Goal: Task Accomplishment & Management: Use online tool/utility

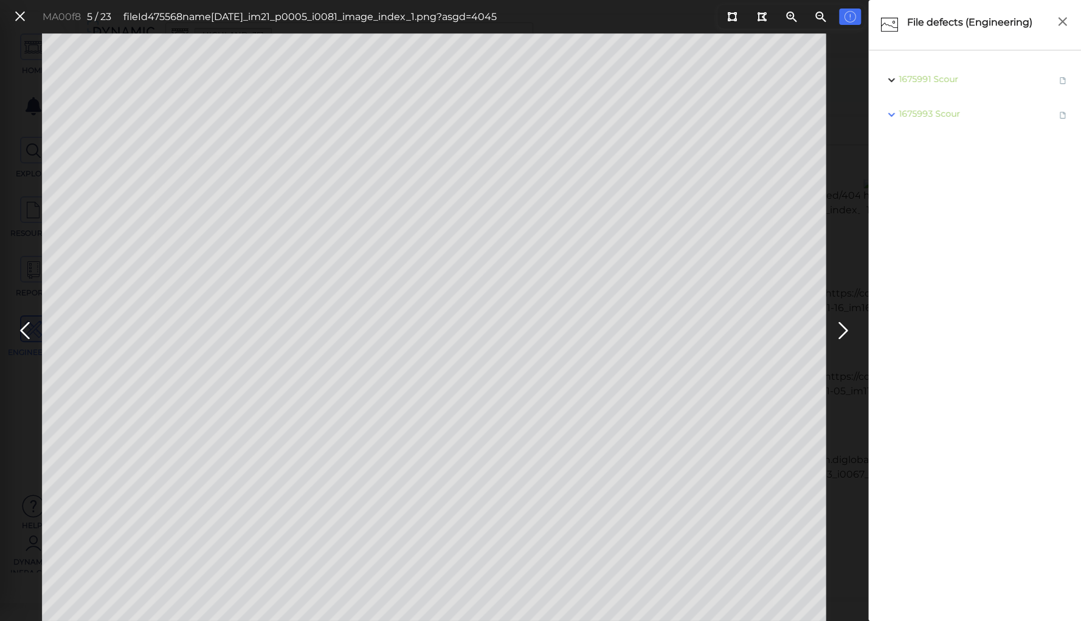
scroll to position [798, 0]
click at [951, 80] on span "Scour" at bounding box center [948, 79] width 25 height 11
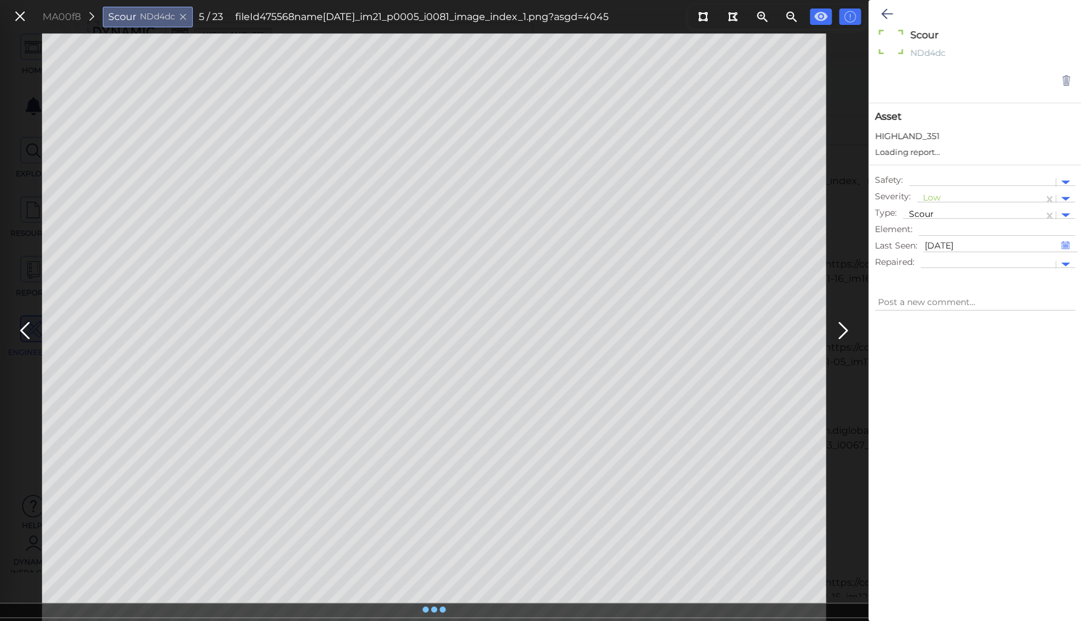
type textarea "x"
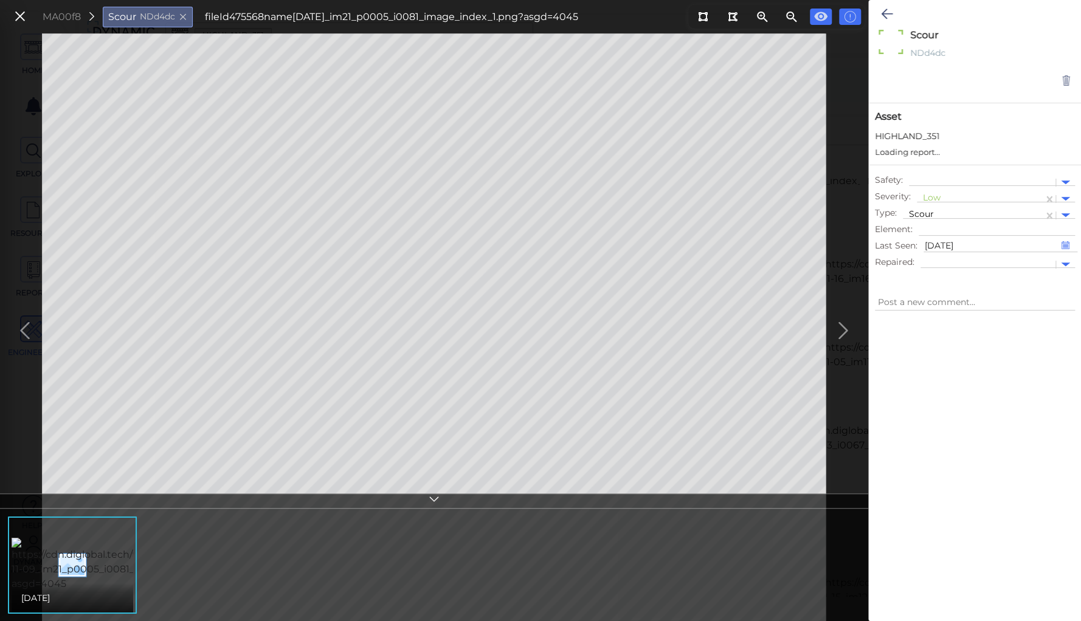
type textarea "x"
click at [931, 196] on div at bounding box center [980, 199] width 114 height 13
click at [946, 258] on div "Moderate" at bounding box center [950, 256] width 66 height 19
type textarea "x"
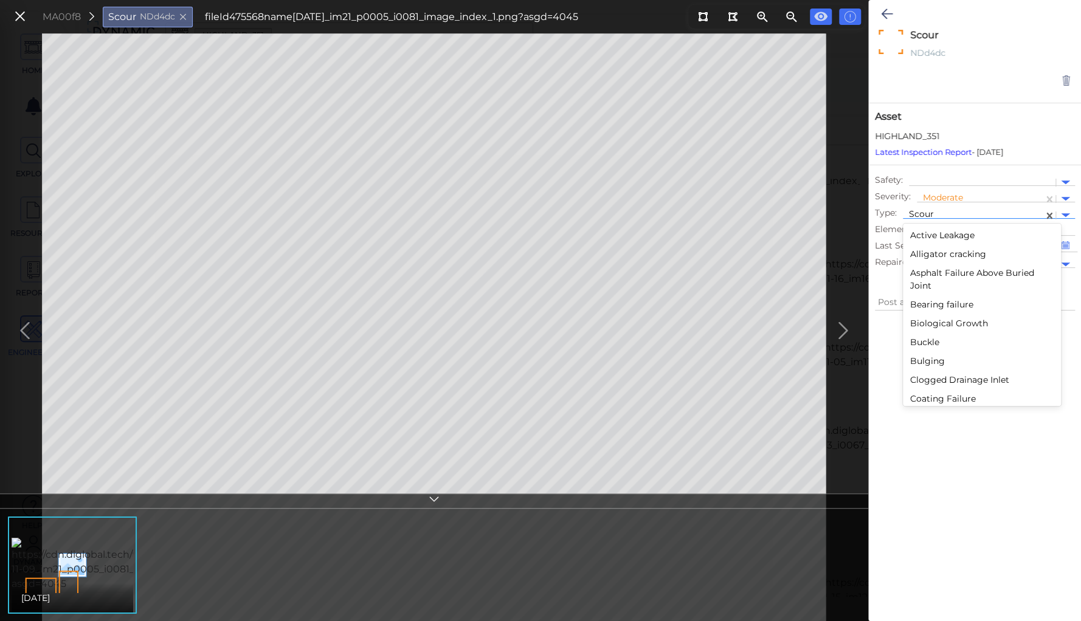
click at [922, 212] on div at bounding box center [973, 215] width 128 height 13
click at [917, 283] on div "Spall" at bounding box center [982, 287] width 158 height 19
type textarea "x"
type textarea "Spall"
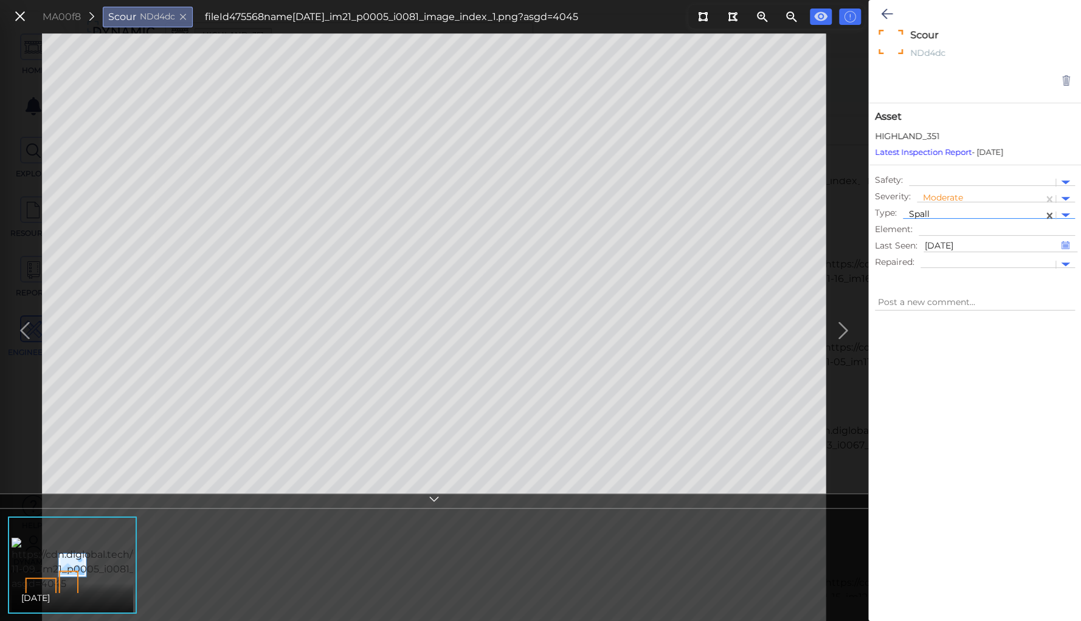
type textarea "x"
click at [925, 357] on div at bounding box center [975, 457] width 212 height 277
click at [430, 497] on icon at bounding box center [434, 501] width 12 height 14
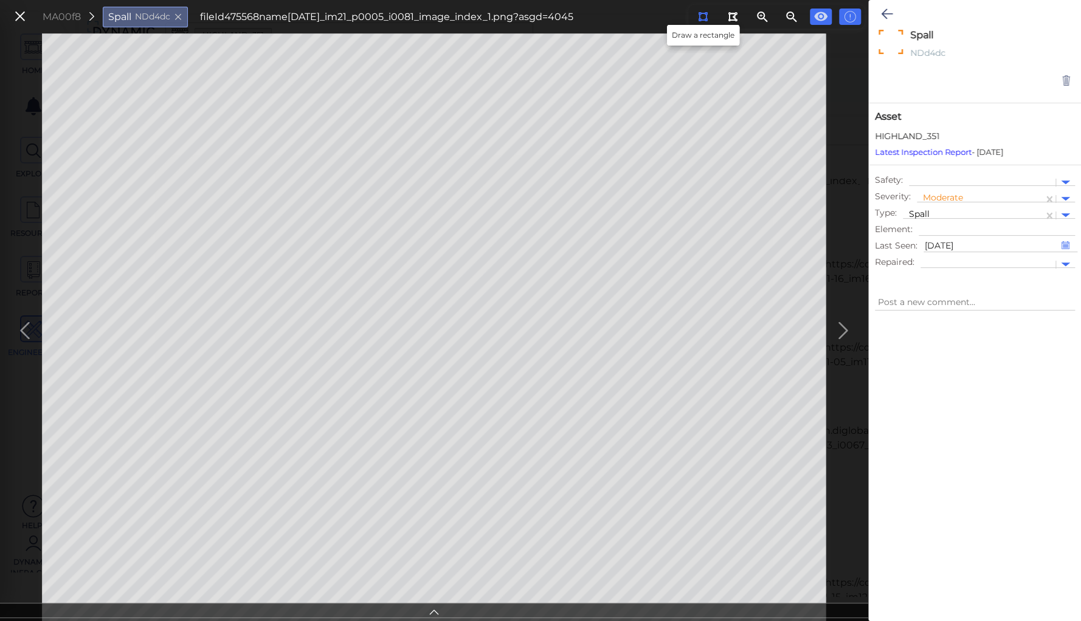
click at [702, 17] on icon at bounding box center [703, 16] width 10 height 9
type textarea "x"
click at [926, 376] on div at bounding box center [975, 457] width 212 height 277
click at [880, 16] on button at bounding box center [887, 14] width 24 height 27
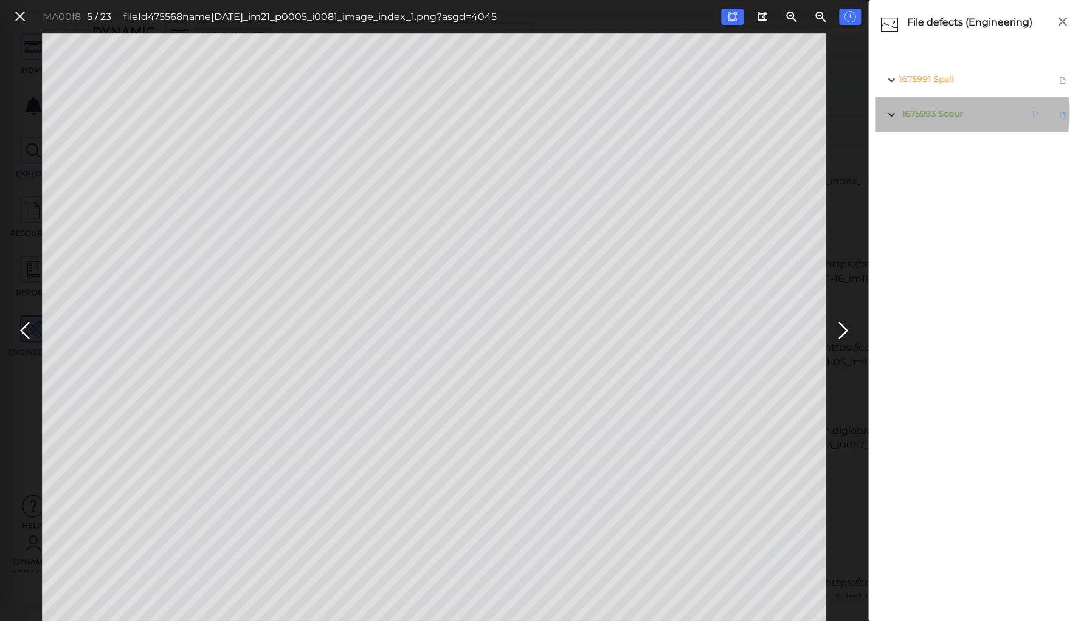
click at [943, 112] on span "Scour" at bounding box center [950, 113] width 25 height 11
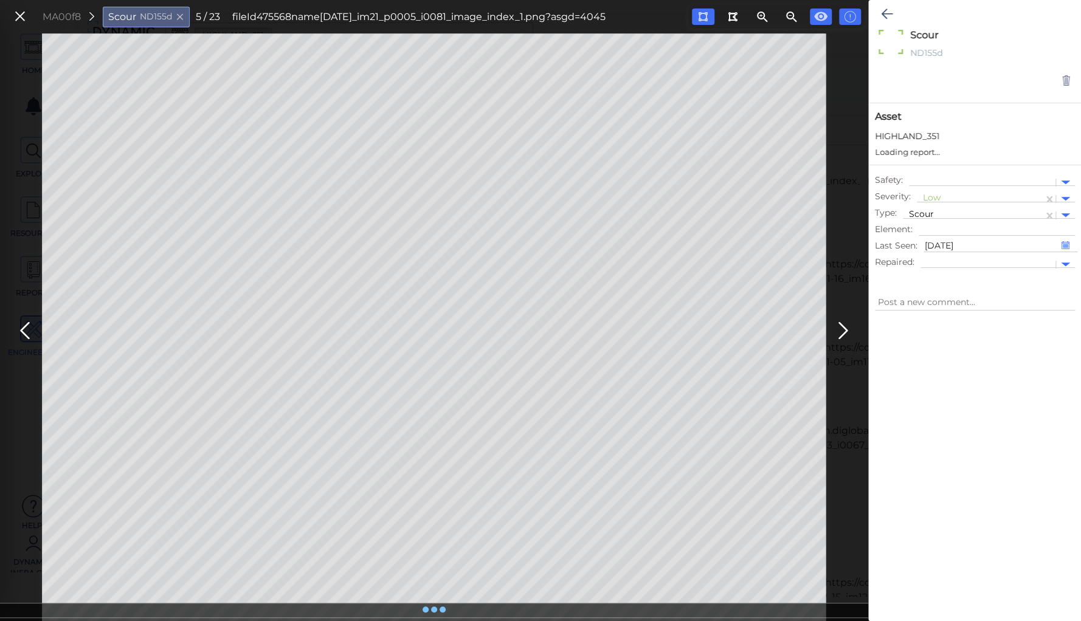
type textarea "x"
click at [1063, 81] on icon at bounding box center [1066, 81] width 10 height 12
type textarea "x"
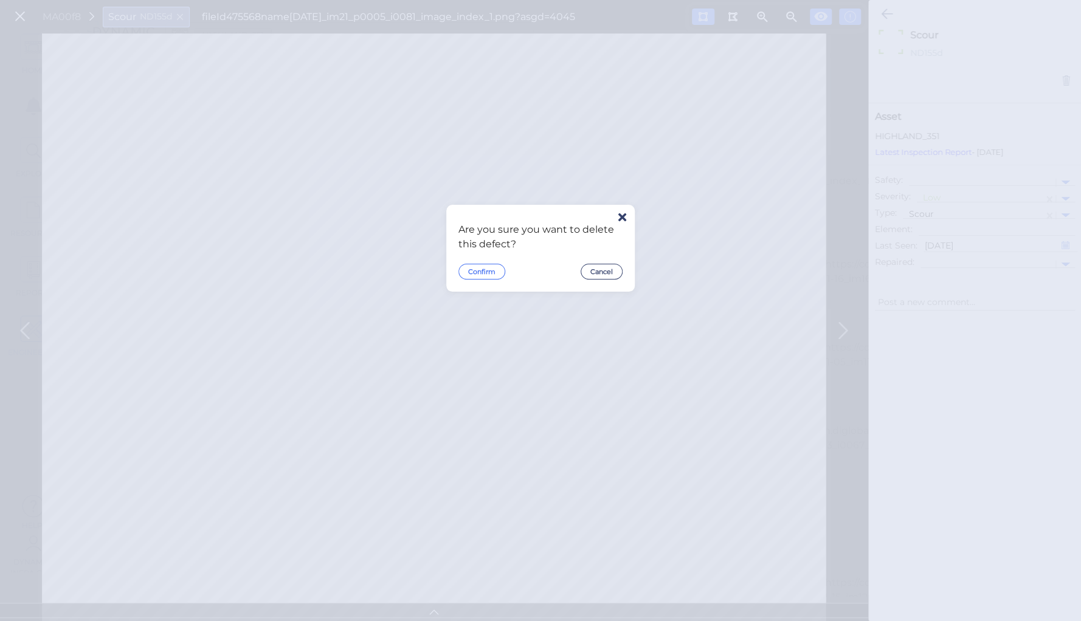
click at [474, 271] on button "Confirm" at bounding box center [481, 272] width 47 height 16
type textarea "x"
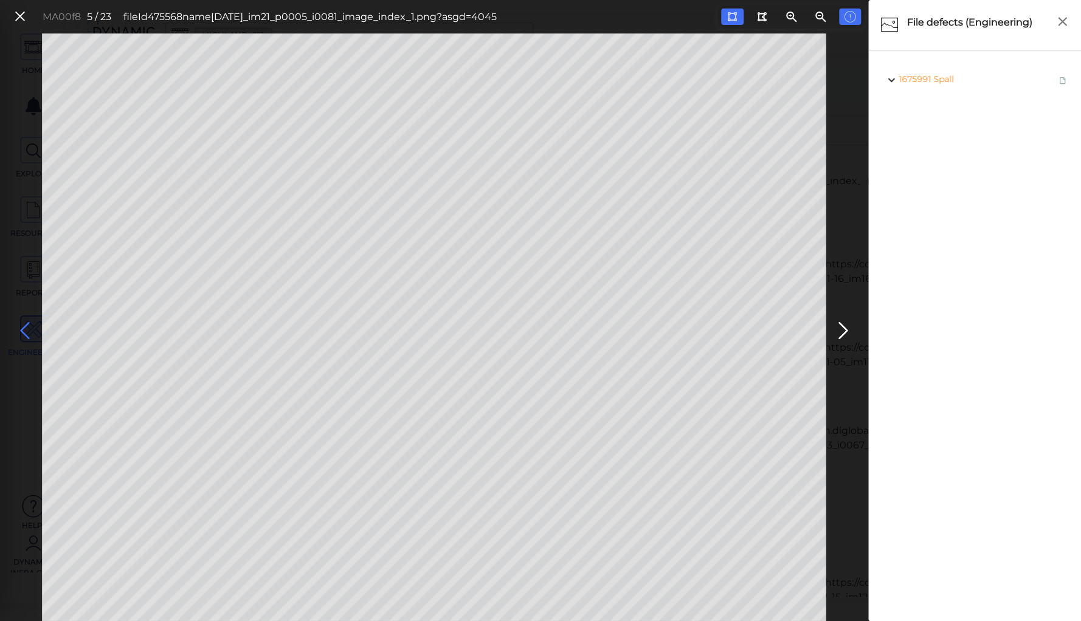
click at [27, 330] on icon at bounding box center [24, 331] width 19 height 24
click at [13, 17] on icon at bounding box center [19, 17] width 13 height 16
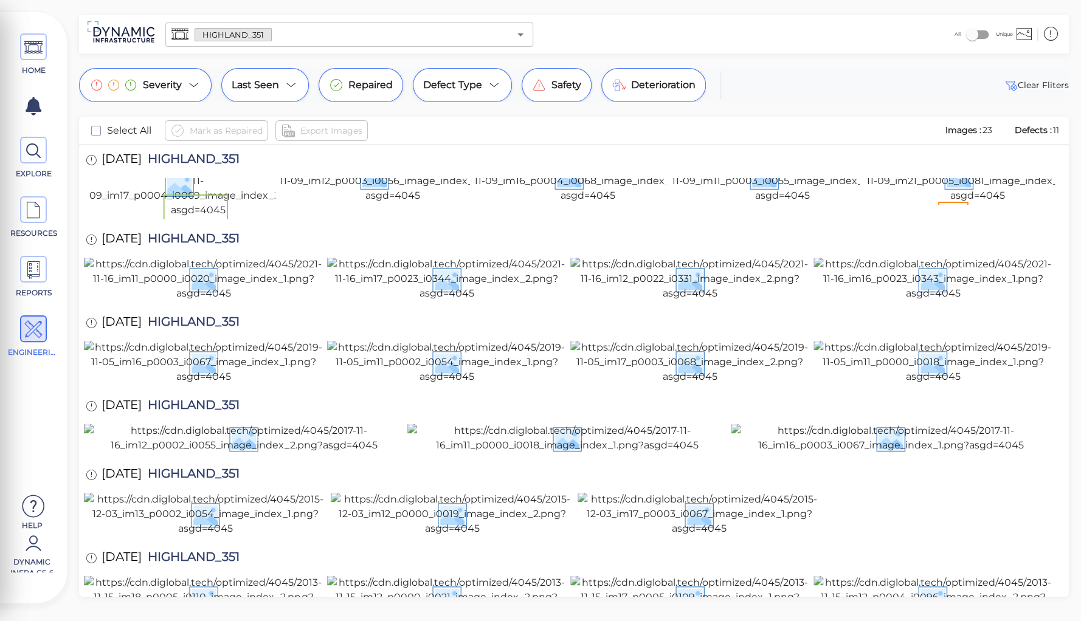
click at [208, 399] on span "HIGHLAND_351" at bounding box center [191, 407] width 98 height 16
copy span "HIGHLAND_351"
click at [212, 12] on div "HOME EXPLORE RESOURCES REPORTS ENGINEERING Help Dynamic Infra CS-6 How to My Di…" at bounding box center [540, 310] width 1081 height 621
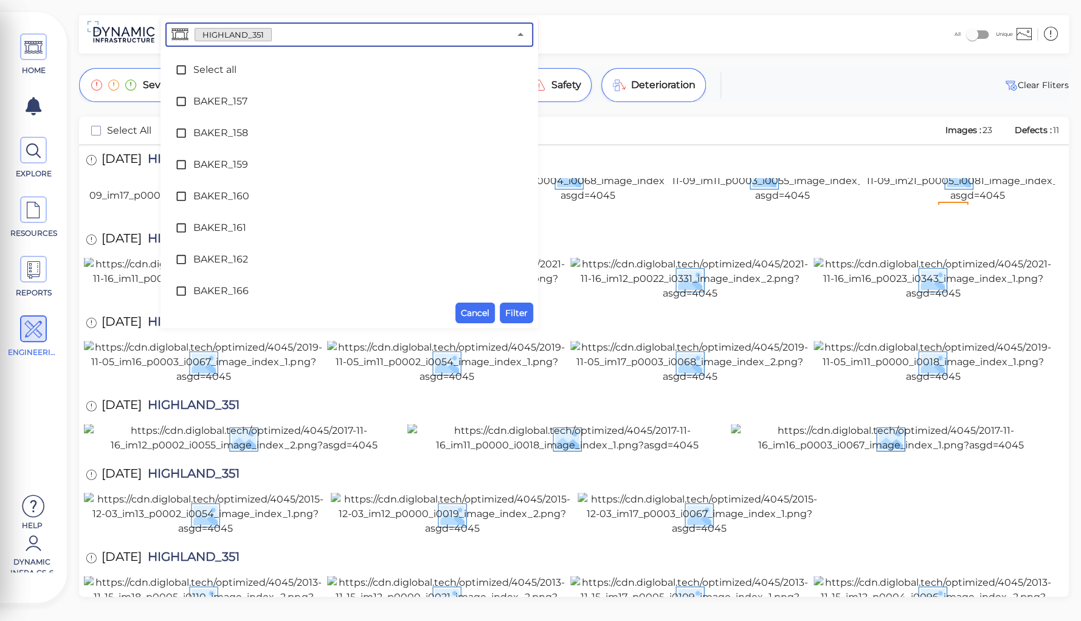
click at [286, 34] on input "text" at bounding box center [391, 34] width 238 height 17
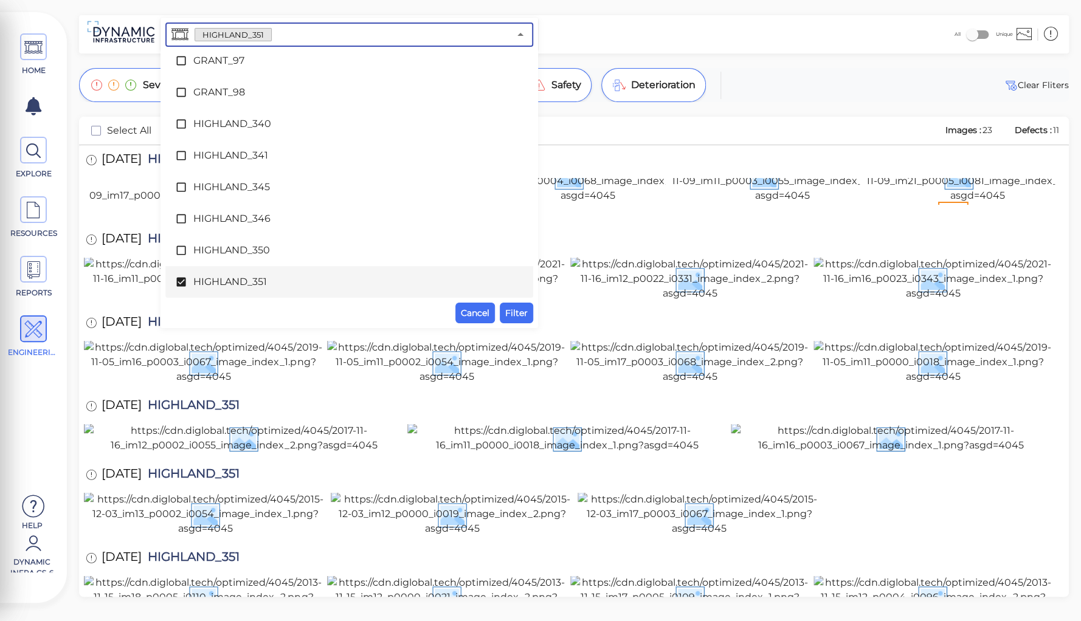
click at [220, 280] on span "HIGHLAND_351" at bounding box center [349, 282] width 312 height 15
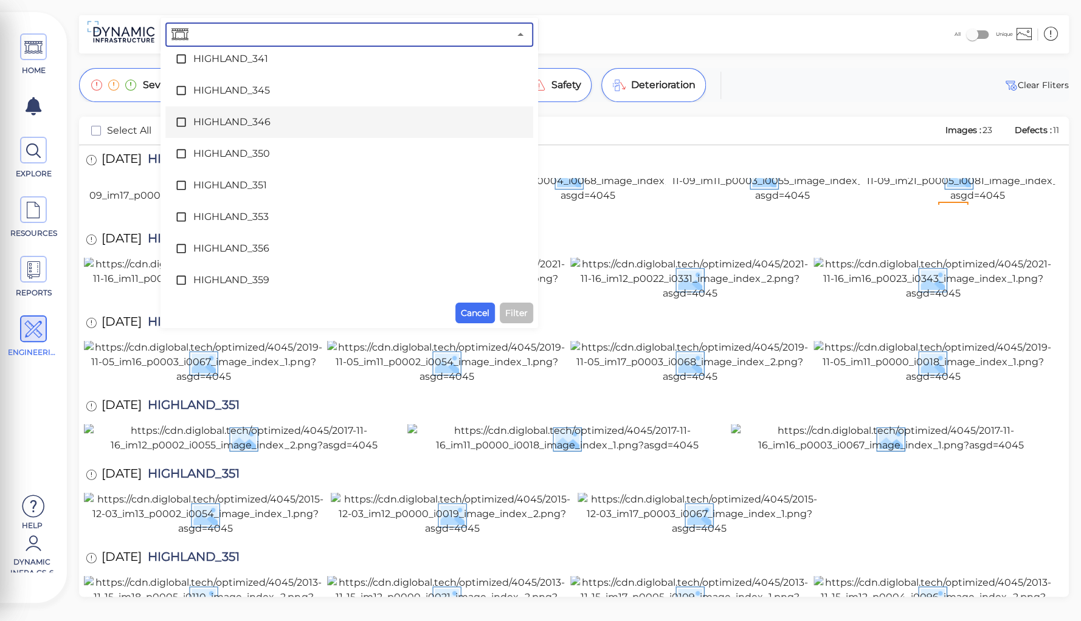
scroll to position [3299, 0]
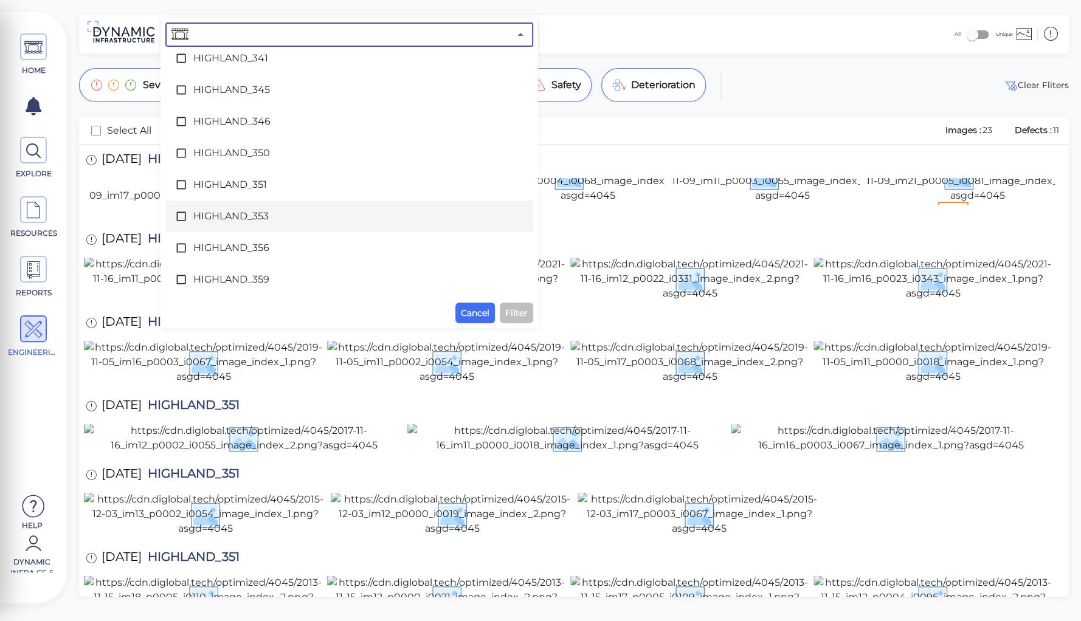
click at [233, 220] on span "HIGHLAND_353" at bounding box center [349, 216] width 312 height 15
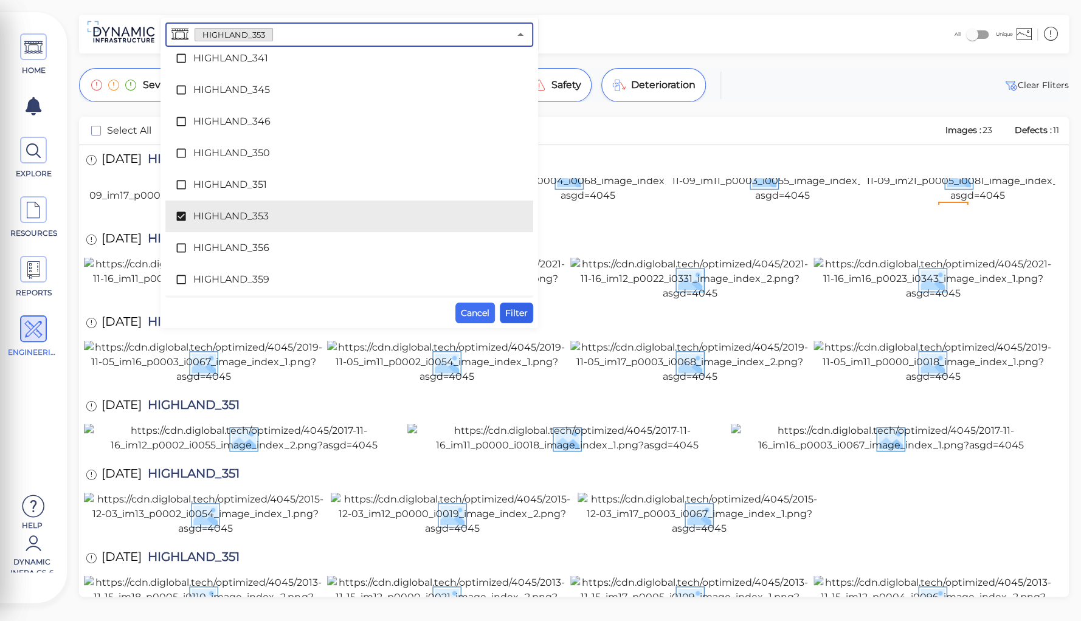
click at [520, 310] on span "Filter" at bounding box center [516, 313] width 22 height 15
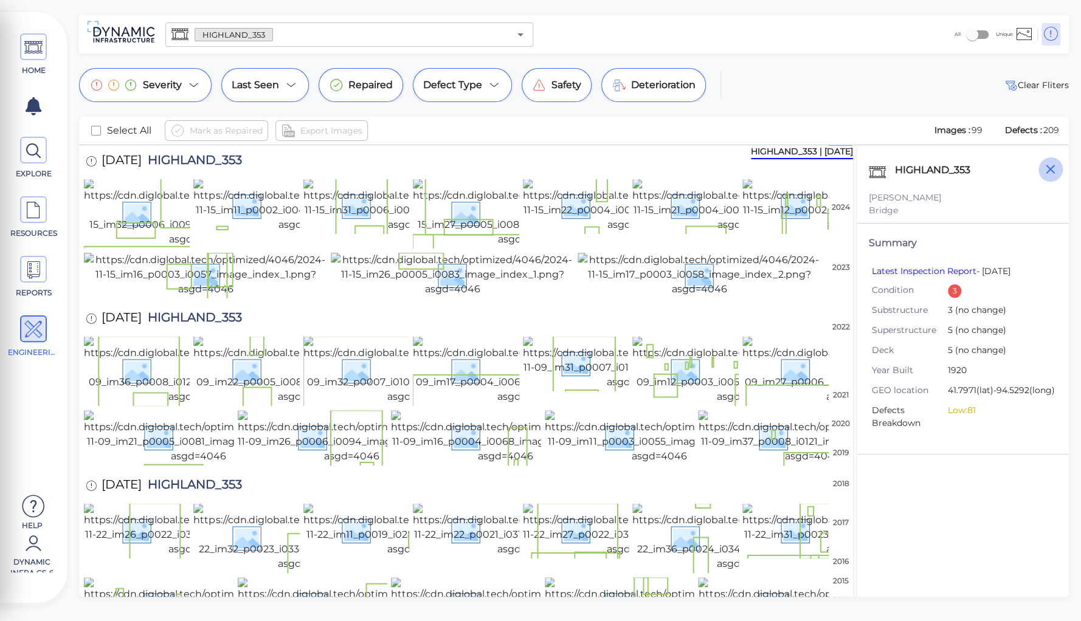
click at [1044, 170] on icon "button" at bounding box center [1049, 169] width 15 height 15
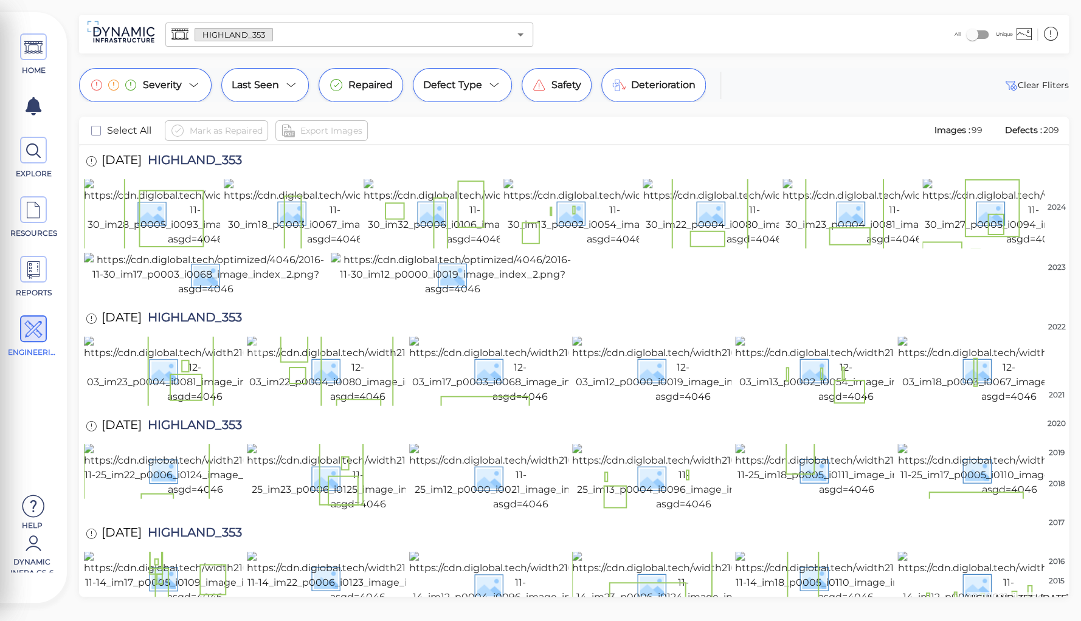
scroll to position [2312, 0]
click at [978, 551] on img at bounding box center [1008, 585] width 222 height 68
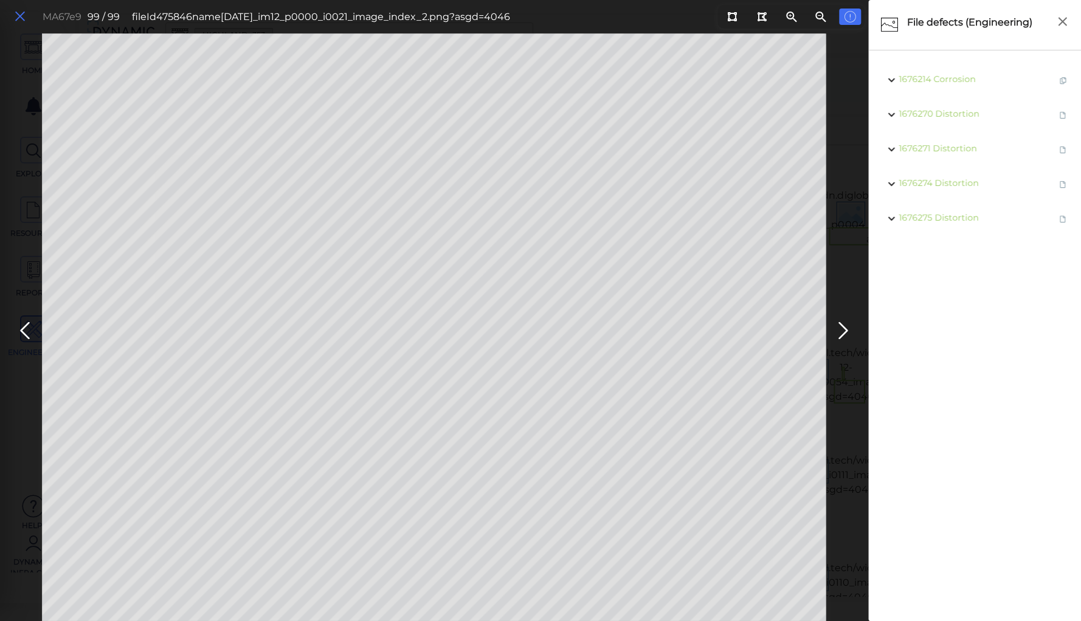
click at [19, 15] on icon at bounding box center [19, 17] width 13 height 16
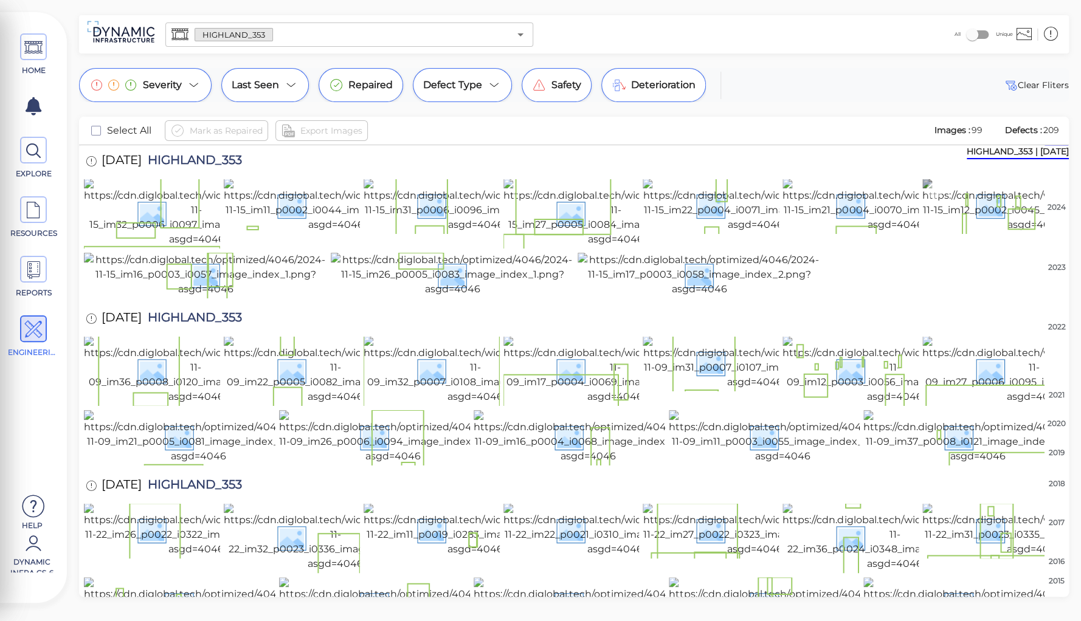
click at [976, 232] on img at bounding box center [1034, 205] width 225 height 53
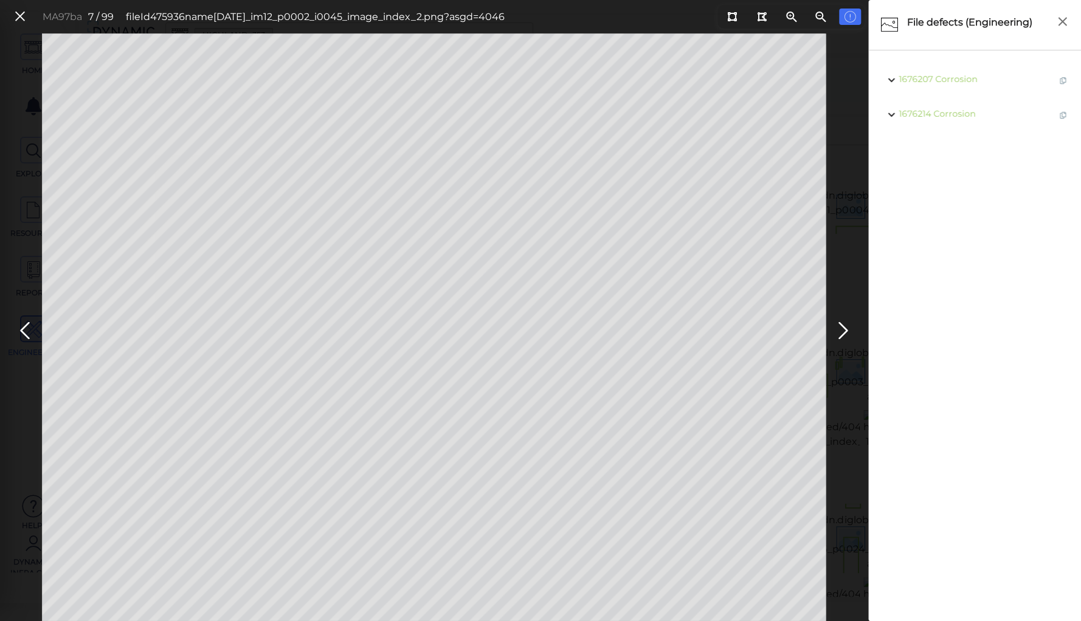
click at [0, 0] on html "This app is not optimized for mobile screens. Please access using a desktop or …" at bounding box center [540, 0] width 1081 height 0
click at [19, 12] on icon at bounding box center [19, 17] width 13 height 16
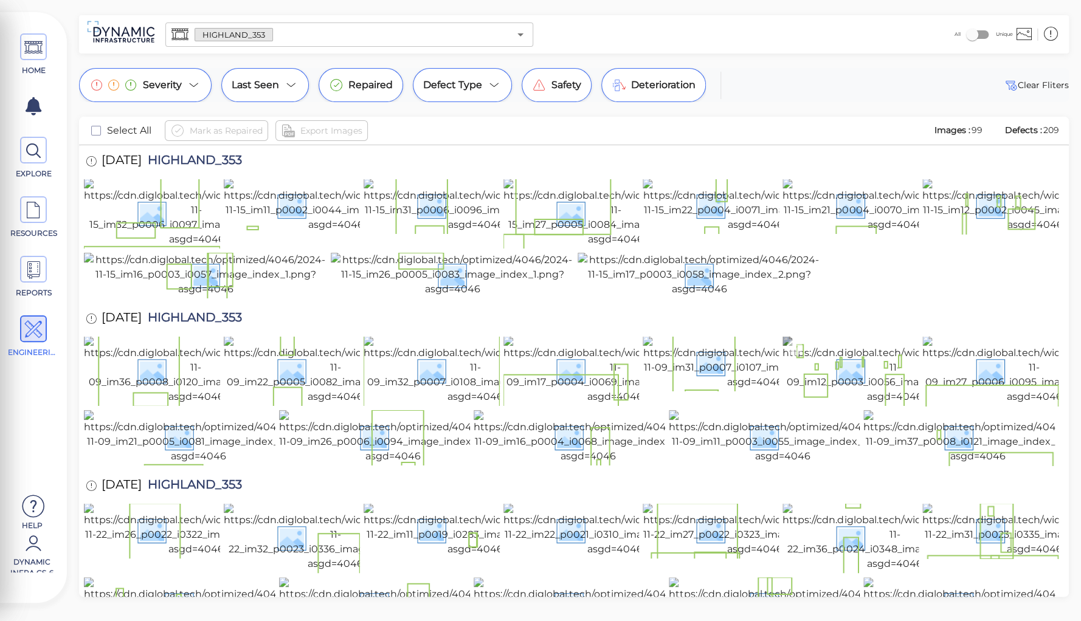
click at [867, 404] on img at bounding box center [894, 370] width 224 height 68
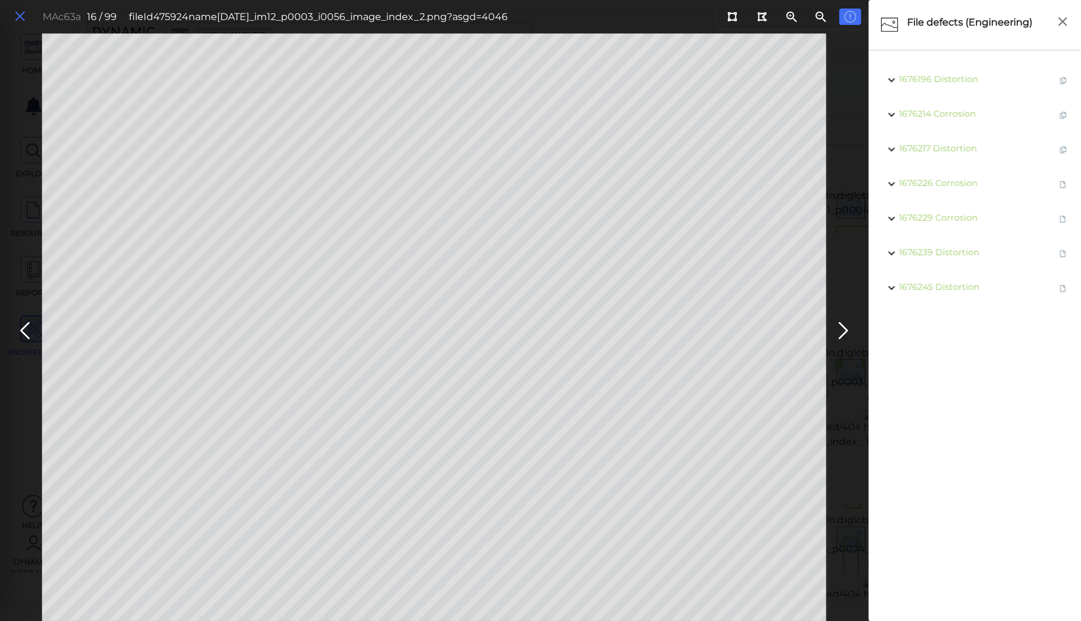
click at [22, 20] on icon at bounding box center [19, 17] width 13 height 16
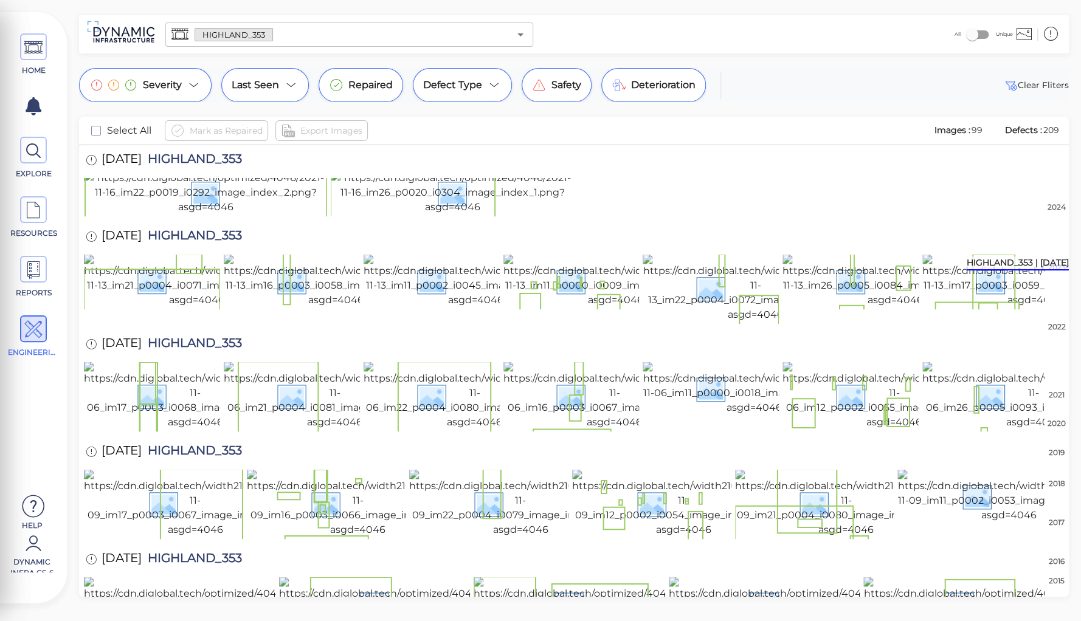
scroll to position [584, 0]
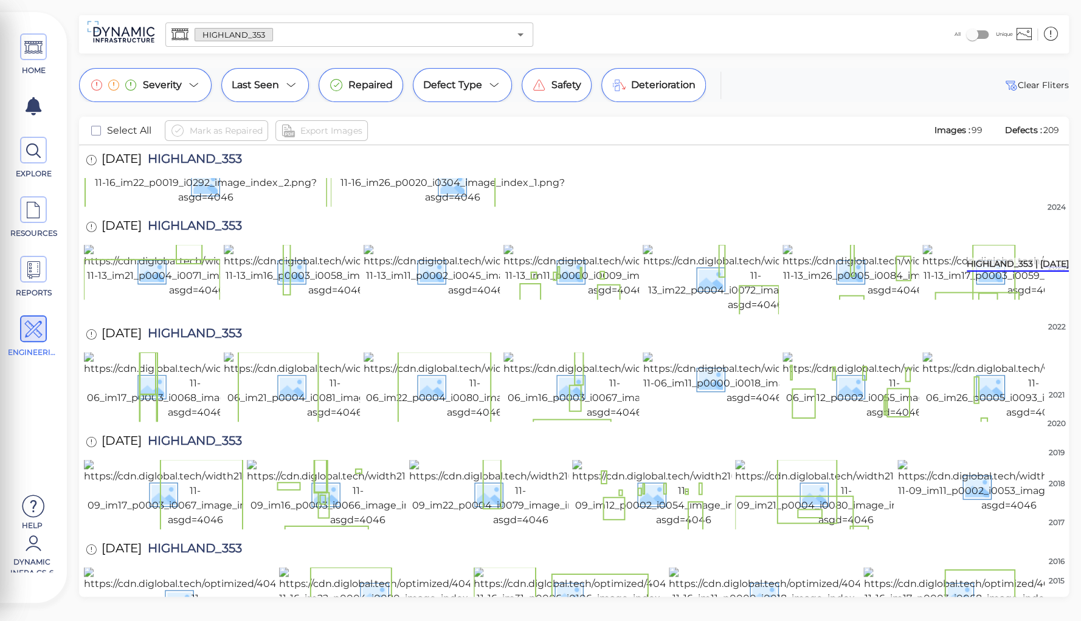
click at [966, 47] on img at bounding box center [977, 20] width 229 height 53
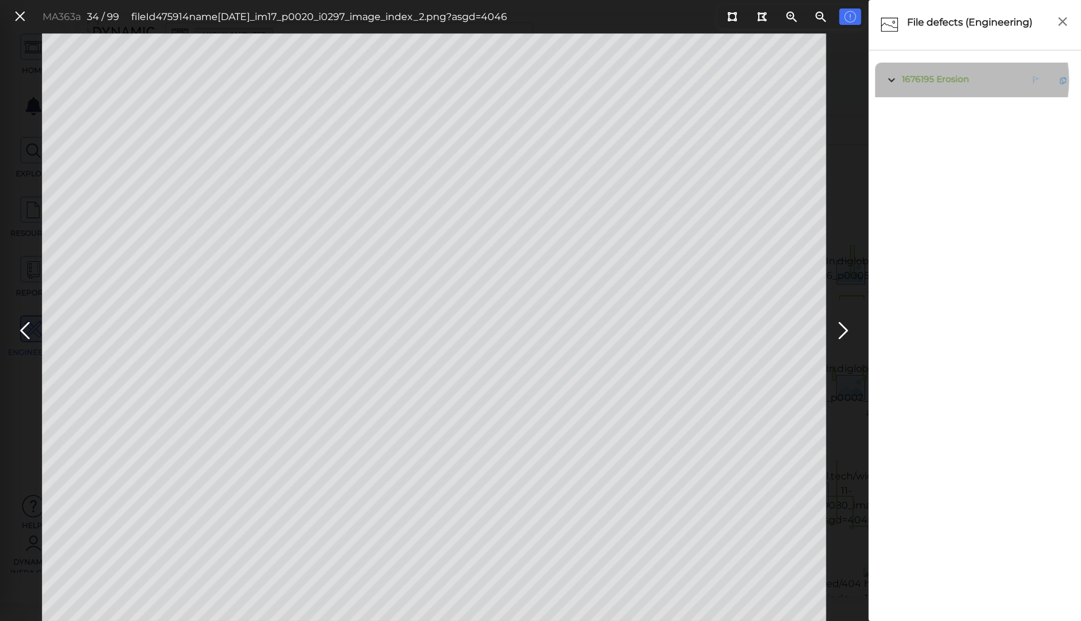
click at [954, 80] on span "Erosion" at bounding box center [952, 79] width 32 height 11
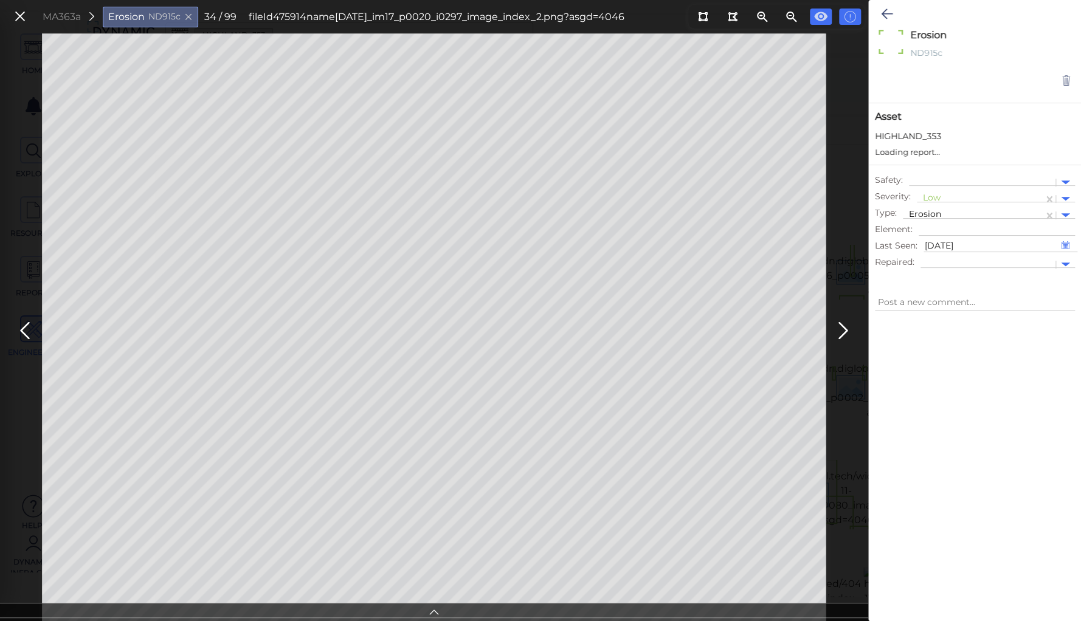
type textarea "x"
click at [433, 612] on icon at bounding box center [434, 611] width 12 height 14
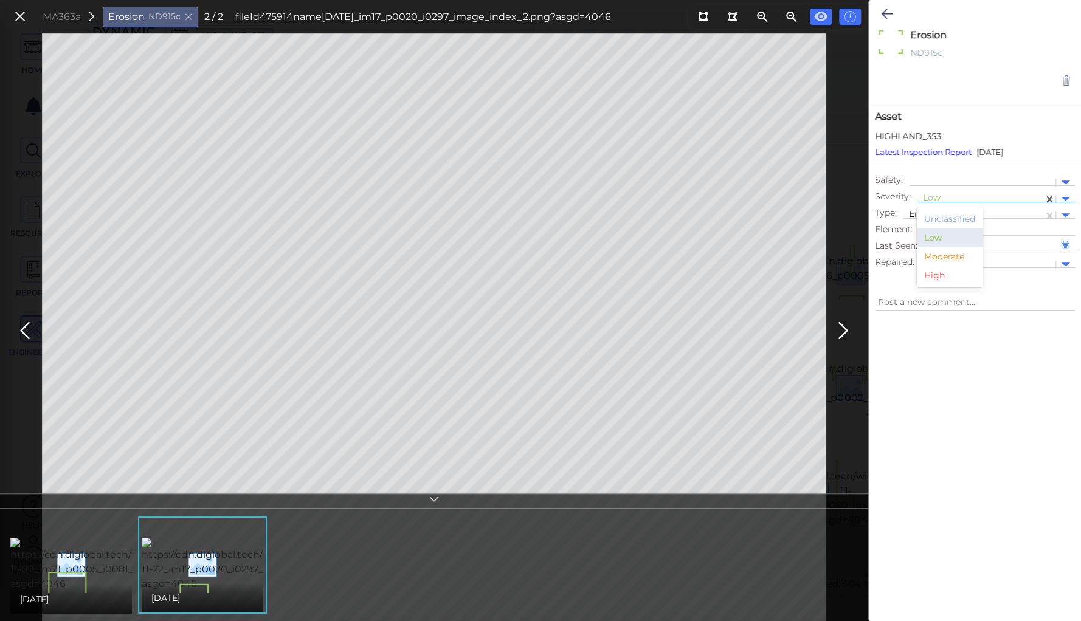
click at [926, 193] on div at bounding box center [980, 199] width 114 height 13
click at [937, 255] on div "Moderate" at bounding box center [950, 256] width 66 height 19
type textarea "x"
click at [880, 10] on button at bounding box center [887, 14] width 24 height 27
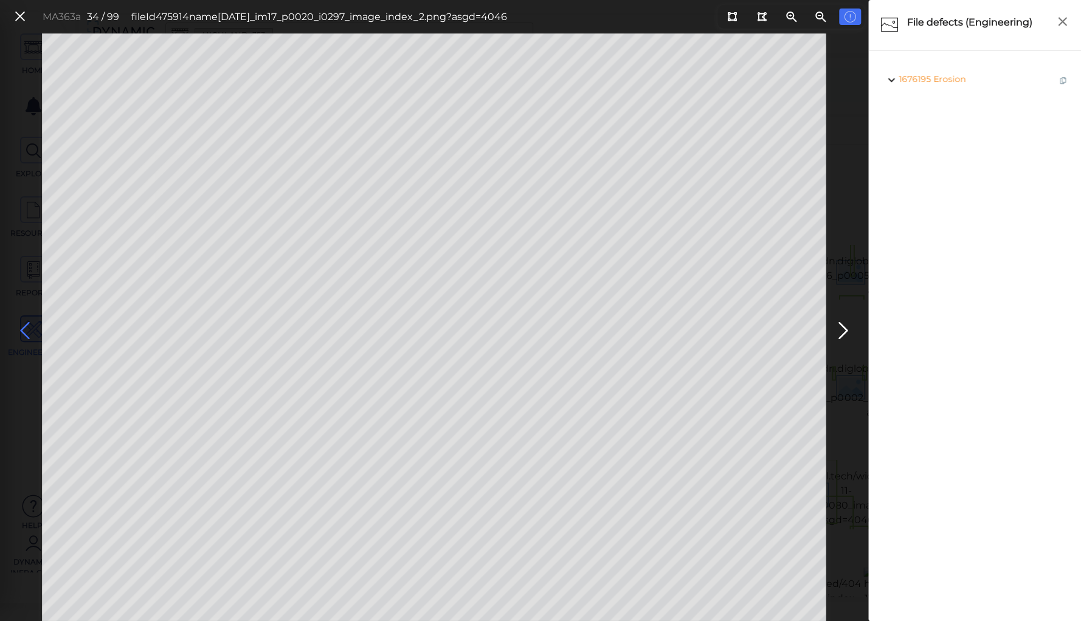
click at [22, 328] on icon at bounding box center [24, 331] width 19 height 24
click at [945, 111] on span "Erosion" at bounding box center [953, 113] width 32 height 11
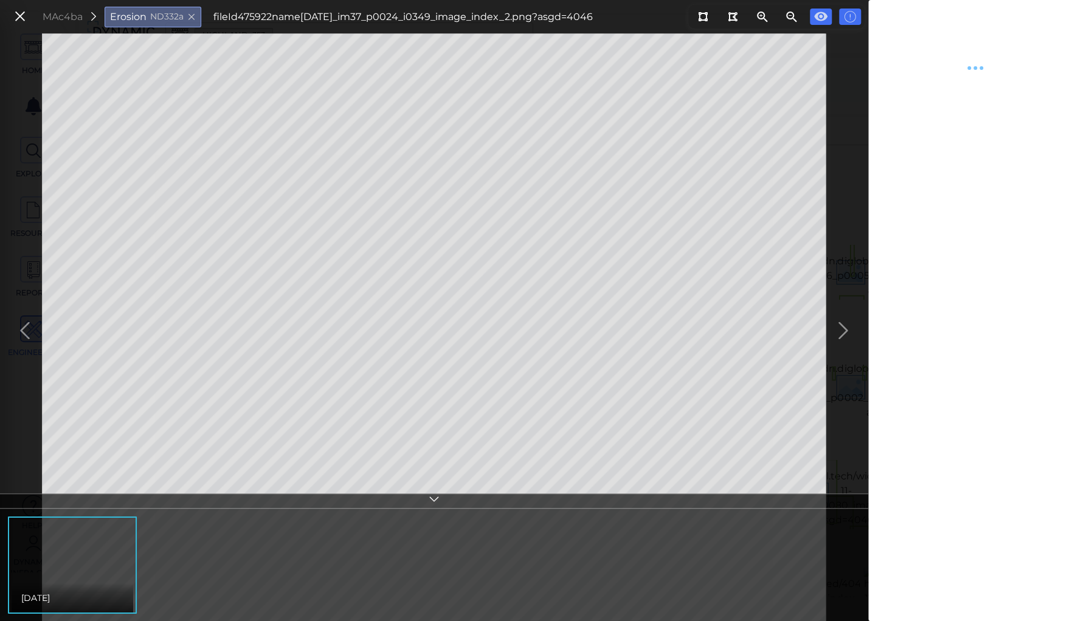
type textarea "x"
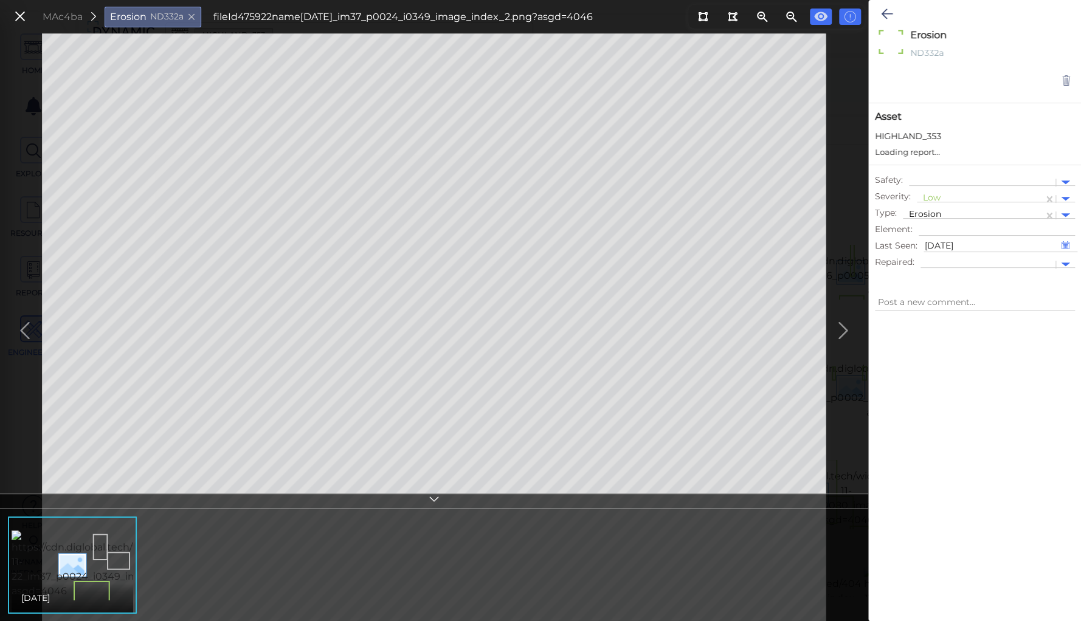
type textarea "x"
click at [931, 197] on div at bounding box center [980, 199] width 114 height 13
click at [929, 276] on div "High" at bounding box center [950, 275] width 66 height 19
type textarea "x"
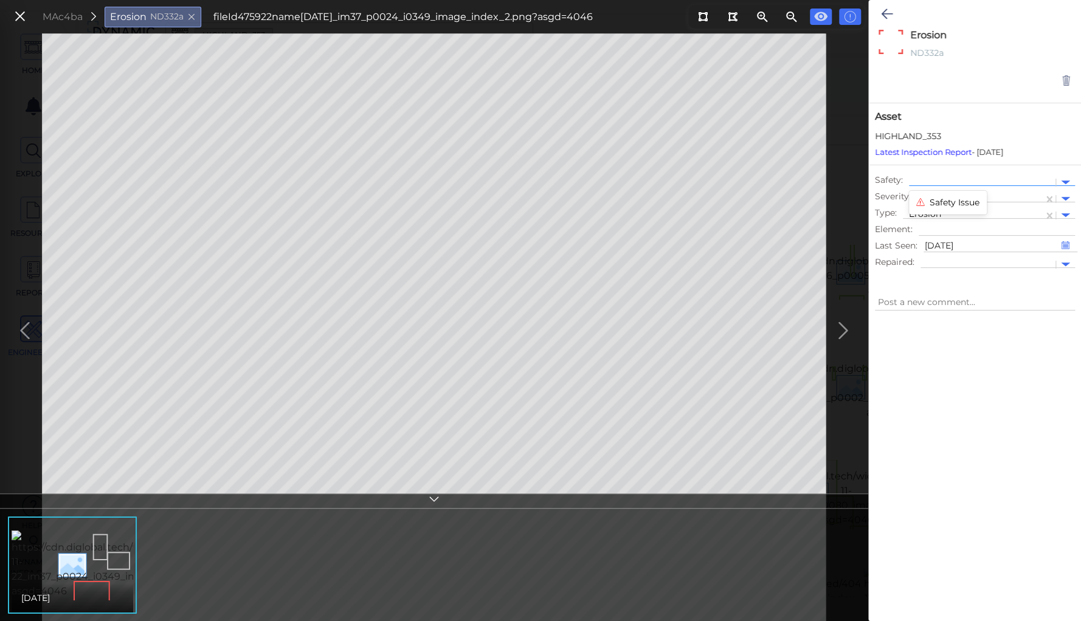
click at [920, 175] on div at bounding box center [982, 183] width 146 height 18
click at [931, 200] on div "Safety Issue" at bounding box center [948, 202] width 78 height 19
type textarea "x"
click at [884, 10] on icon at bounding box center [887, 14] width 12 height 15
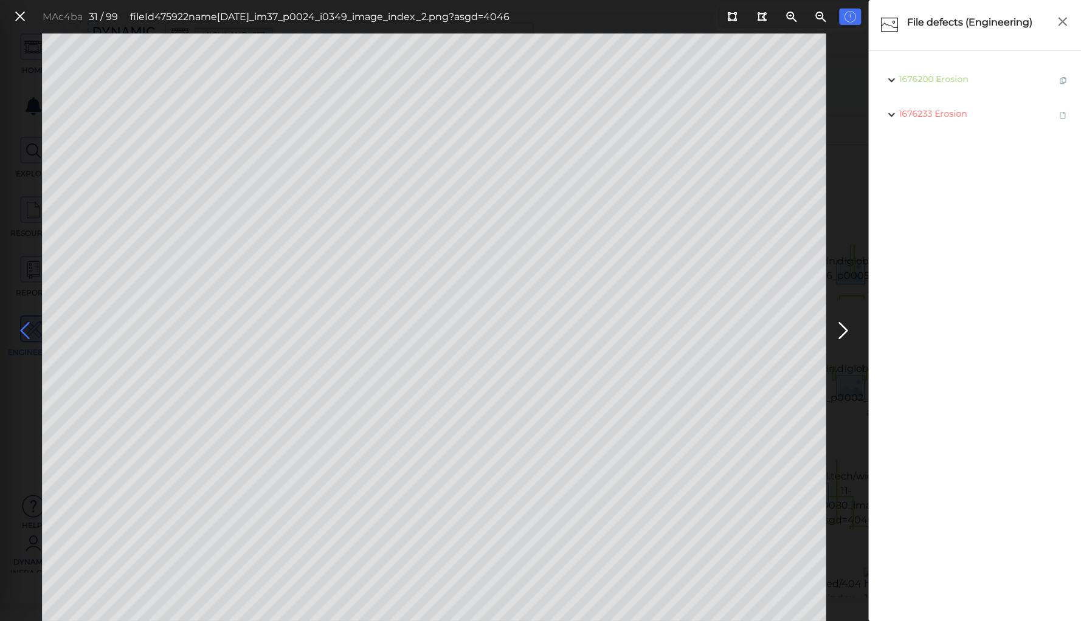
click at [23, 333] on icon at bounding box center [24, 331] width 19 height 24
click at [939, 110] on span "Corrosion" at bounding box center [957, 113] width 42 height 11
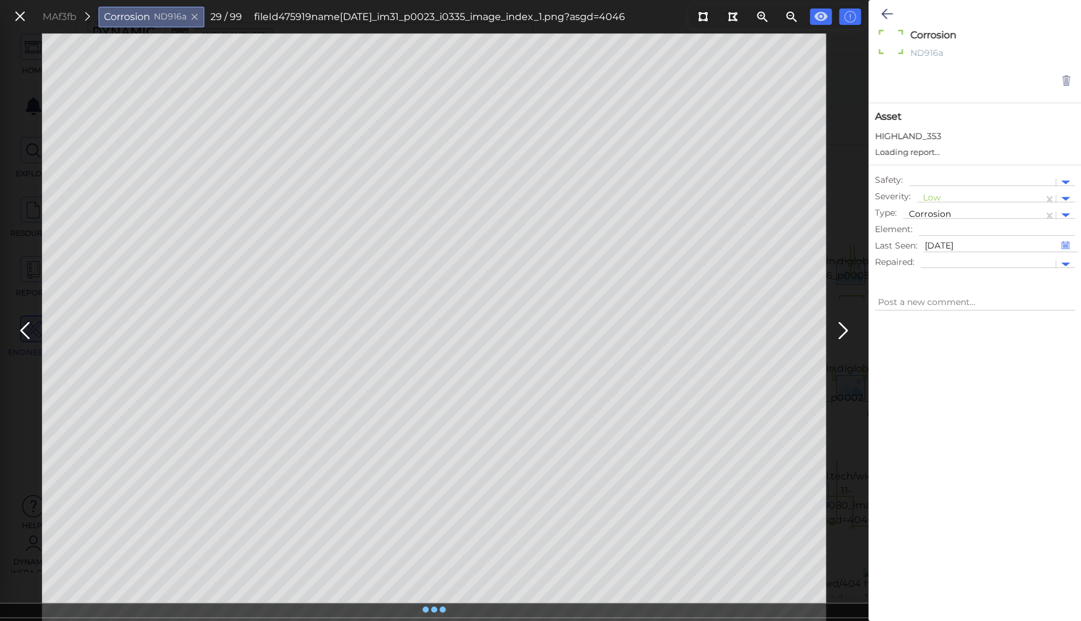
type textarea "x"
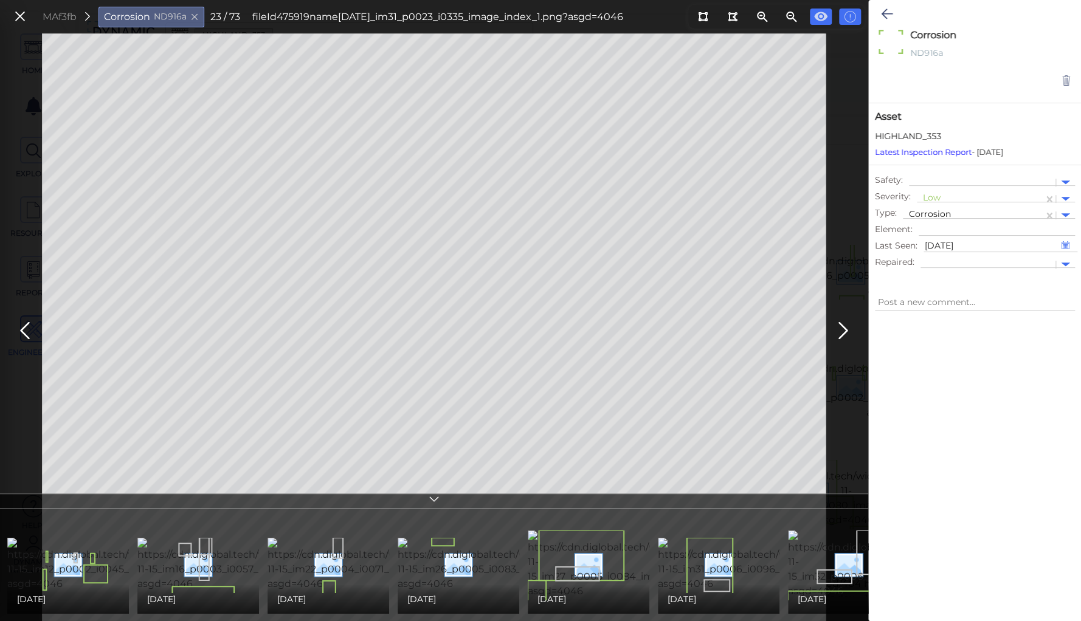
type textarea "x"
click at [925, 197] on div at bounding box center [980, 199] width 114 height 13
click at [939, 257] on div "Moderate" at bounding box center [950, 256] width 66 height 19
type textarea "x"
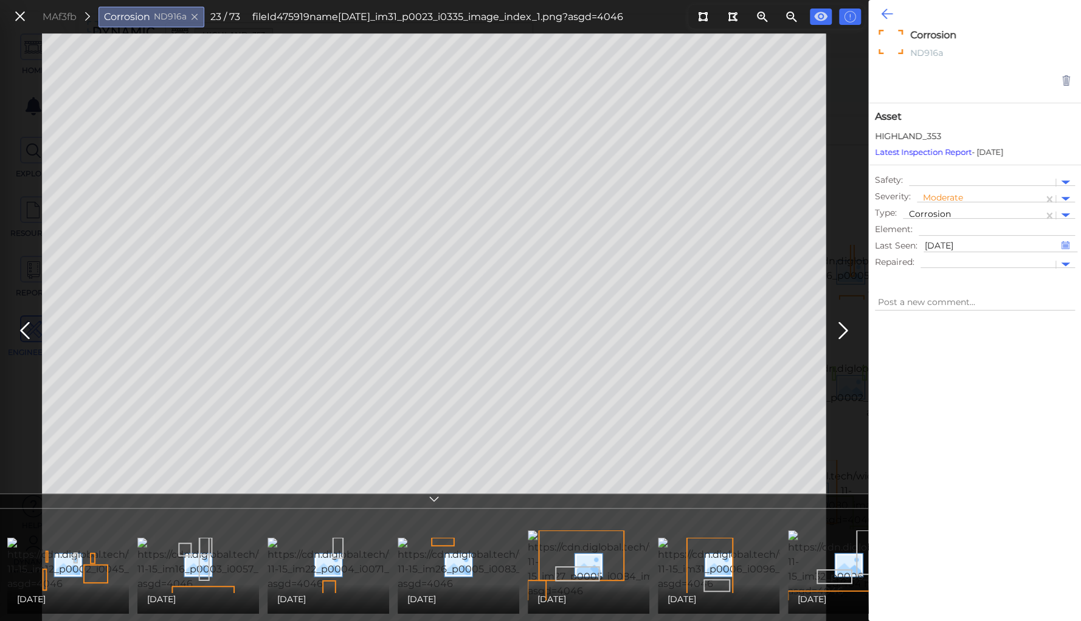
click at [885, 14] on icon at bounding box center [887, 14] width 12 height 15
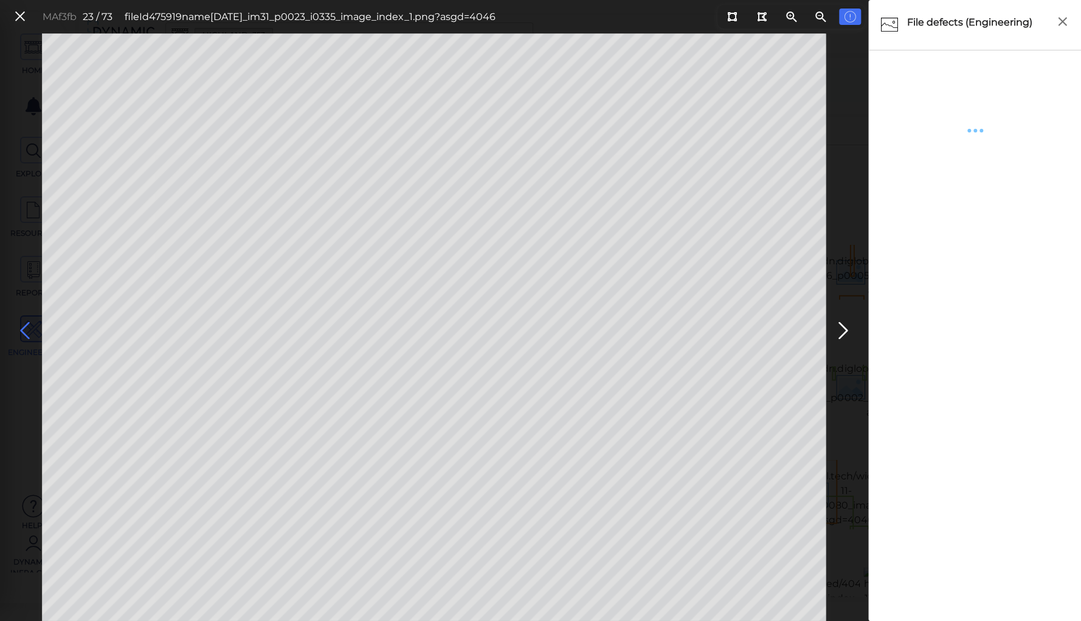
click at [22, 326] on icon at bounding box center [24, 331] width 19 height 24
click at [734, 22] on button at bounding box center [732, 17] width 22 height 16
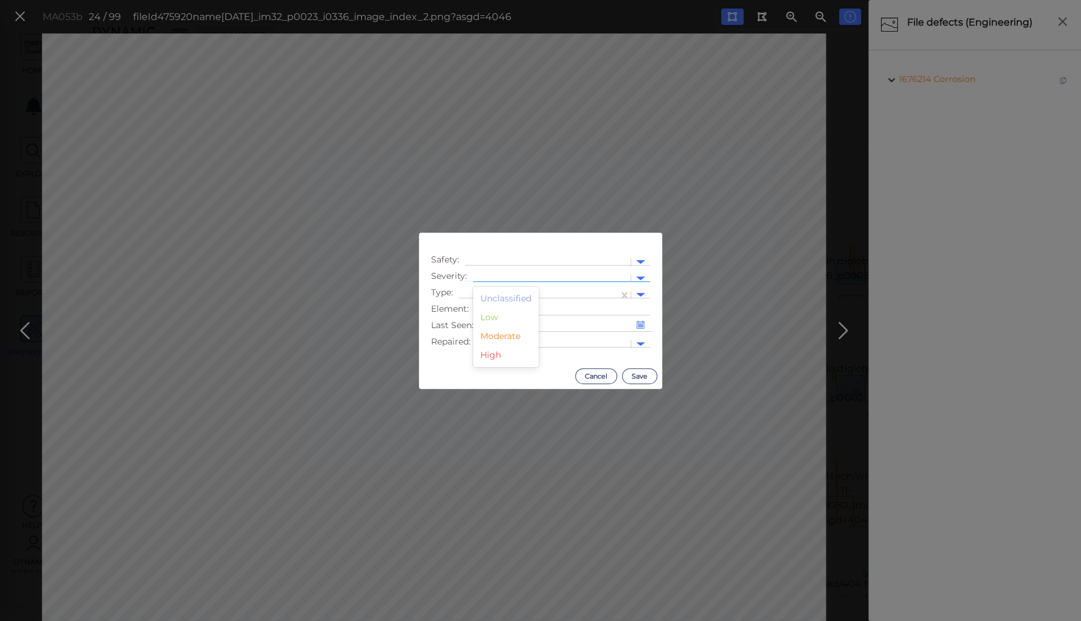
click at [502, 273] on div at bounding box center [551, 278] width 145 height 13
click at [497, 336] on div "Moderate" at bounding box center [506, 336] width 66 height 19
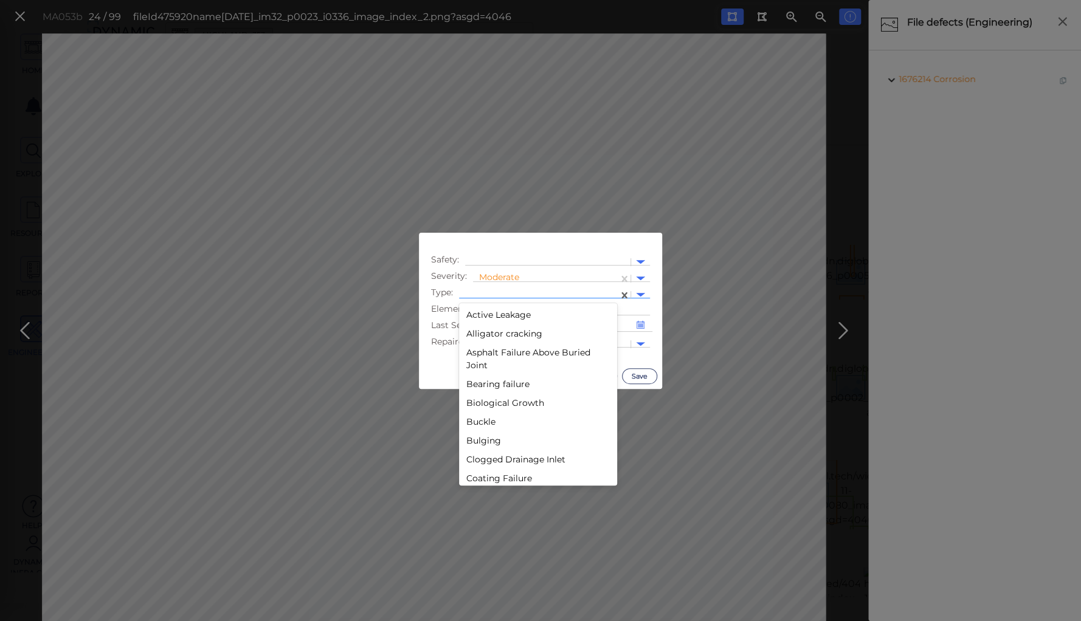
click at [497, 289] on div at bounding box center [538, 295] width 147 height 13
click at [491, 361] on div "Displacement" at bounding box center [538, 363] width 158 height 19
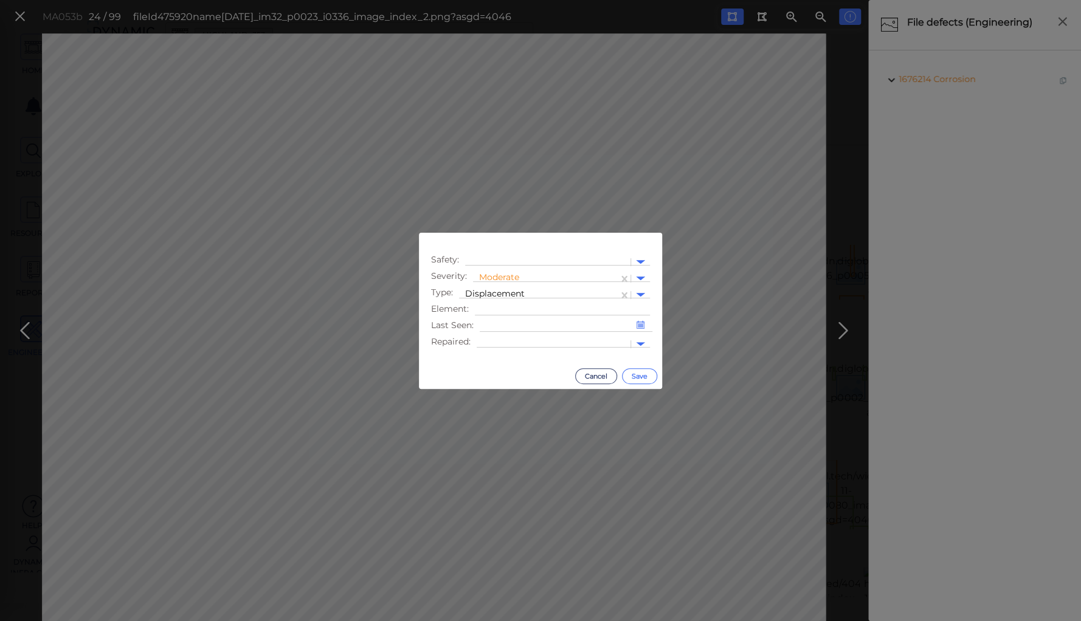
click at [635, 374] on button "Save" at bounding box center [639, 376] width 35 height 16
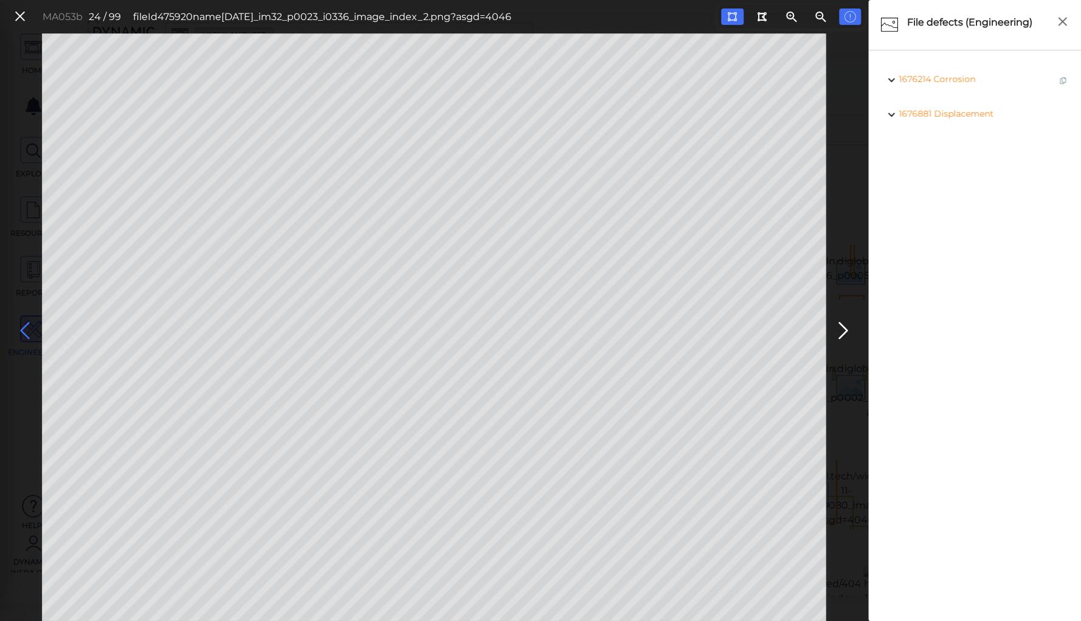
click at [19, 325] on icon at bounding box center [24, 331] width 19 height 24
click at [24, 328] on icon at bounding box center [24, 331] width 19 height 24
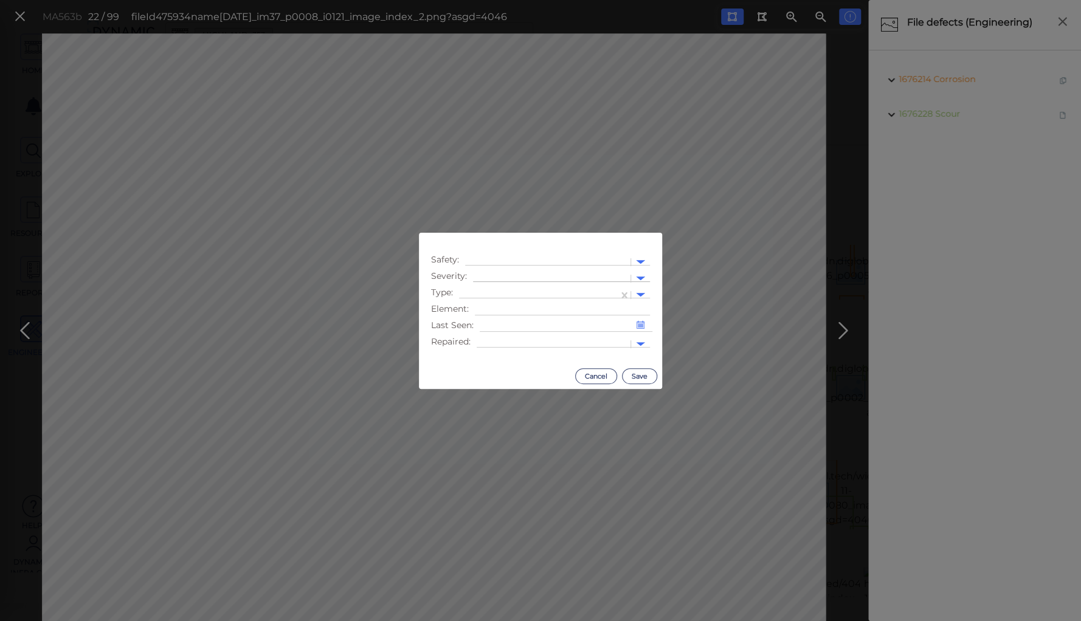
click at [486, 277] on div at bounding box center [551, 278] width 145 height 13
click at [497, 335] on div "Moderate" at bounding box center [506, 336] width 66 height 19
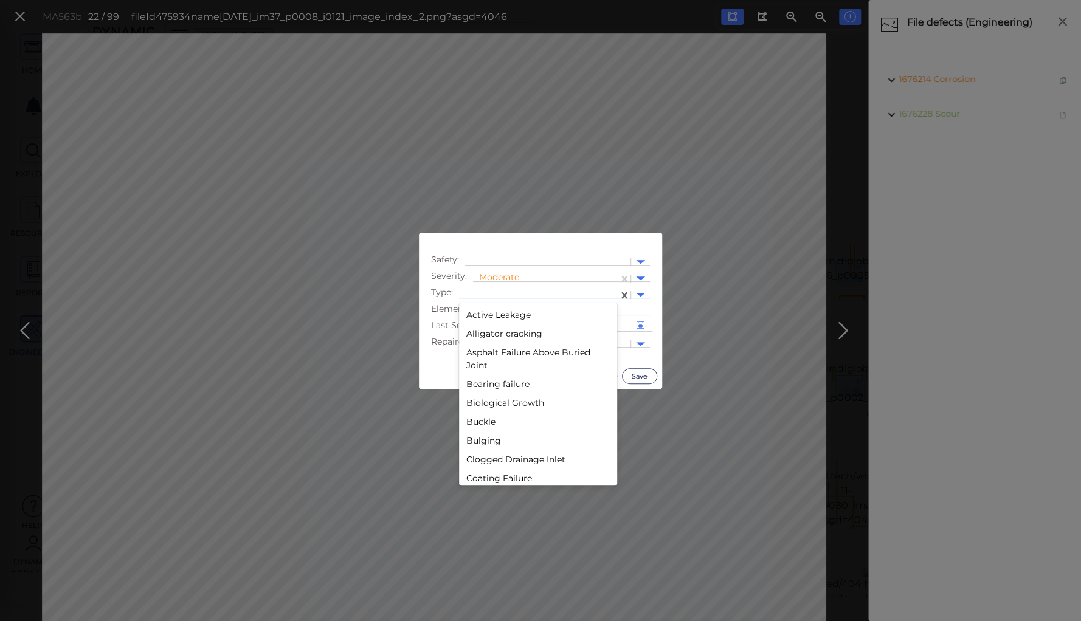
click at [494, 292] on div at bounding box center [538, 295] width 147 height 13
click at [495, 452] on div "Displacements" at bounding box center [538, 449] width 158 height 19
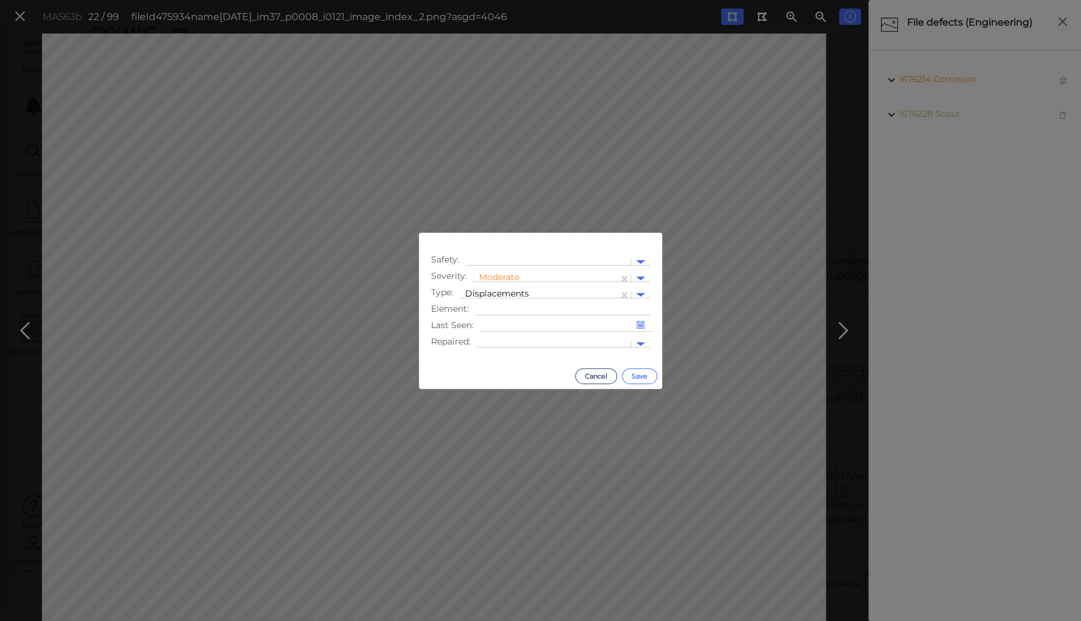
click at [637, 377] on button "Save" at bounding box center [639, 376] width 35 height 16
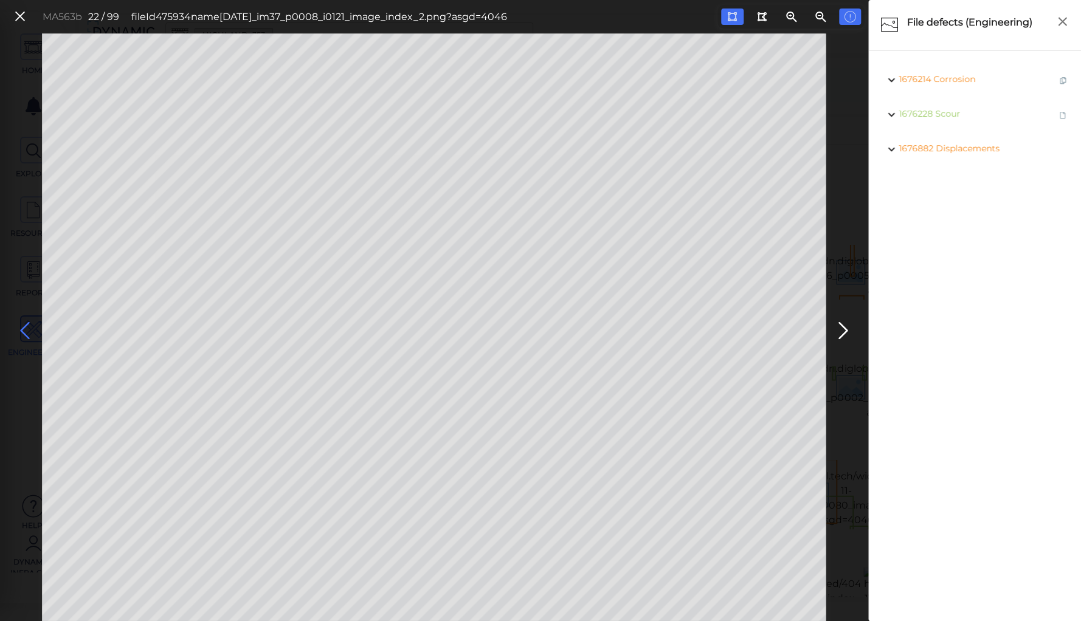
click at [26, 334] on icon at bounding box center [24, 331] width 19 height 24
click at [21, 323] on icon at bounding box center [24, 331] width 19 height 24
click at [22, 325] on icon at bounding box center [24, 331] width 19 height 24
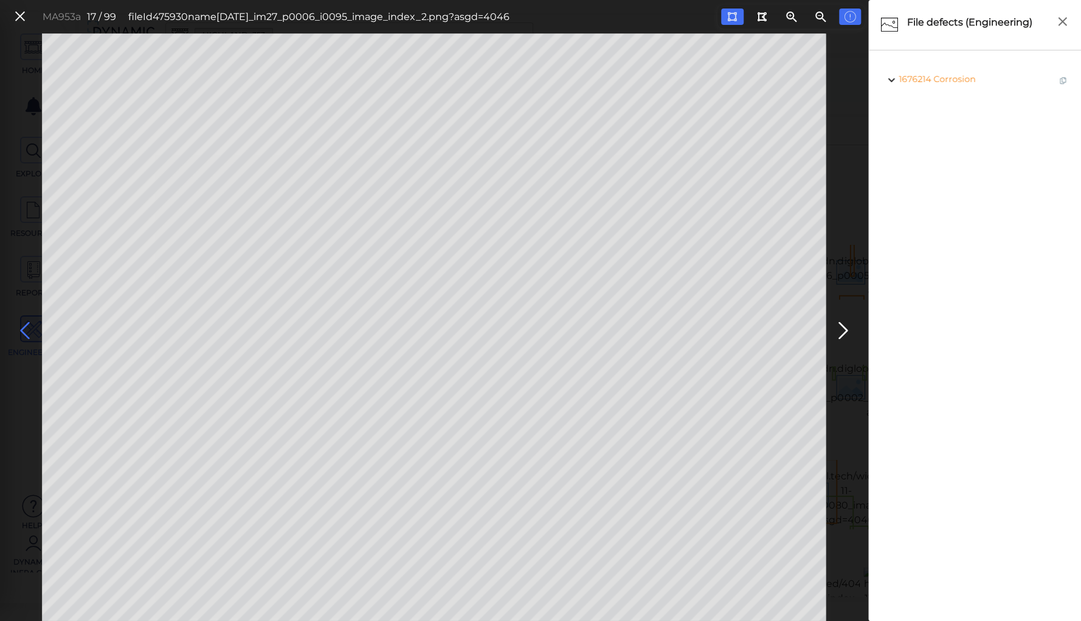
click at [22, 325] on icon at bounding box center [24, 331] width 19 height 24
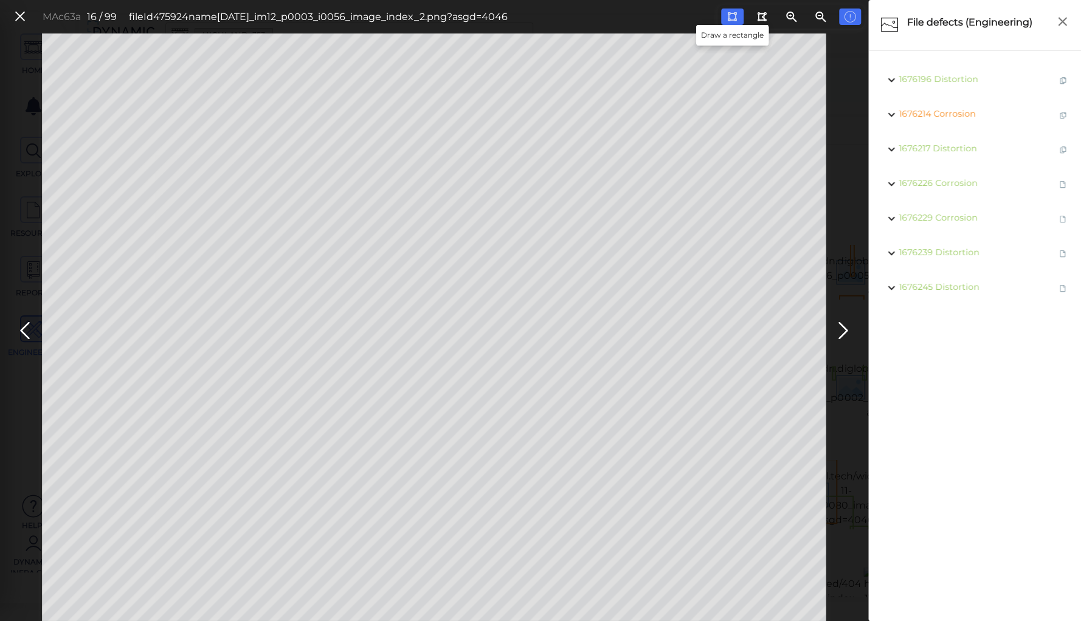
click at [729, 11] on div at bounding box center [731, 17] width 10 height 12
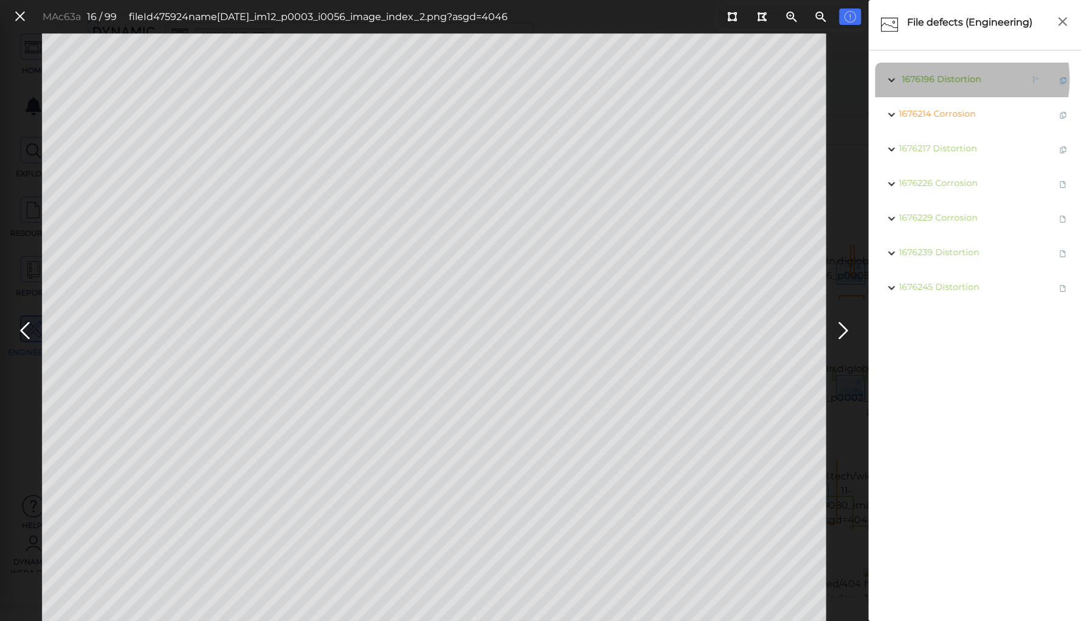
click at [951, 79] on span "Distortion" at bounding box center [959, 79] width 44 height 11
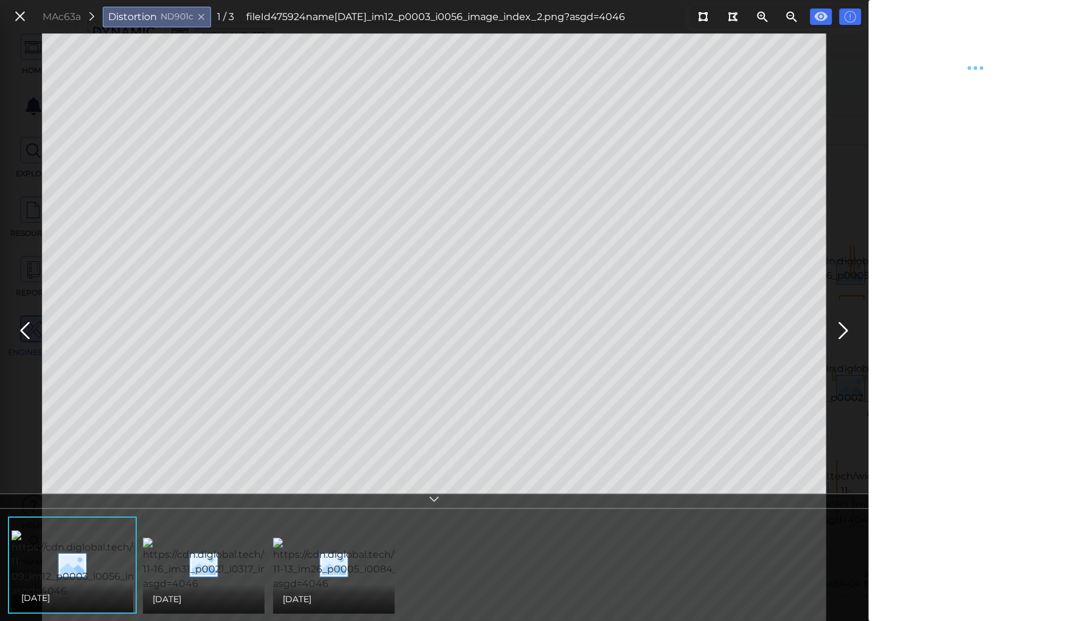
type textarea "x"
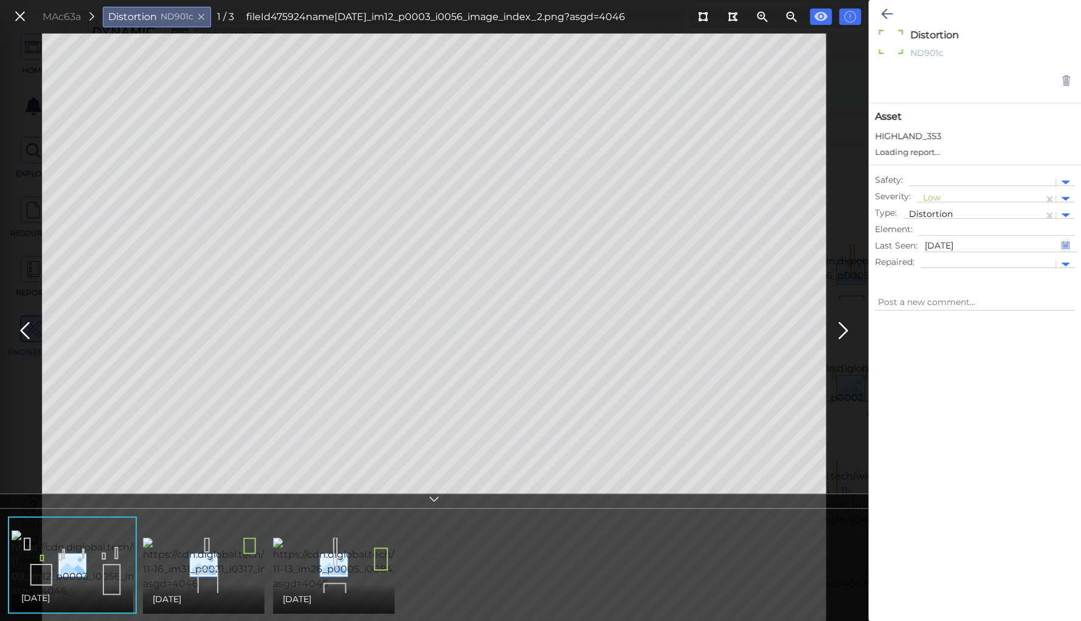
type textarea "x"
click at [933, 196] on div at bounding box center [980, 199] width 114 height 13
click at [936, 255] on div "Moderate" at bounding box center [950, 256] width 66 height 19
type textarea "x"
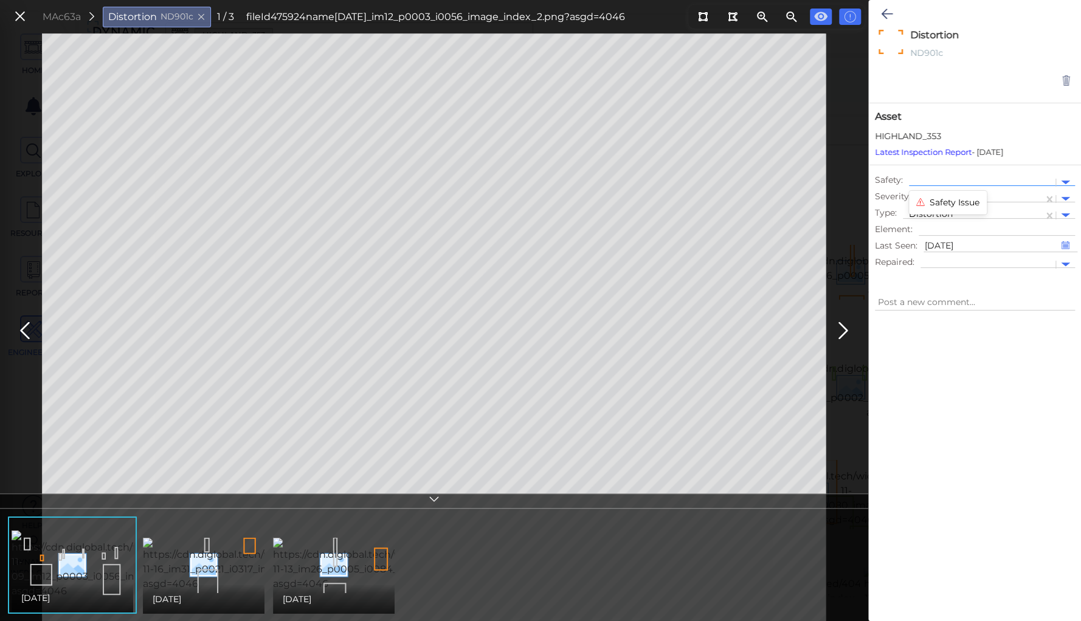
click at [939, 178] on div at bounding box center [982, 182] width 134 height 13
click at [936, 201] on div "Safety Issue" at bounding box center [948, 202] width 78 height 19
type textarea "x"
click at [430, 496] on icon at bounding box center [434, 501] width 12 height 14
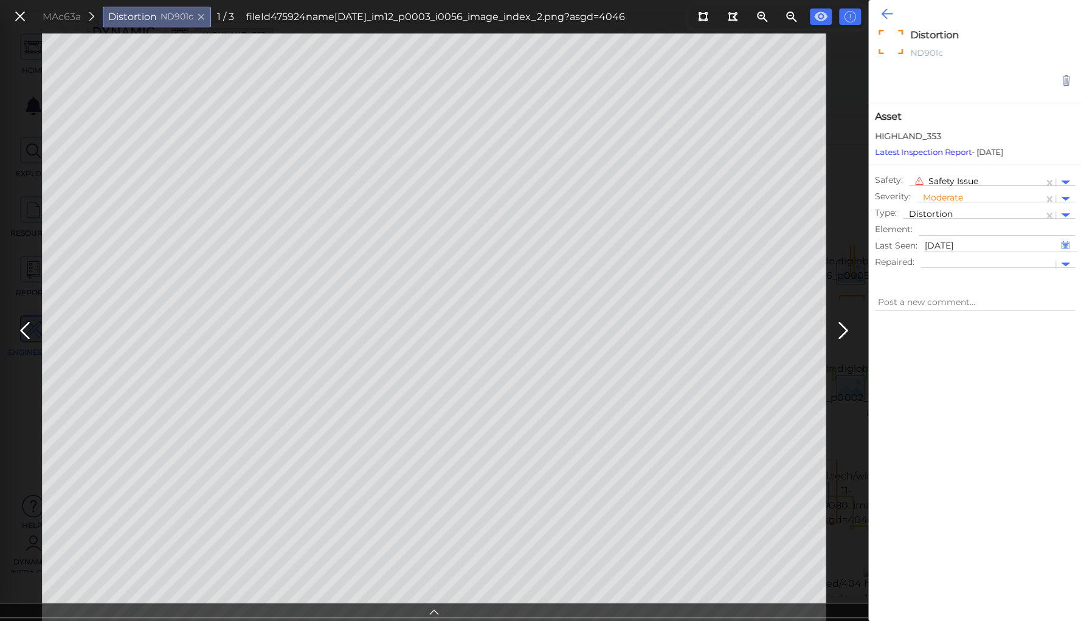
click at [885, 10] on icon at bounding box center [887, 14] width 12 height 15
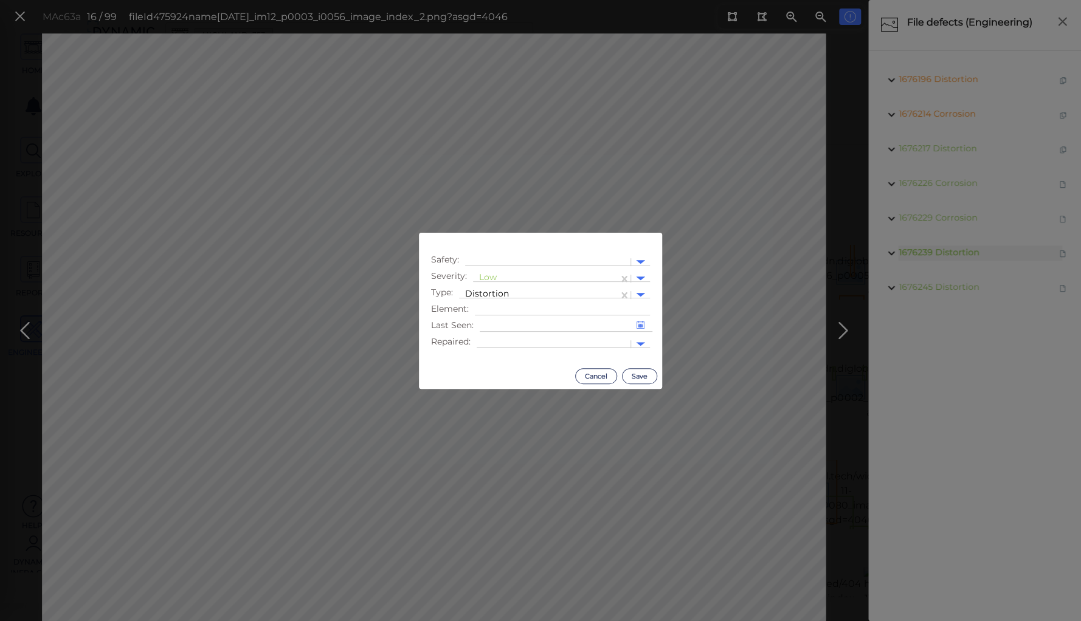
click at [647, 0] on body "This app is not optimized for mobile screens. Please access using a desktop or …" at bounding box center [540, 0] width 1081 height 0
click at [488, 276] on div at bounding box center [545, 278] width 133 height 13
click at [506, 338] on div "Moderate" at bounding box center [506, 336] width 66 height 19
click at [508, 261] on div at bounding box center [547, 262] width 153 height 13
click at [507, 282] on div "Safety Issue" at bounding box center [504, 282] width 78 height 19
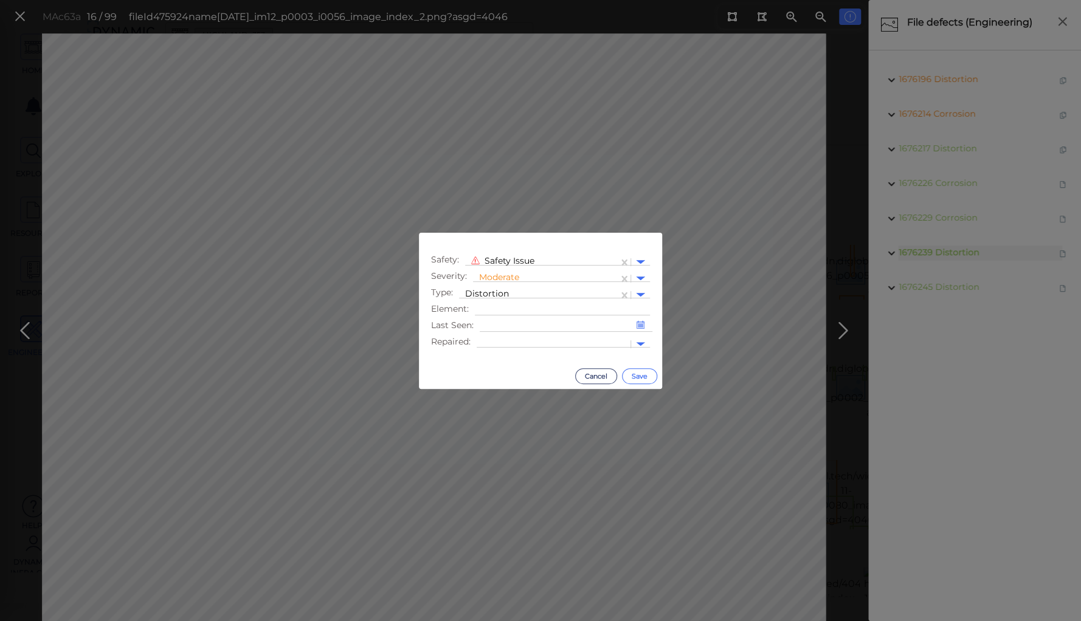
click at [636, 375] on button "Save" at bounding box center [639, 376] width 35 height 16
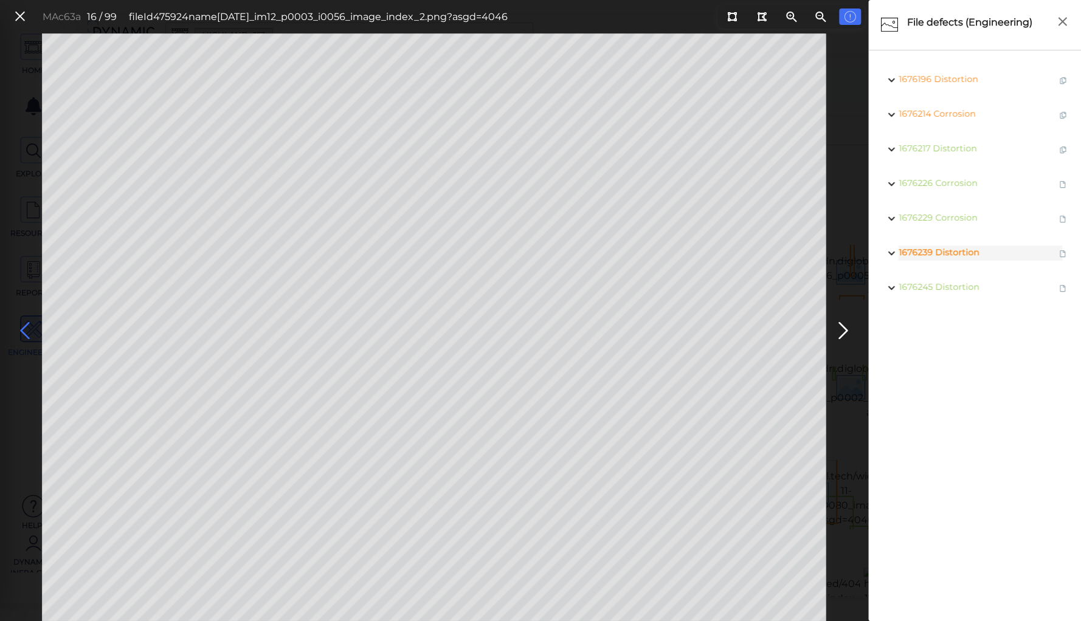
click at [27, 329] on icon at bounding box center [24, 331] width 19 height 24
click at [384, 0] on body "This app is not optimized for mobile screens. Please access using a desktop or …" at bounding box center [540, 0] width 1081 height 0
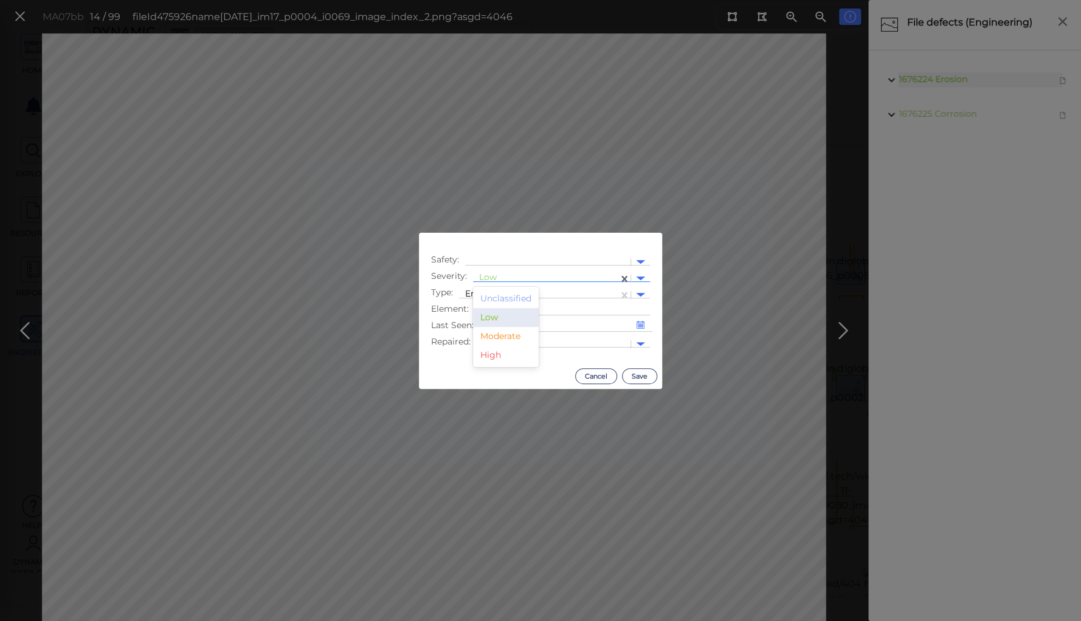
click at [491, 274] on div at bounding box center [545, 278] width 133 height 13
click at [486, 357] on div "High" at bounding box center [506, 355] width 66 height 19
click at [501, 262] on div at bounding box center [547, 262] width 153 height 13
click at [498, 283] on div "Safety Issue" at bounding box center [504, 282] width 78 height 19
click at [642, 373] on button "Save" at bounding box center [639, 376] width 35 height 16
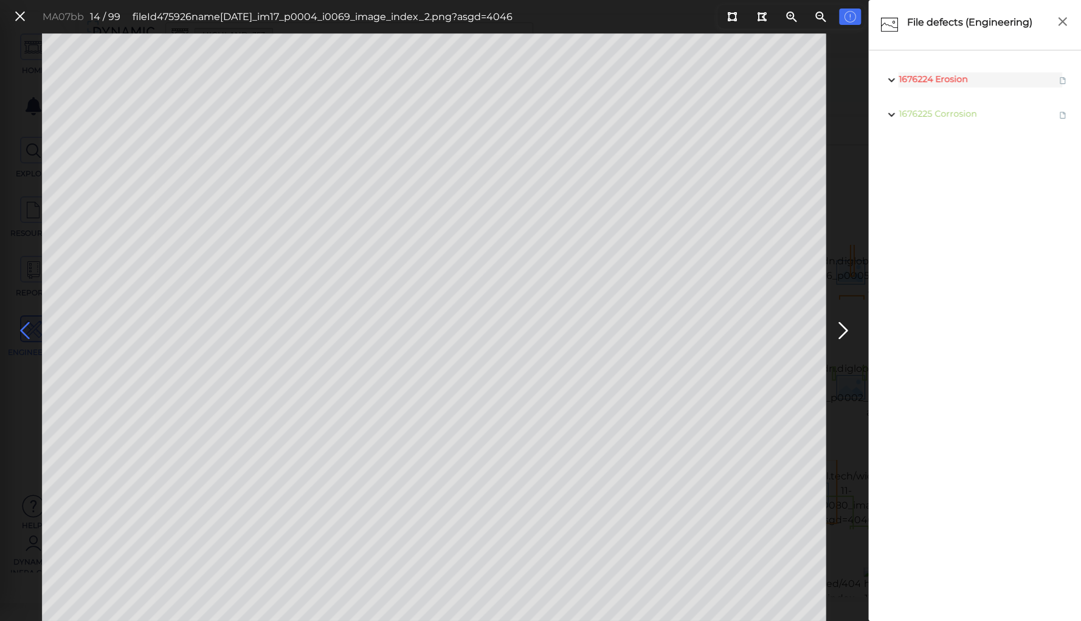
click at [28, 320] on icon at bounding box center [24, 331] width 19 height 24
click at [24, 329] on icon at bounding box center [24, 331] width 19 height 24
click at [24, 331] on icon at bounding box center [24, 331] width 19 height 24
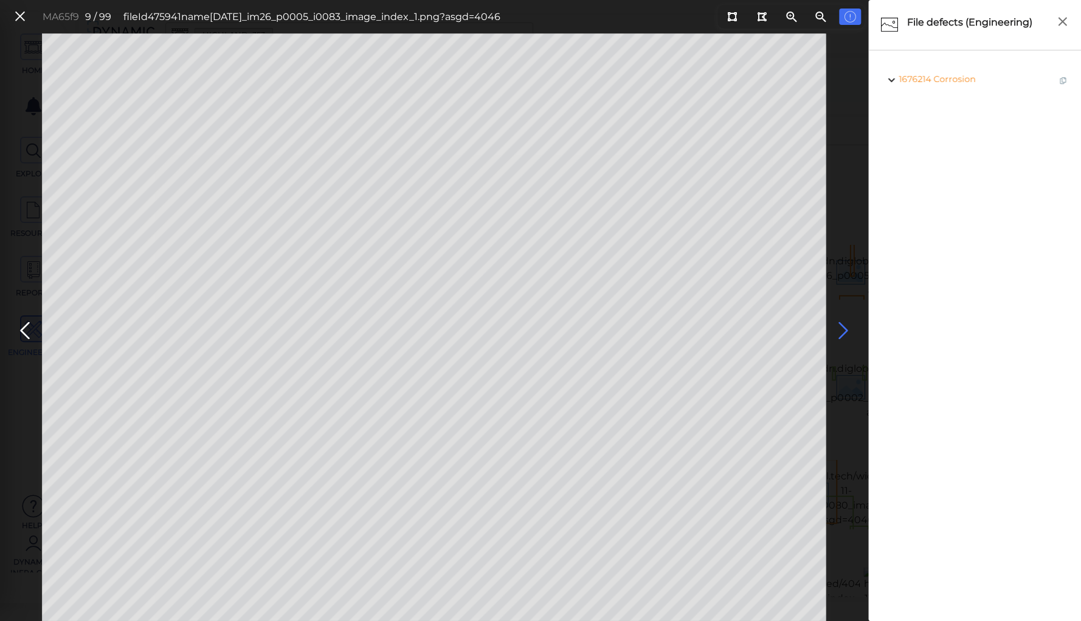
click at [839, 326] on icon at bounding box center [842, 331] width 19 height 24
click at [25, 332] on icon at bounding box center [24, 331] width 19 height 24
click at [27, 331] on icon at bounding box center [24, 331] width 19 height 24
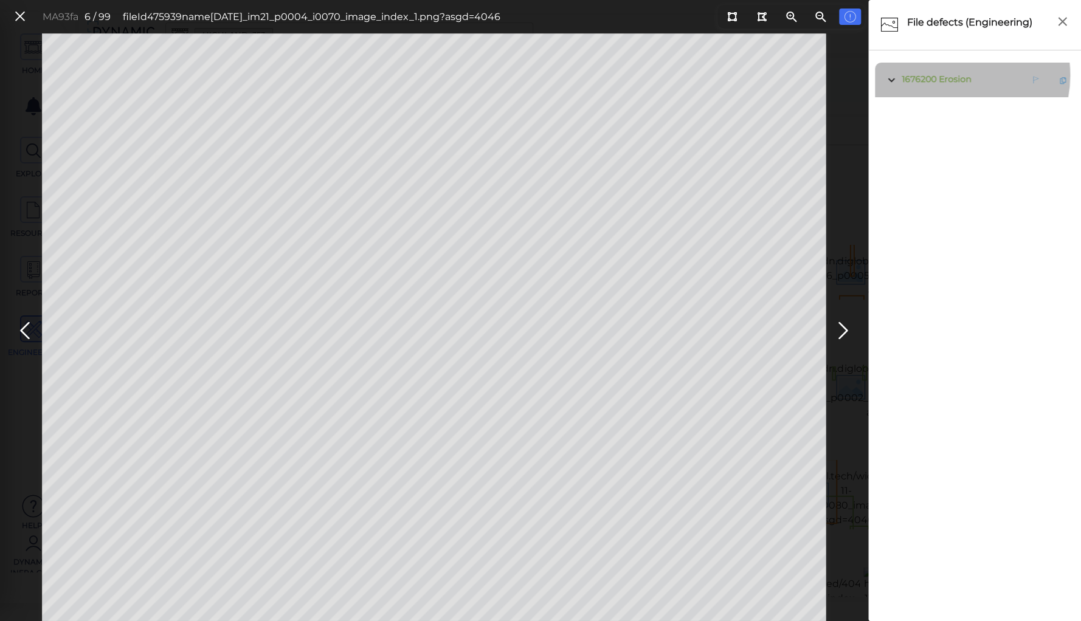
click at [954, 75] on span "Erosion" at bounding box center [955, 79] width 32 height 11
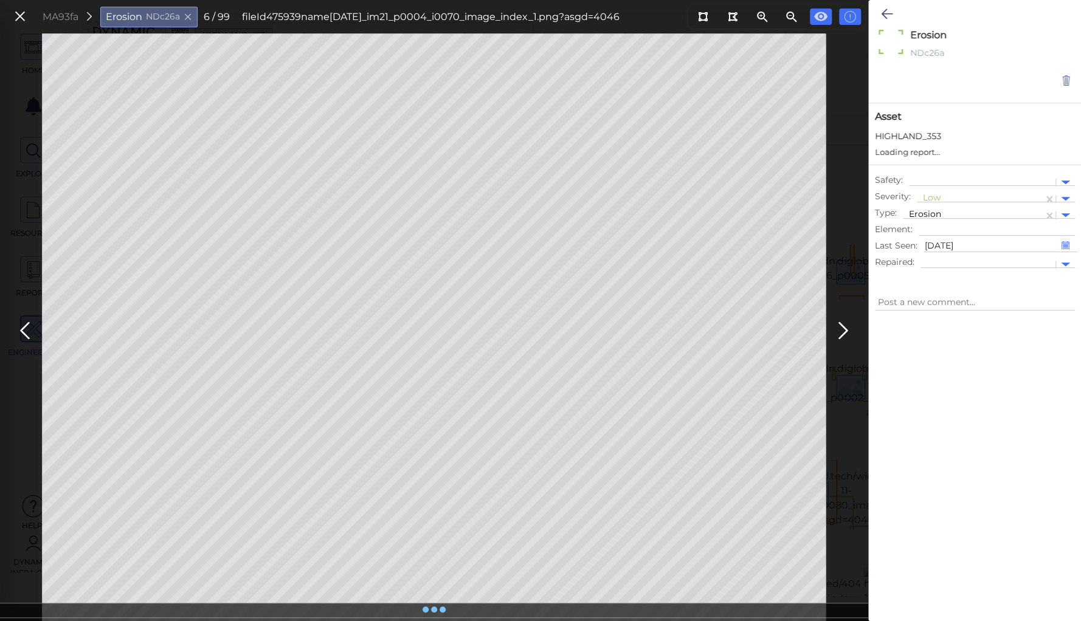
type textarea "x"
click at [929, 195] on div at bounding box center [980, 199] width 114 height 13
click at [929, 254] on div "Moderate" at bounding box center [950, 256] width 66 height 19
click at [888, 10] on icon at bounding box center [887, 14] width 12 height 15
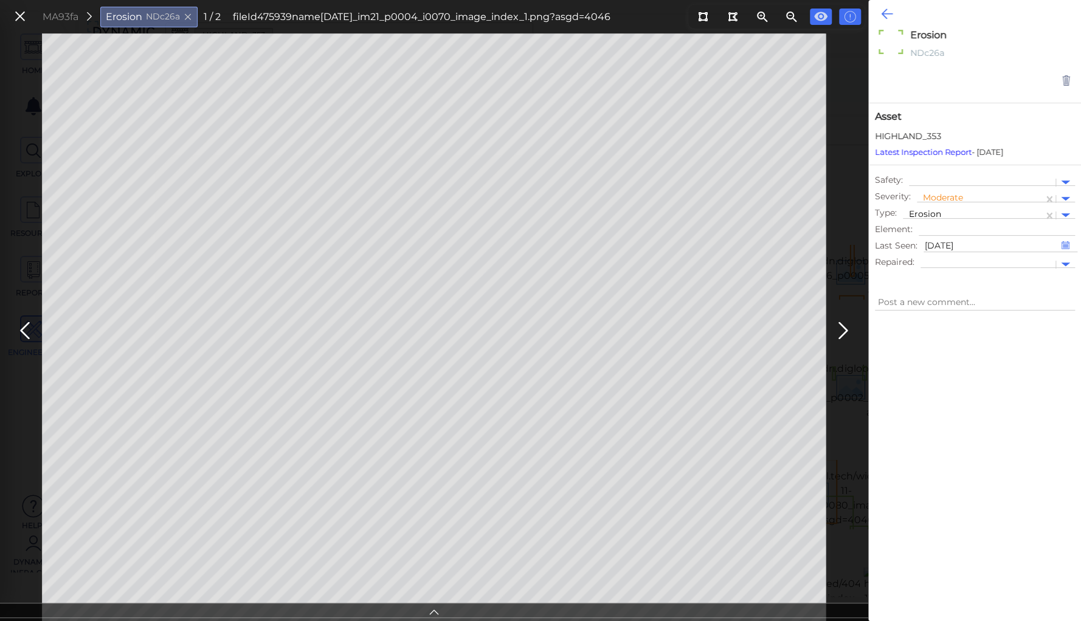
type textarea "x"
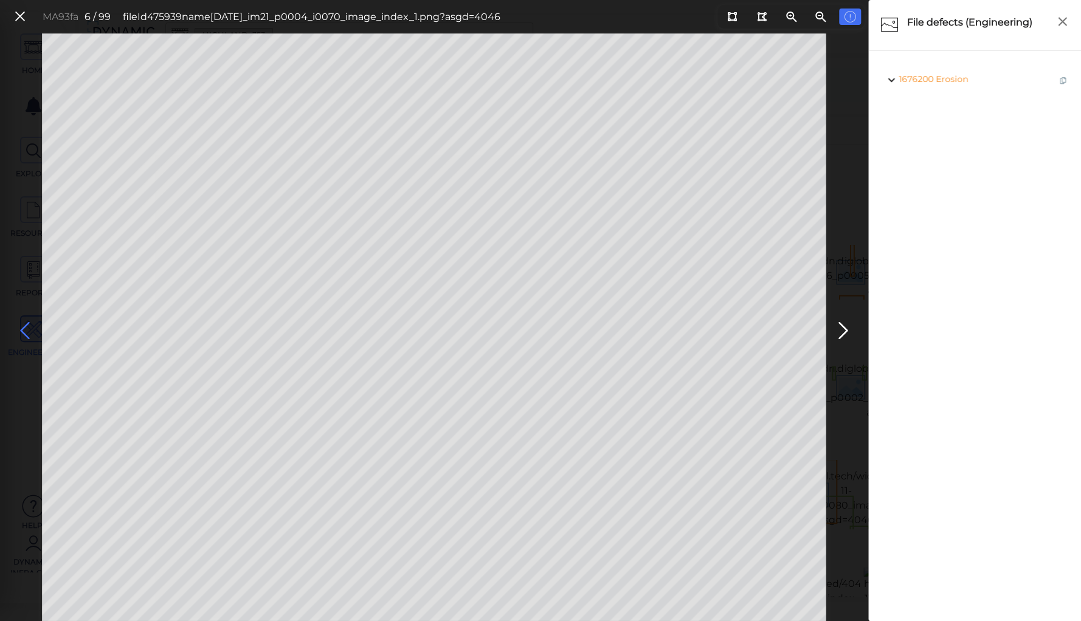
click at [24, 328] on icon at bounding box center [24, 331] width 19 height 24
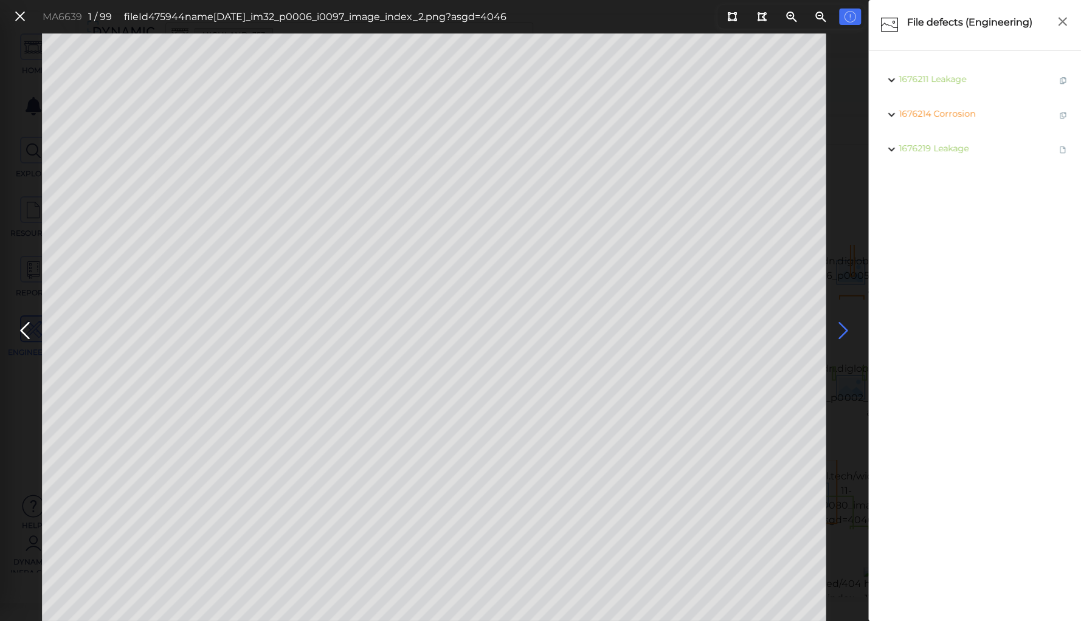
click at [843, 327] on icon at bounding box center [842, 331] width 19 height 24
click at [735, 24] on button at bounding box center [732, 17] width 22 height 16
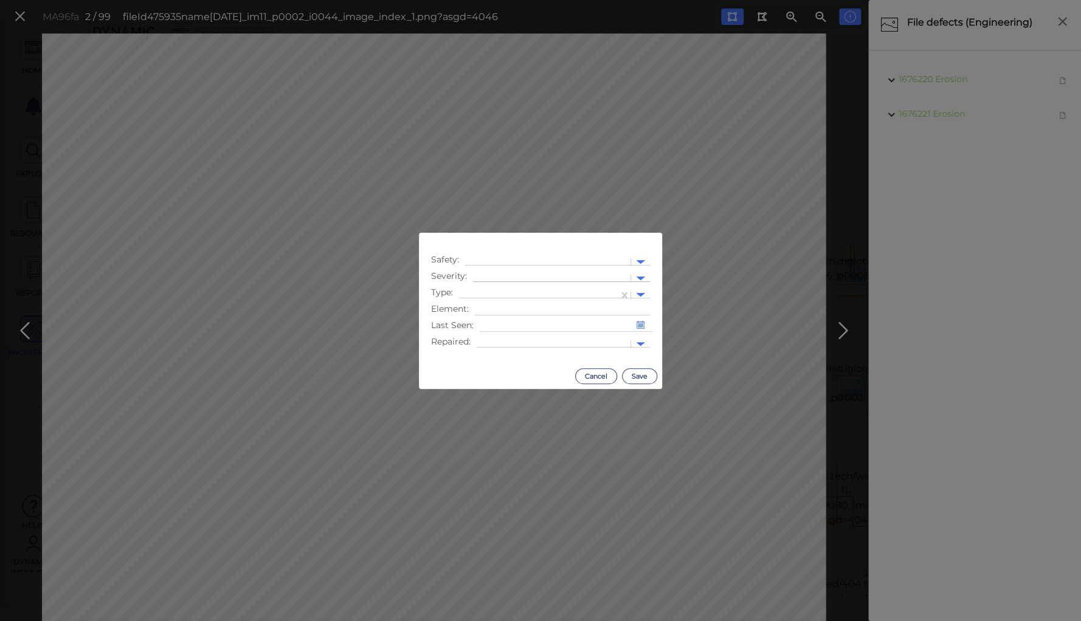
click at [494, 277] on div at bounding box center [551, 278] width 145 height 13
click at [486, 356] on div "High" at bounding box center [506, 355] width 66 height 19
click at [497, 287] on div at bounding box center [538, 295] width 159 height 18
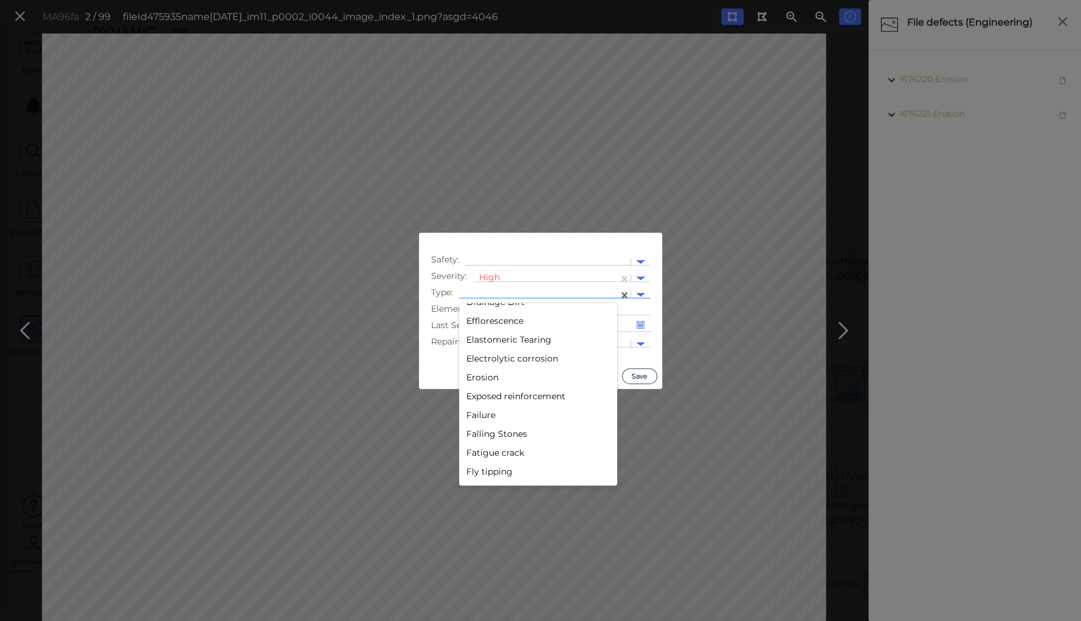
scroll to position [827, 0]
click at [475, 370] on div "Erosion" at bounding box center [538, 368] width 158 height 19
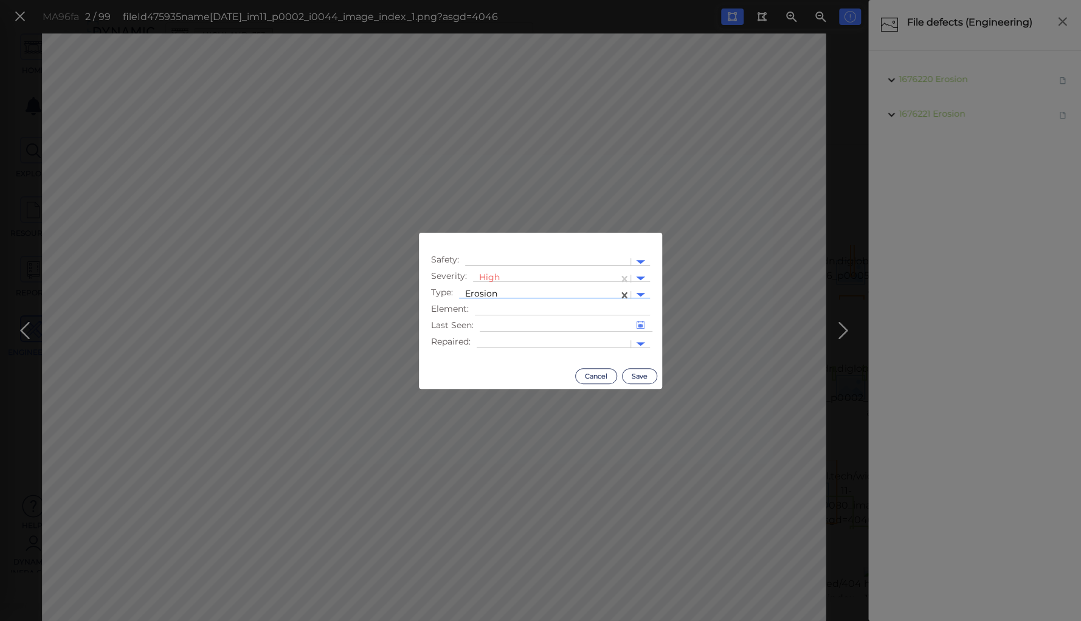
click at [506, 258] on div at bounding box center [547, 262] width 153 height 13
click at [498, 287] on div "Safety Issue" at bounding box center [504, 282] width 78 height 19
click at [637, 374] on button "Save" at bounding box center [639, 376] width 35 height 16
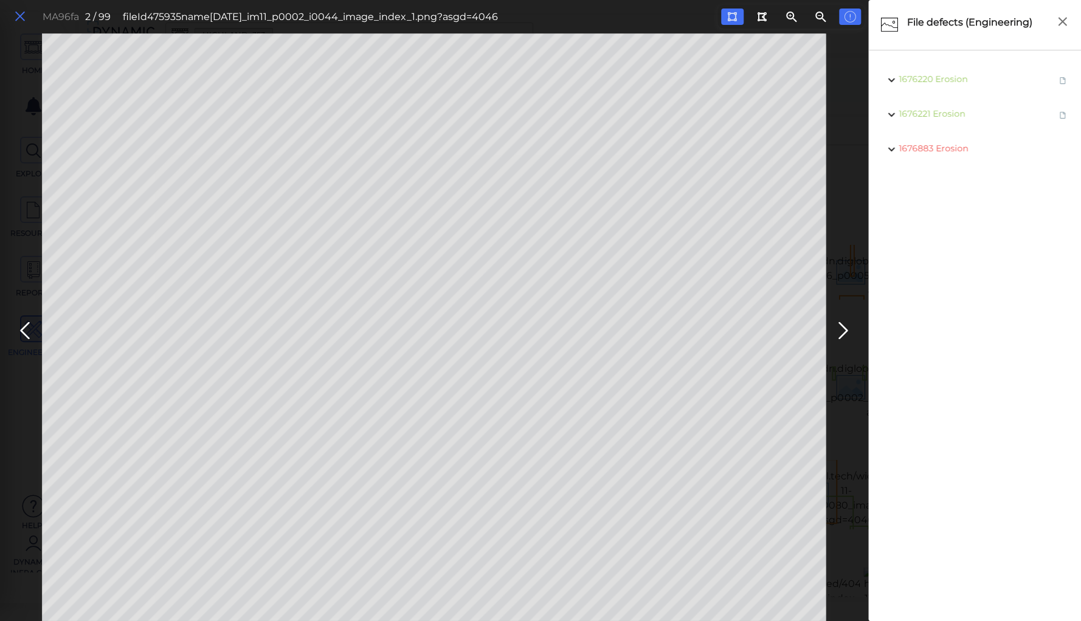
click at [18, 14] on icon at bounding box center [19, 17] width 13 height 16
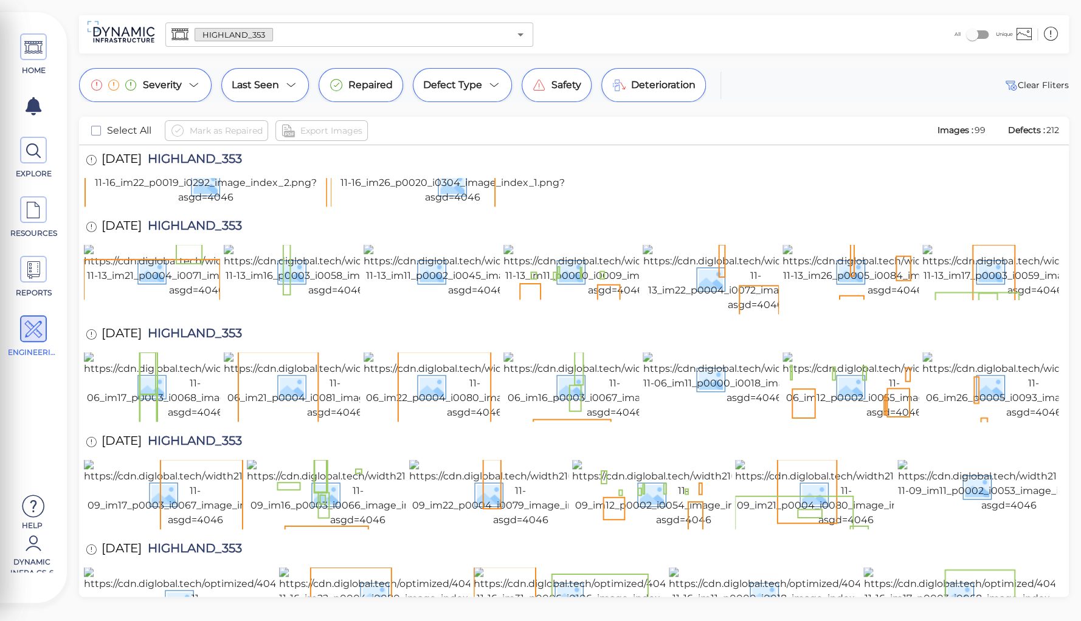
click at [206, 44] on span "HIGHLAND_353" at bounding box center [192, 35] width 100 height 16
copy span "HIGHLAND_353"
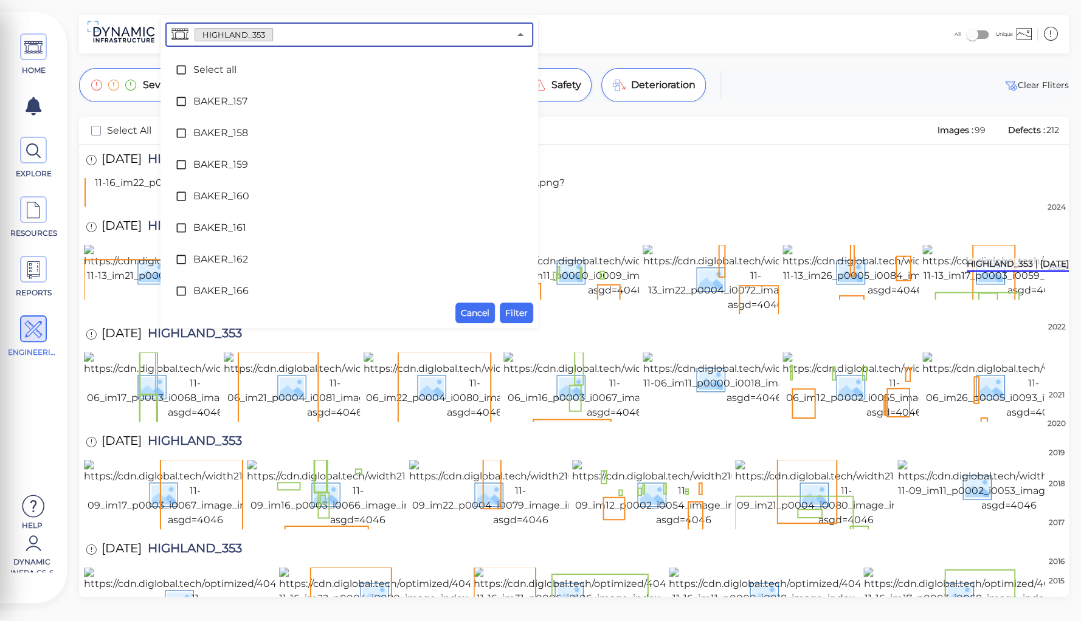
scroll to position [3233, 0]
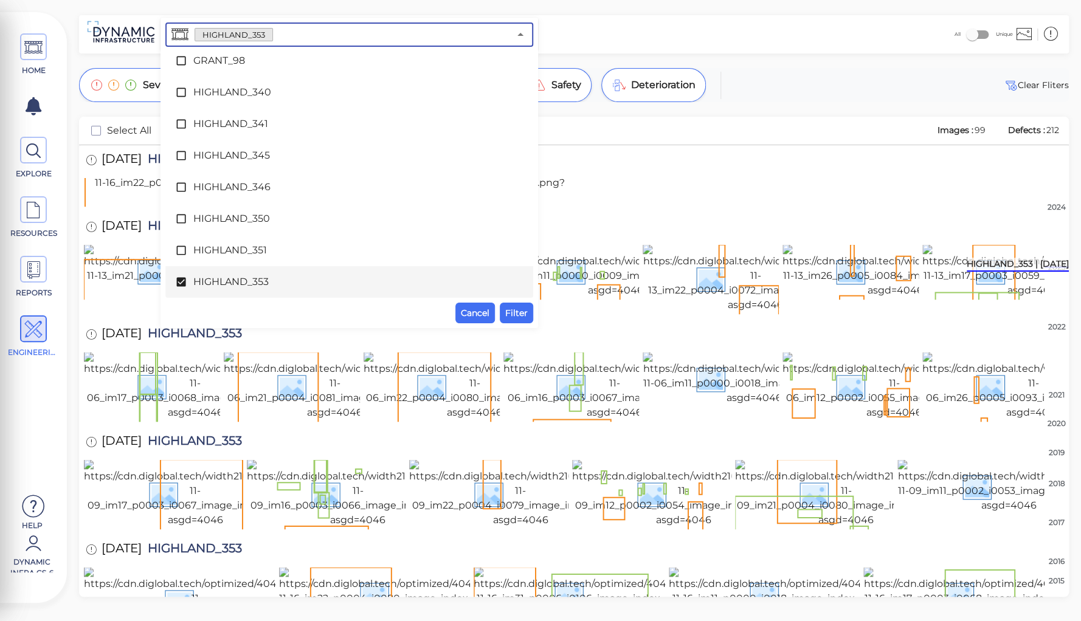
click at [280, 33] on input "text" at bounding box center [391, 34] width 236 height 17
click at [198, 283] on span "HIGHLAND_353" at bounding box center [349, 282] width 312 height 15
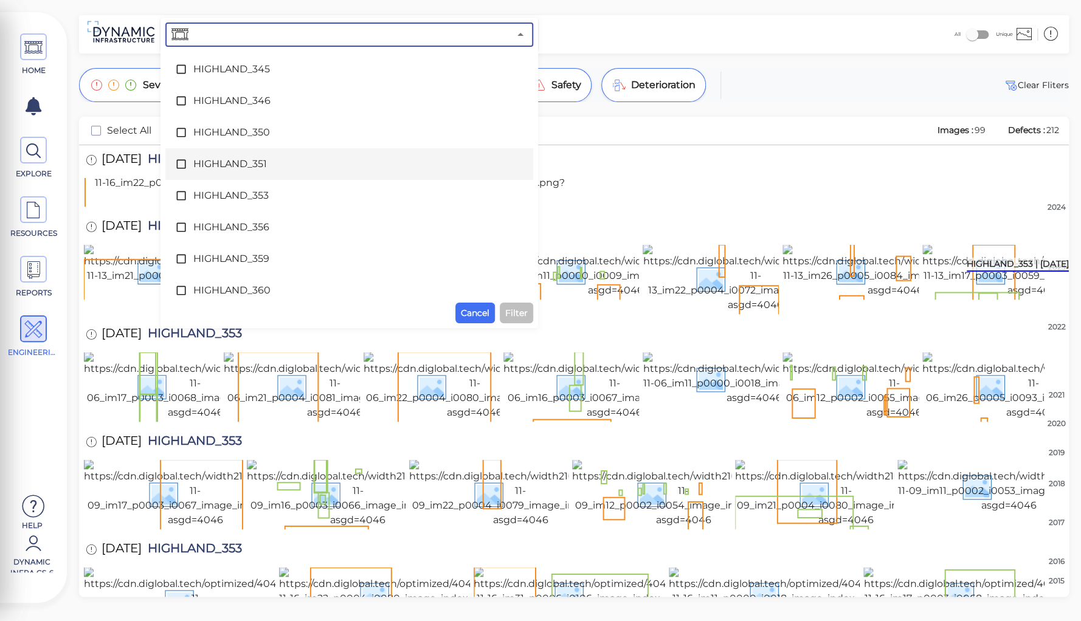
scroll to position [3330, 0]
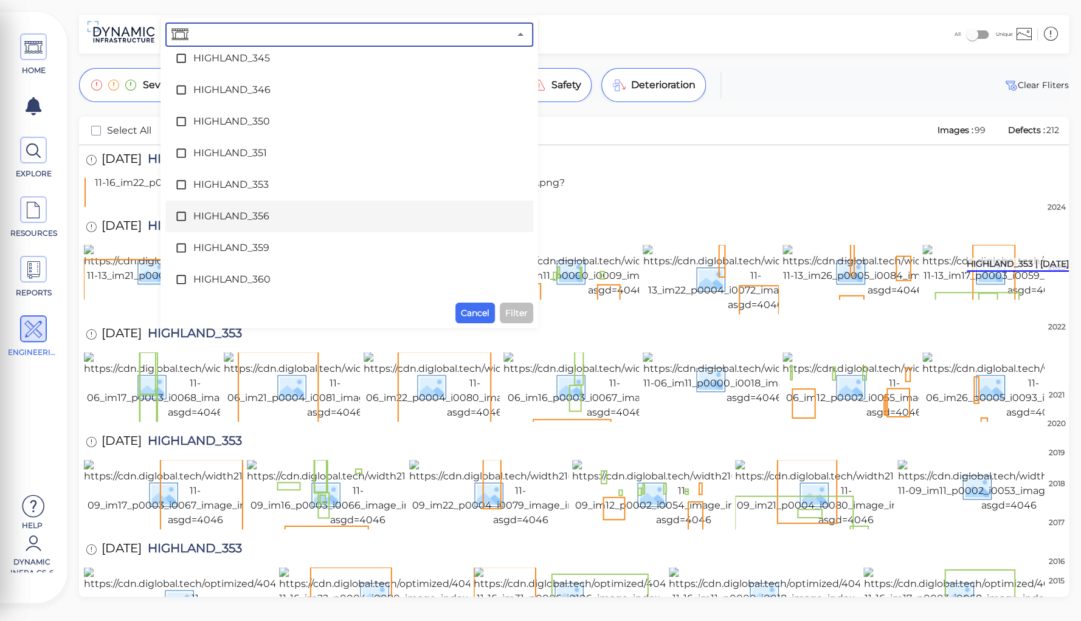
click at [250, 216] on span "HIGHLAND_356" at bounding box center [349, 216] width 312 height 15
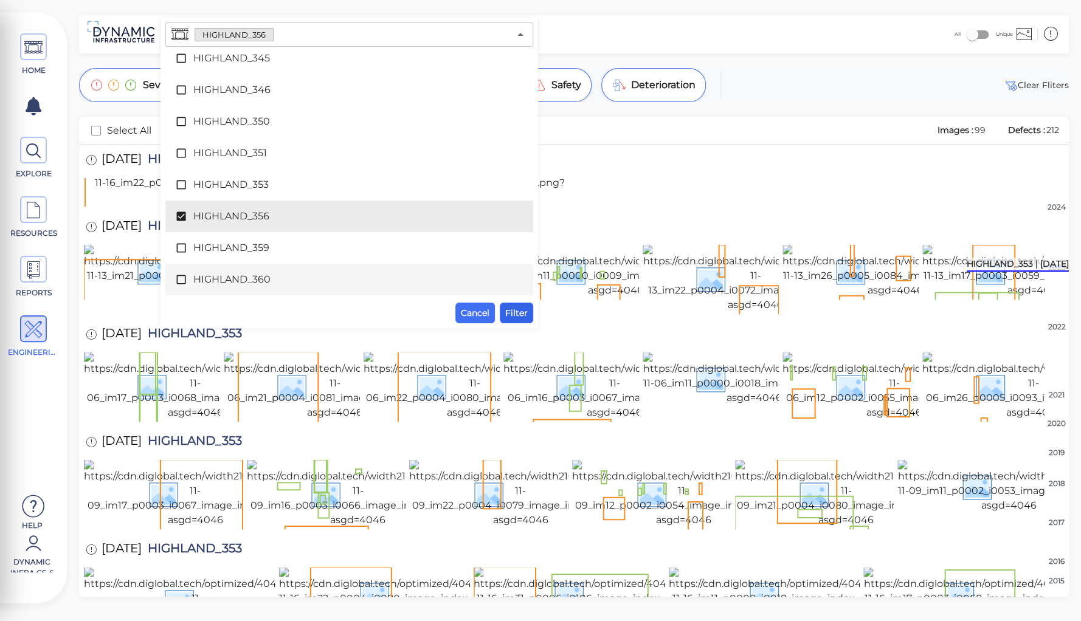
click at [513, 309] on span "Filter" at bounding box center [516, 313] width 22 height 15
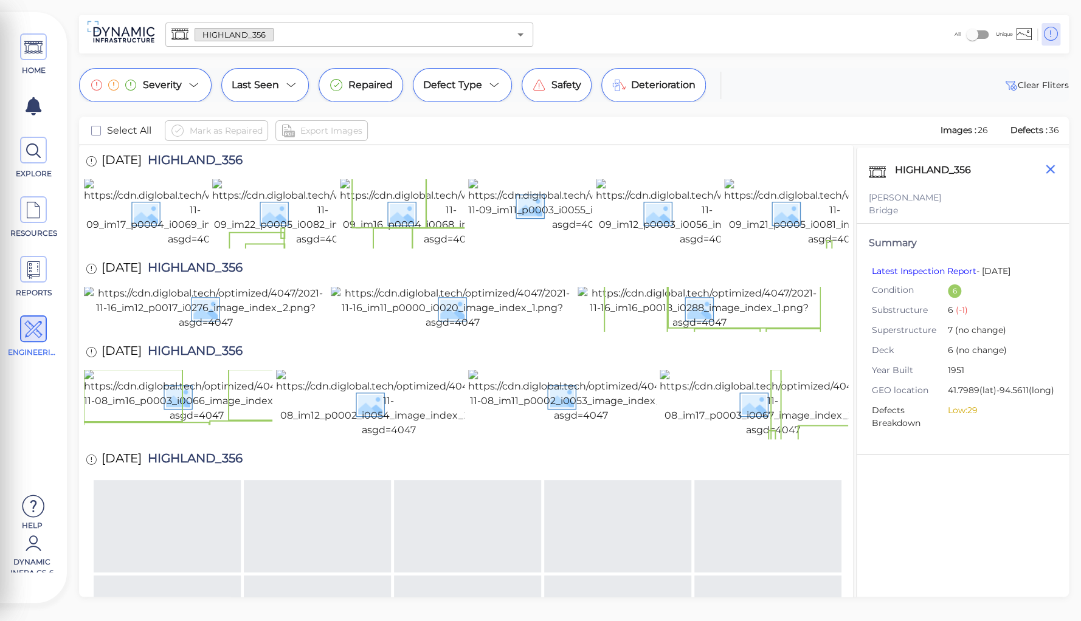
click at [1048, 168] on icon "button" at bounding box center [1049, 169] width 15 height 15
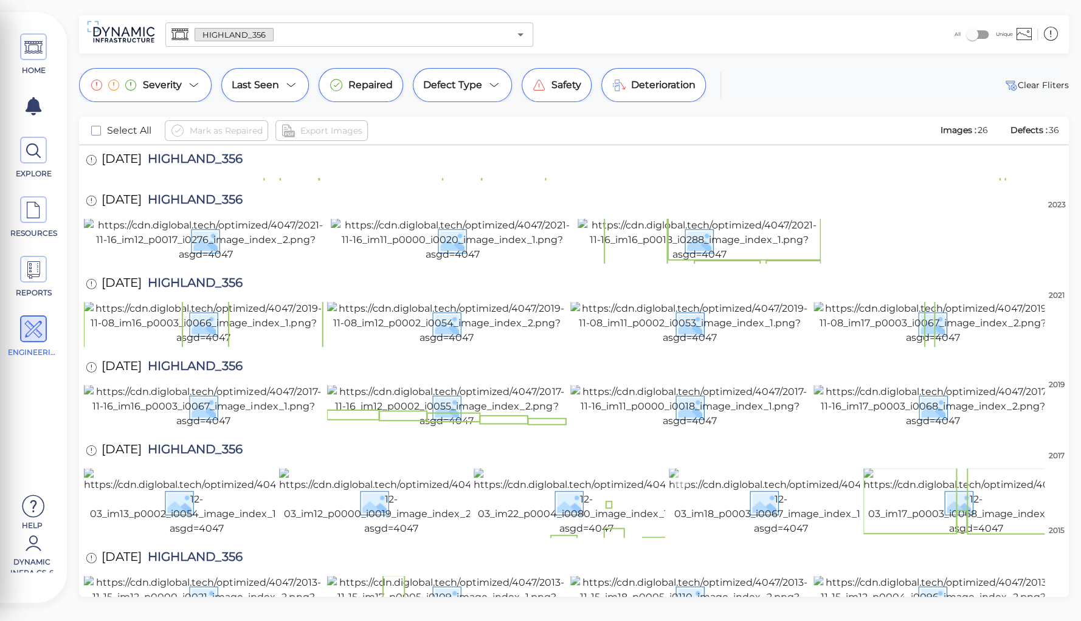
scroll to position [693, 0]
click at [863, 576] on img at bounding box center [932, 598] width 239 height 44
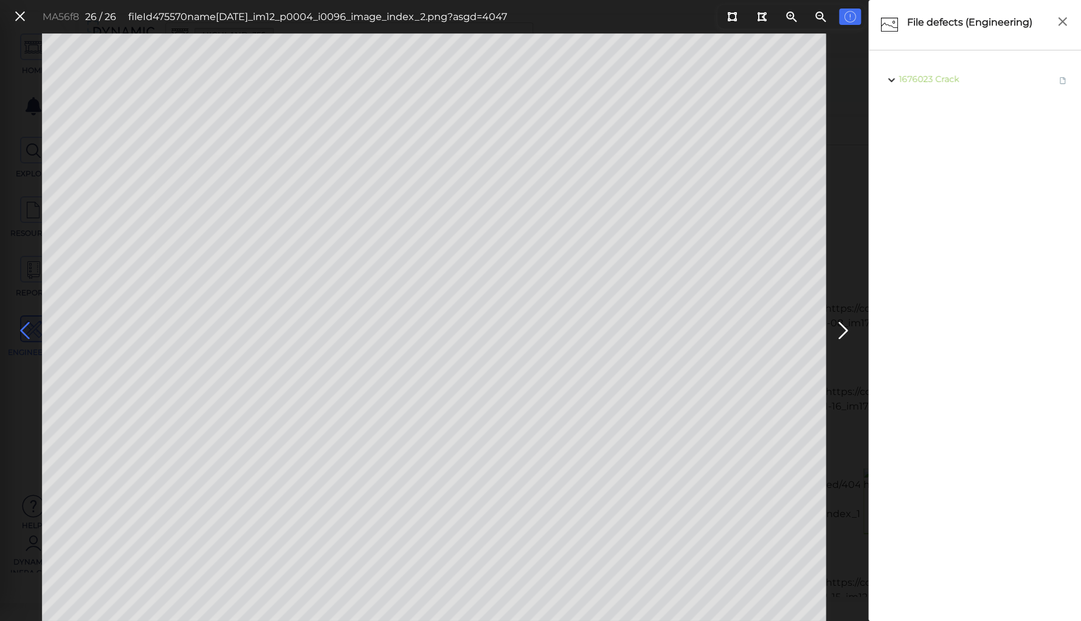
click at [16, 328] on icon at bounding box center [24, 331] width 19 height 24
click at [732, 13] on icon at bounding box center [732, 16] width 10 height 9
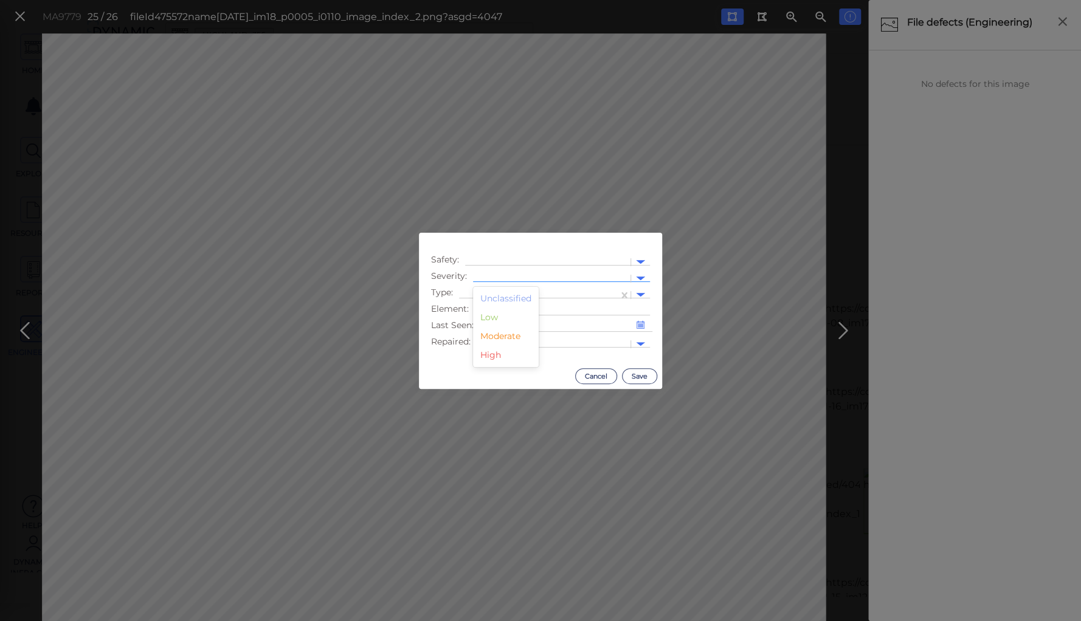
click at [537, 275] on div at bounding box center [551, 278] width 145 height 13
click at [504, 335] on div "Moderate" at bounding box center [506, 336] width 66 height 19
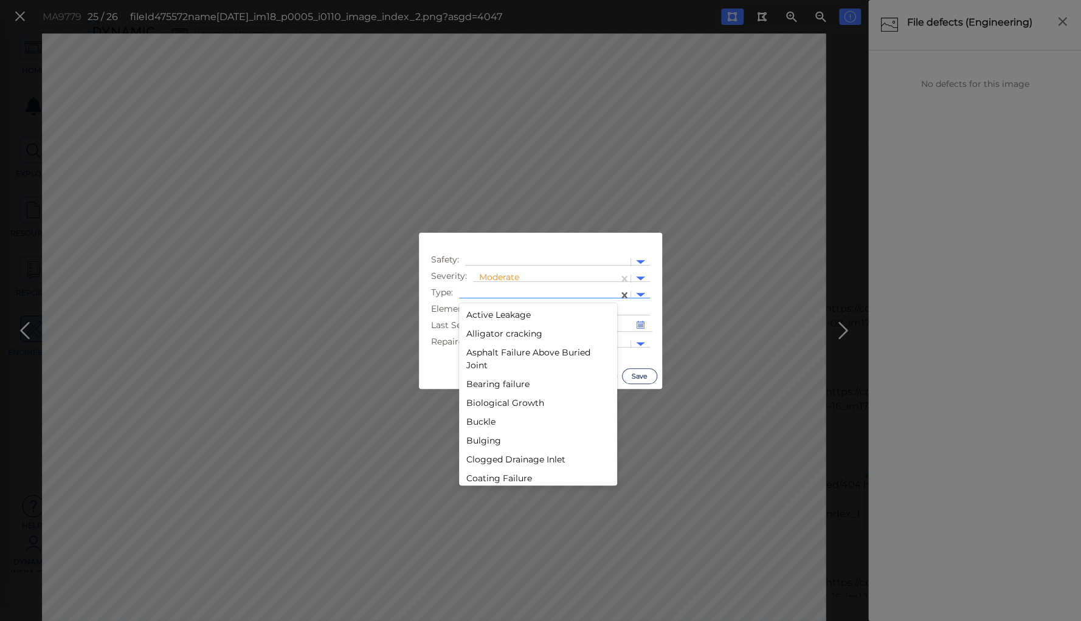
click at [505, 293] on div at bounding box center [538, 295] width 147 height 13
click at [486, 367] on div "Debris" at bounding box center [538, 369] width 158 height 19
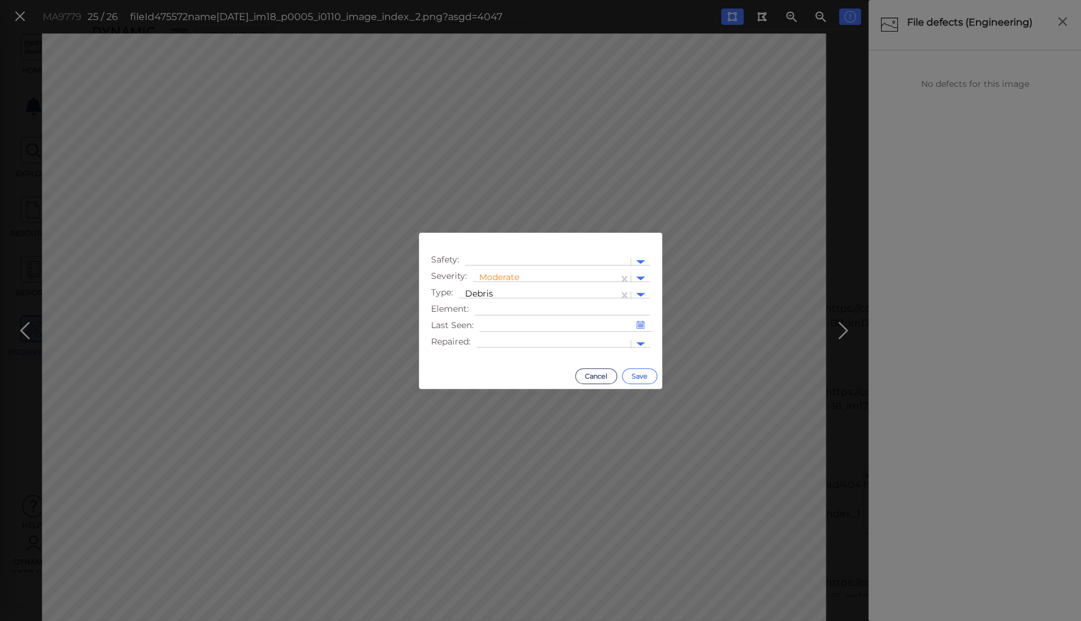
click at [635, 374] on button "Save" at bounding box center [639, 376] width 35 height 16
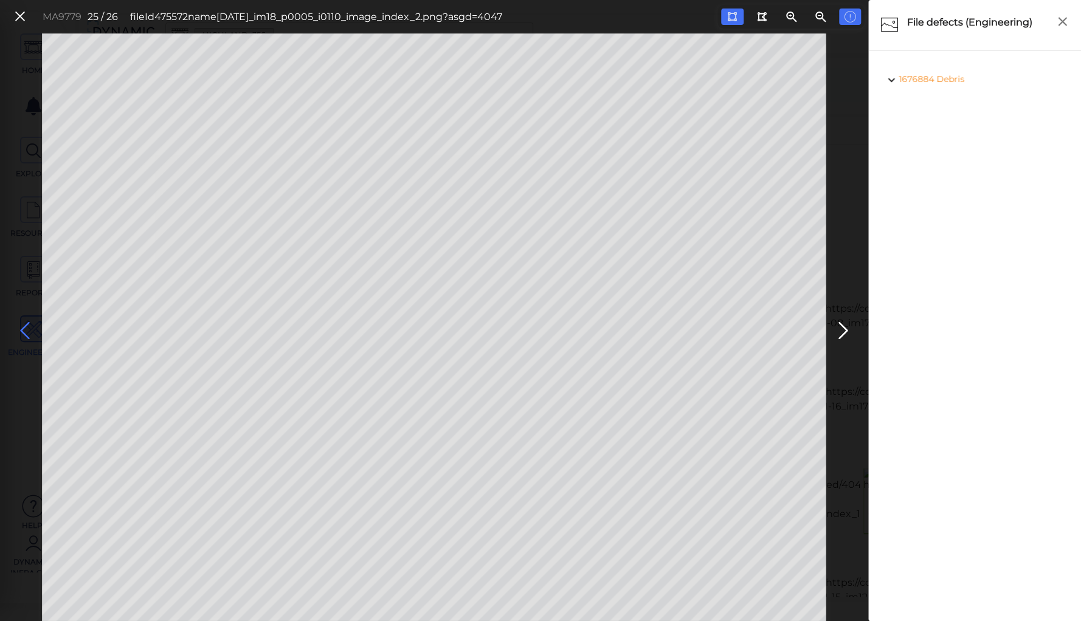
click at [22, 329] on icon at bounding box center [24, 331] width 19 height 24
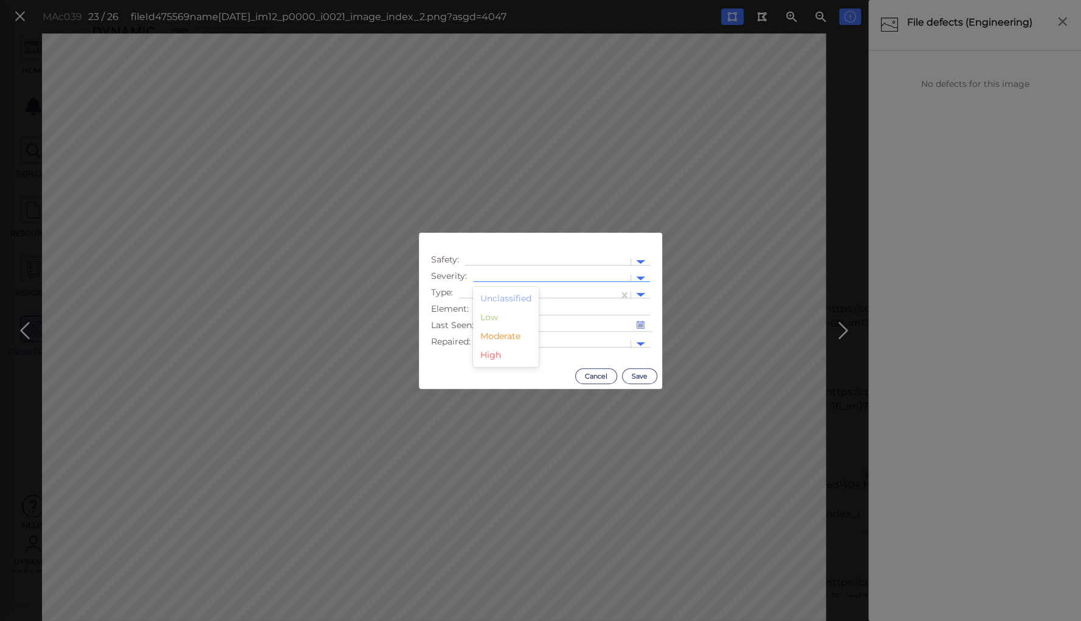
click at [508, 274] on div at bounding box center [551, 278] width 145 height 13
drag, startPoint x: 497, startPoint y: 337, endPoint x: 495, endPoint y: 316, distance: 21.4
click at [497, 334] on div "Moderate" at bounding box center [506, 336] width 66 height 19
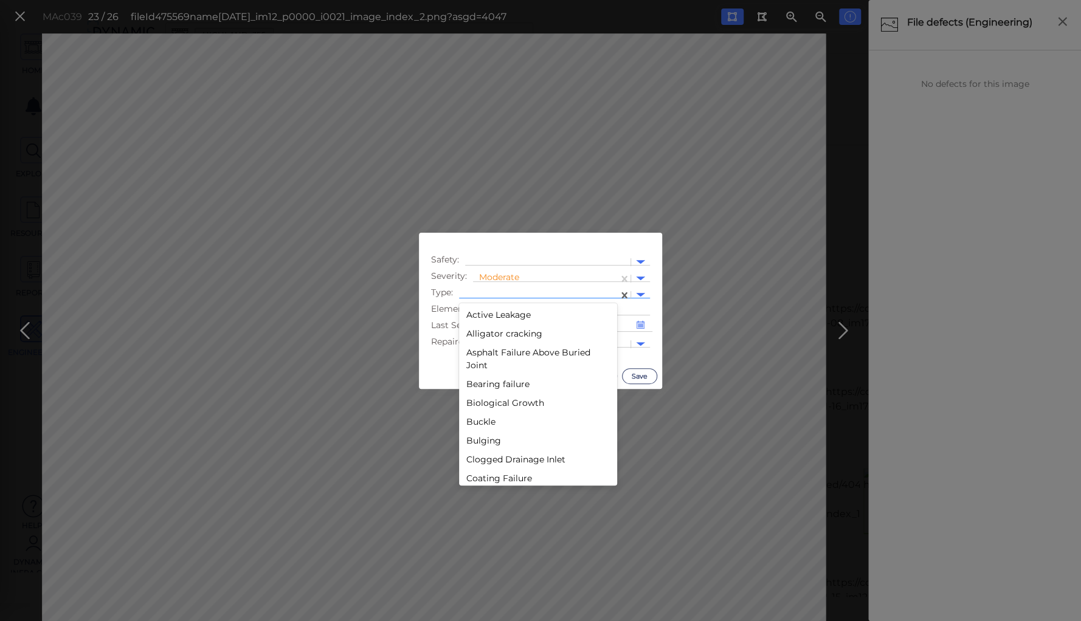
click at [491, 290] on div at bounding box center [538, 295] width 147 height 13
click at [488, 367] on div "Debris" at bounding box center [538, 369] width 158 height 19
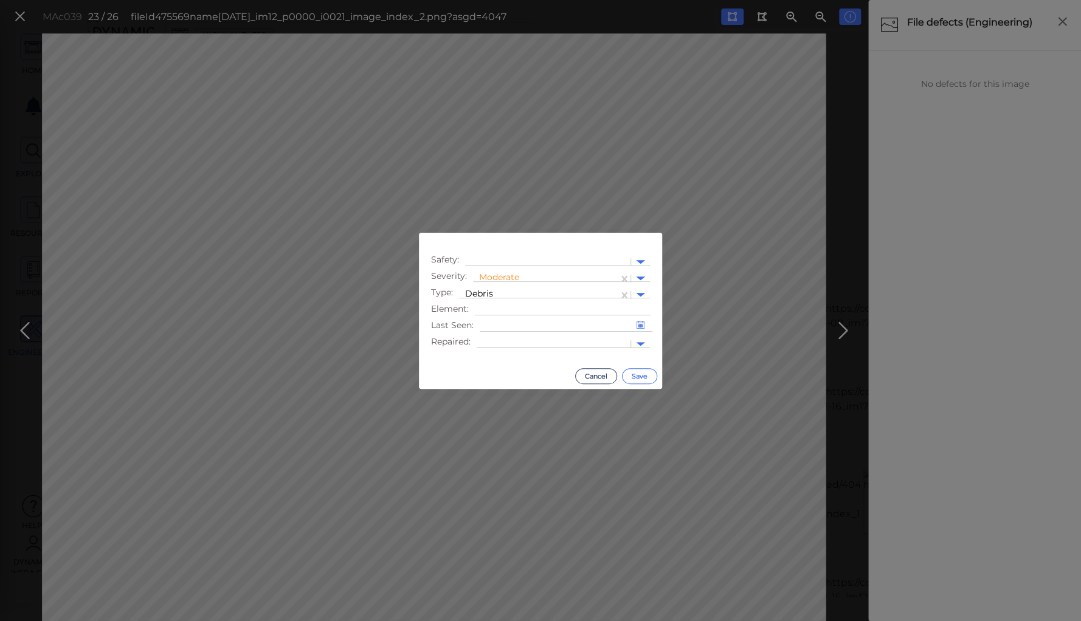
click at [638, 374] on button "Save" at bounding box center [639, 376] width 35 height 16
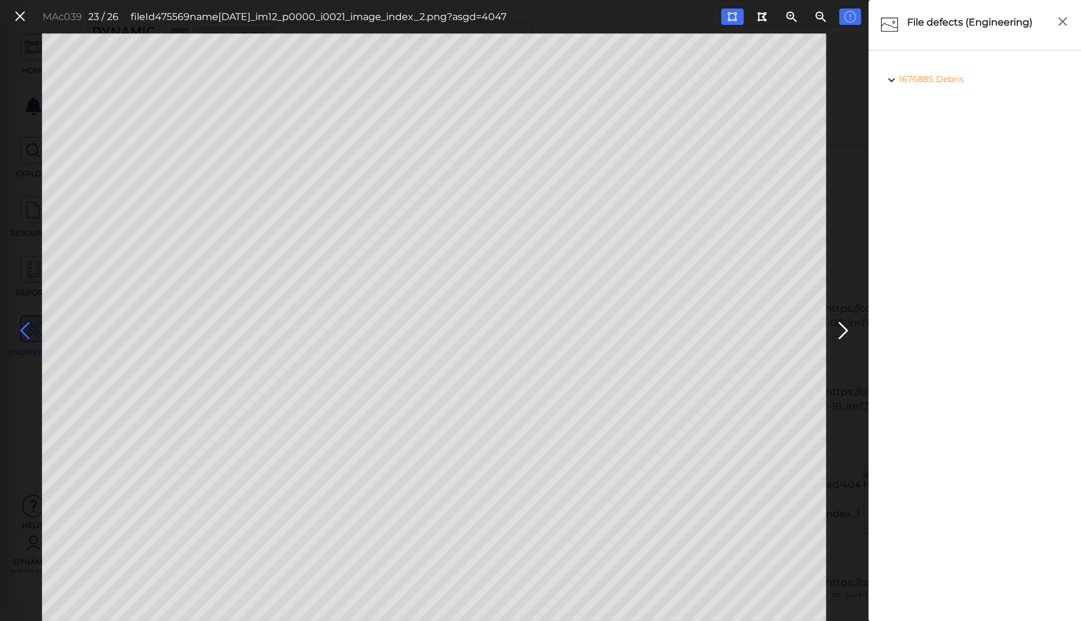
click at [31, 329] on icon at bounding box center [24, 331] width 19 height 24
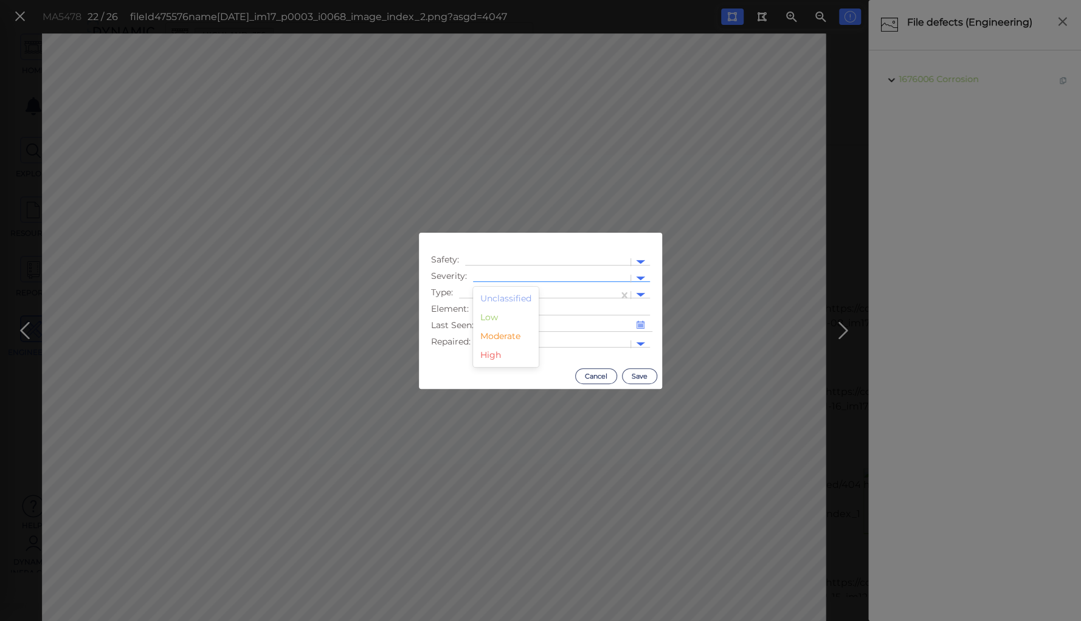
click at [481, 275] on div at bounding box center [551, 278] width 145 height 13
click at [492, 336] on div "Moderate" at bounding box center [506, 336] width 66 height 19
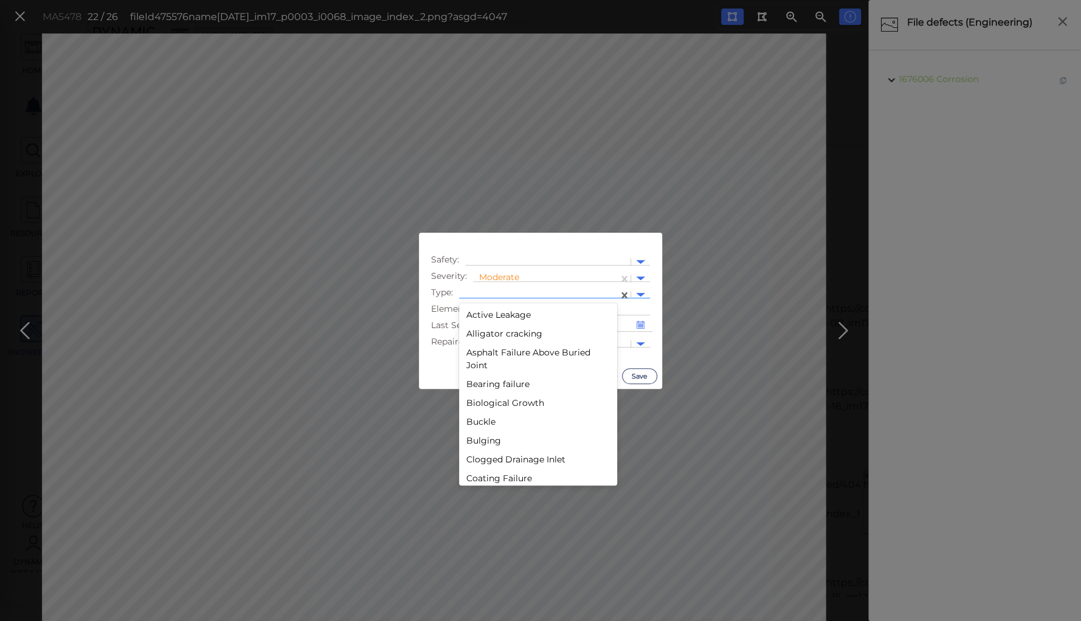
click at [494, 289] on div at bounding box center [538, 295] width 159 height 18
click at [480, 413] on div "Debris" at bounding box center [538, 417] width 158 height 19
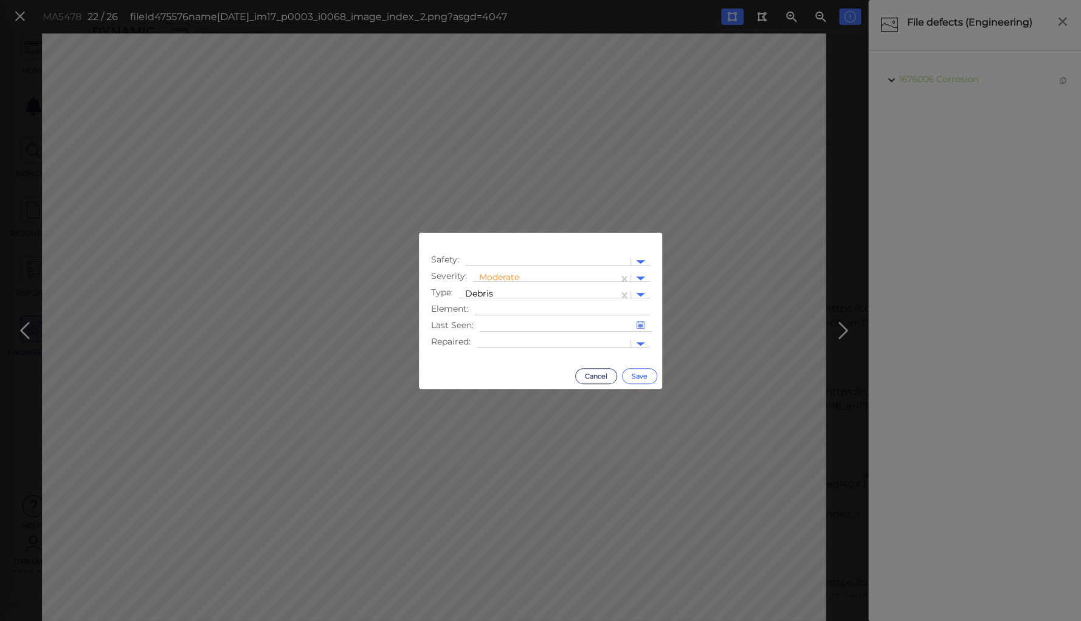
click at [646, 374] on button "Save" at bounding box center [639, 376] width 35 height 16
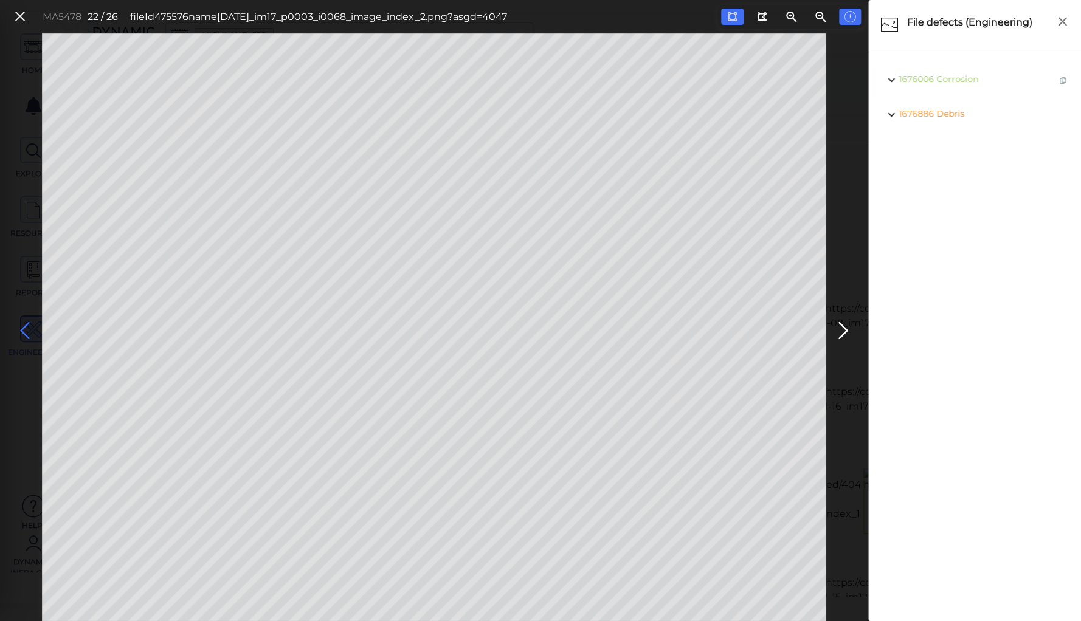
click at [28, 326] on icon at bounding box center [24, 331] width 19 height 24
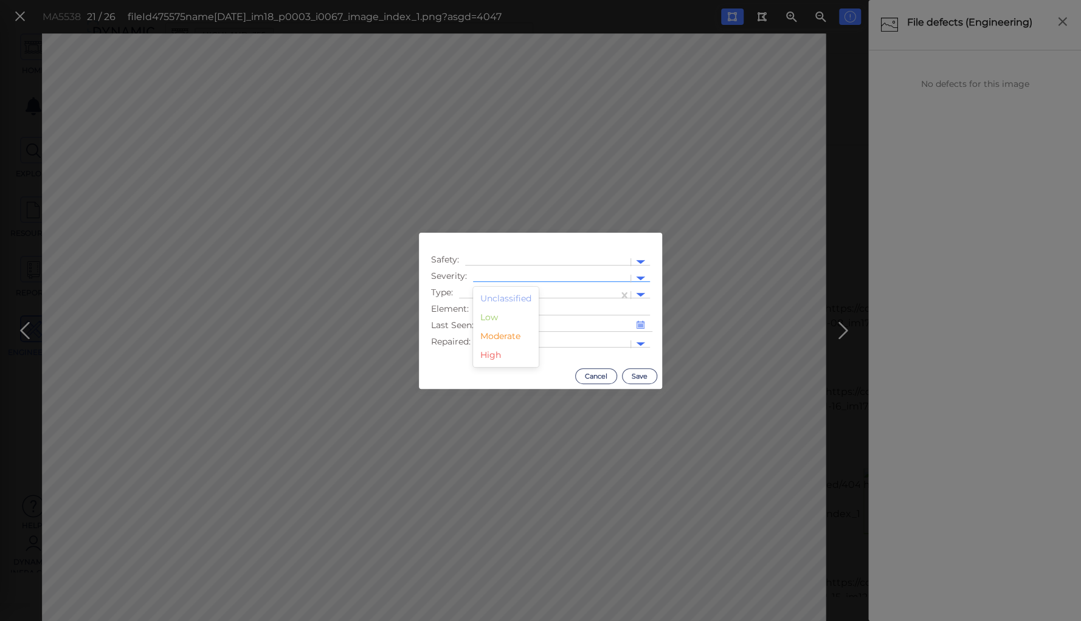
click at [497, 272] on div at bounding box center [551, 278] width 145 height 13
click at [507, 338] on div "Moderate" at bounding box center [506, 336] width 66 height 19
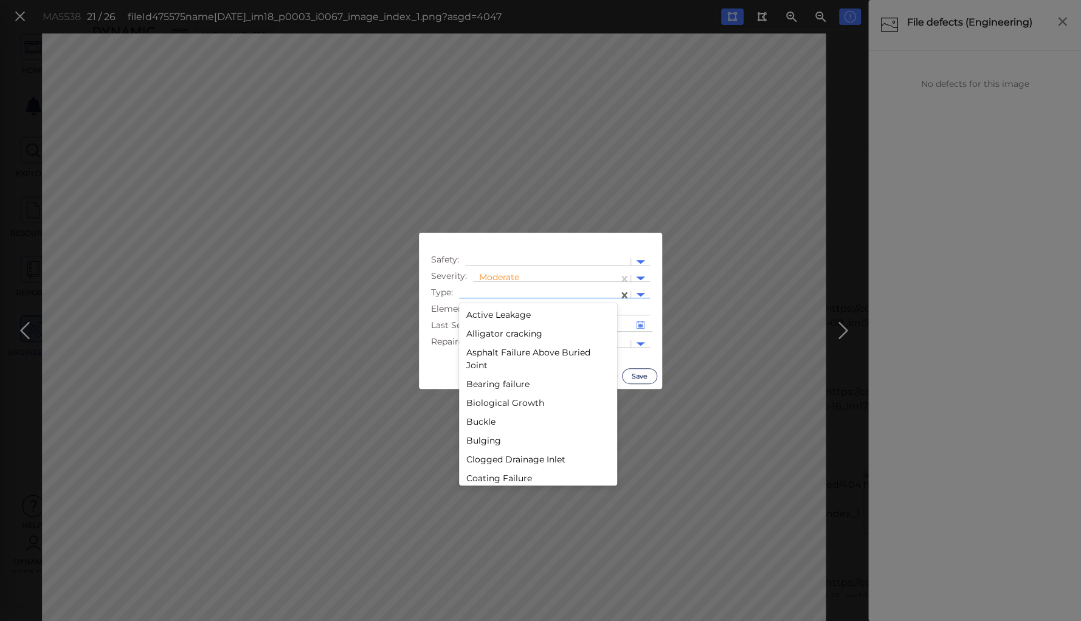
click at [498, 292] on div at bounding box center [538, 295] width 147 height 13
click at [486, 418] on div "Debris" at bounding box center [538, 417] width 158 height 19
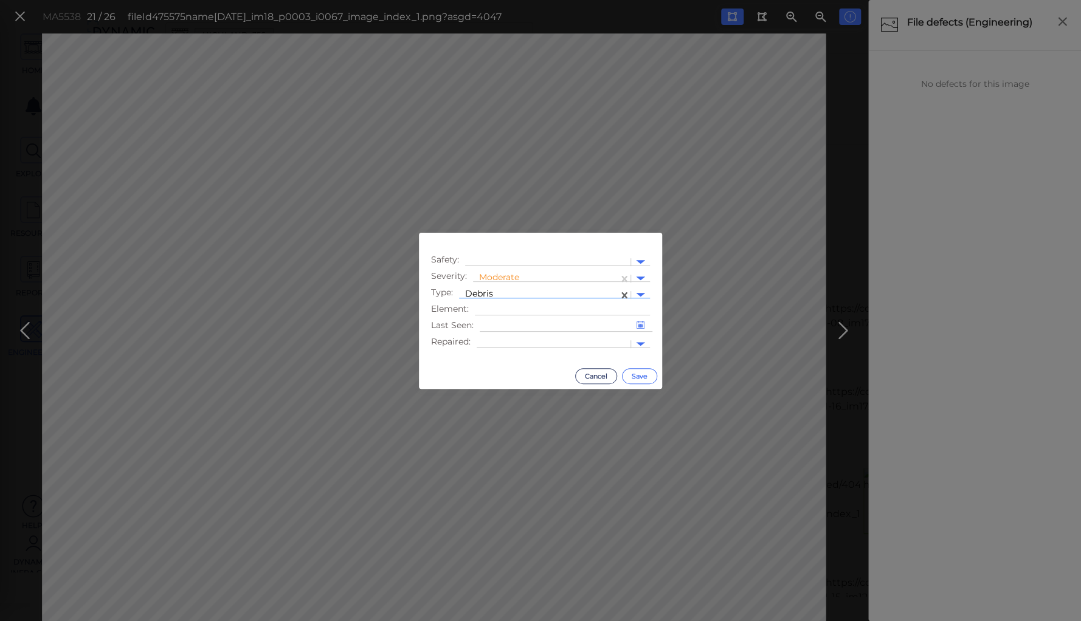
click at [643, 374] on button "Save" at bounding box center [639, 376] width 35 height 16
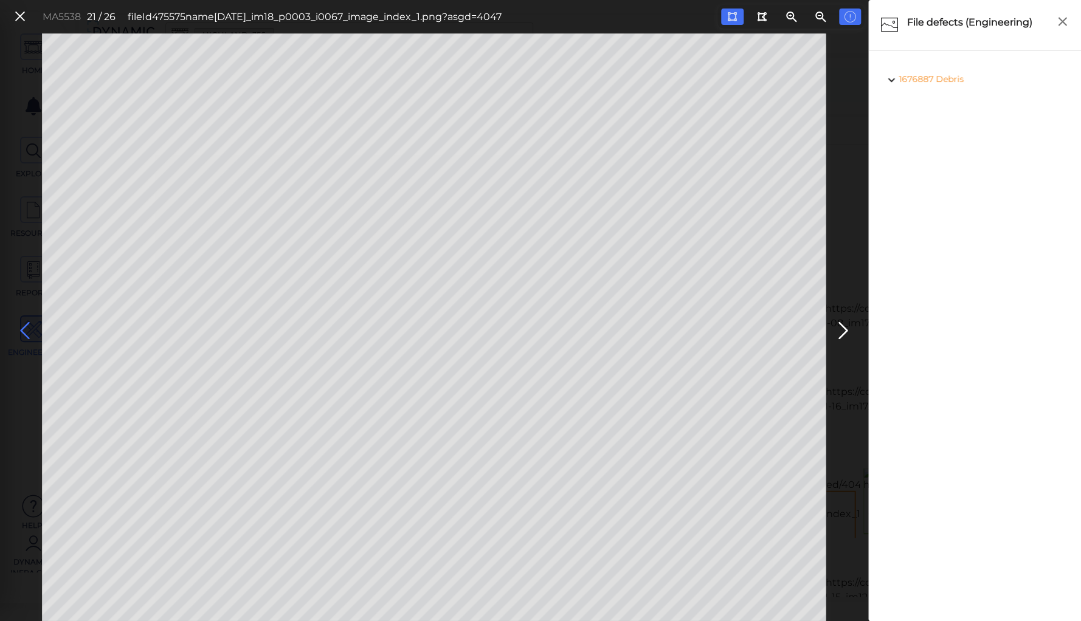
click at [24, 331] on icon at bounding box center [24, 331] width 19 height 24
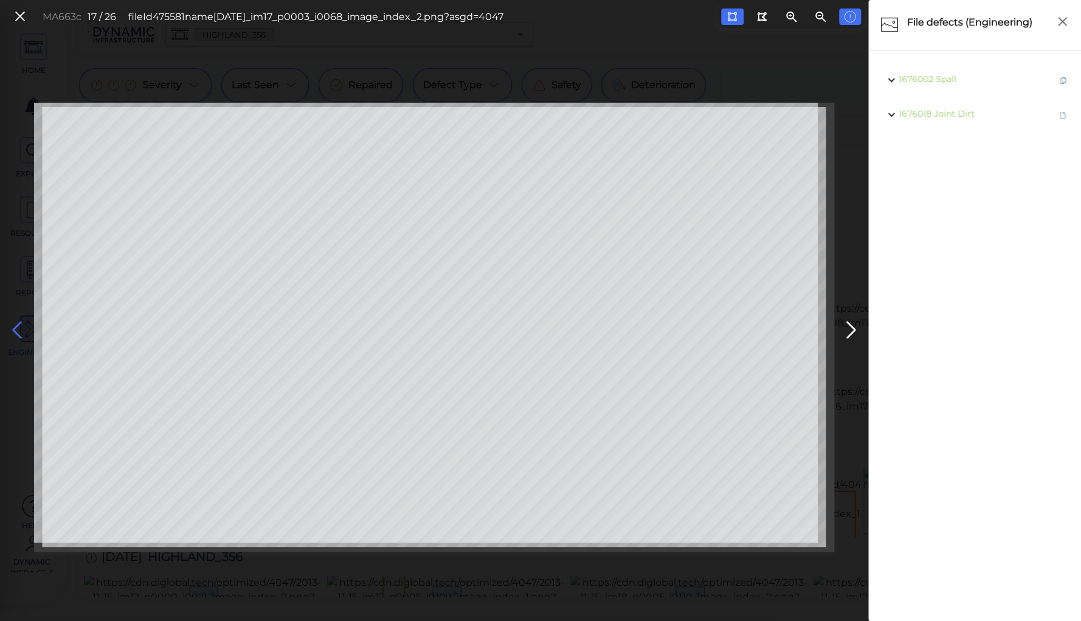
click at [24, 331] on icon at bounding box center [16, 331] width 19 height 24
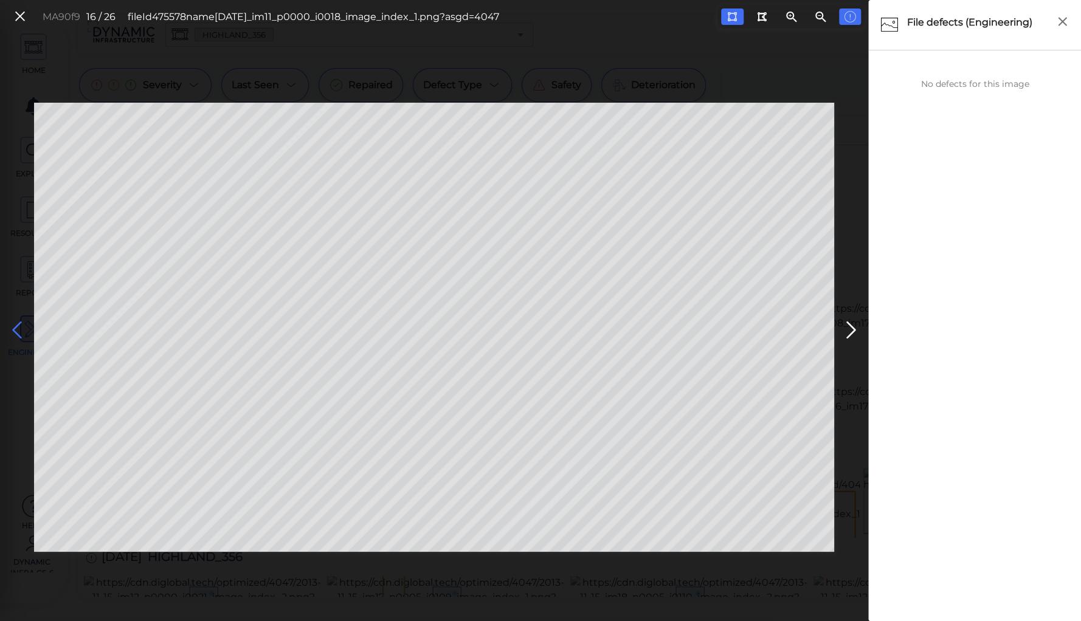
click at [18, 329] on icon at bounding box center [16, 331] width 19 height 24
click at [20, 329] on icon at bounding box center [16, 331] width 19 height 24
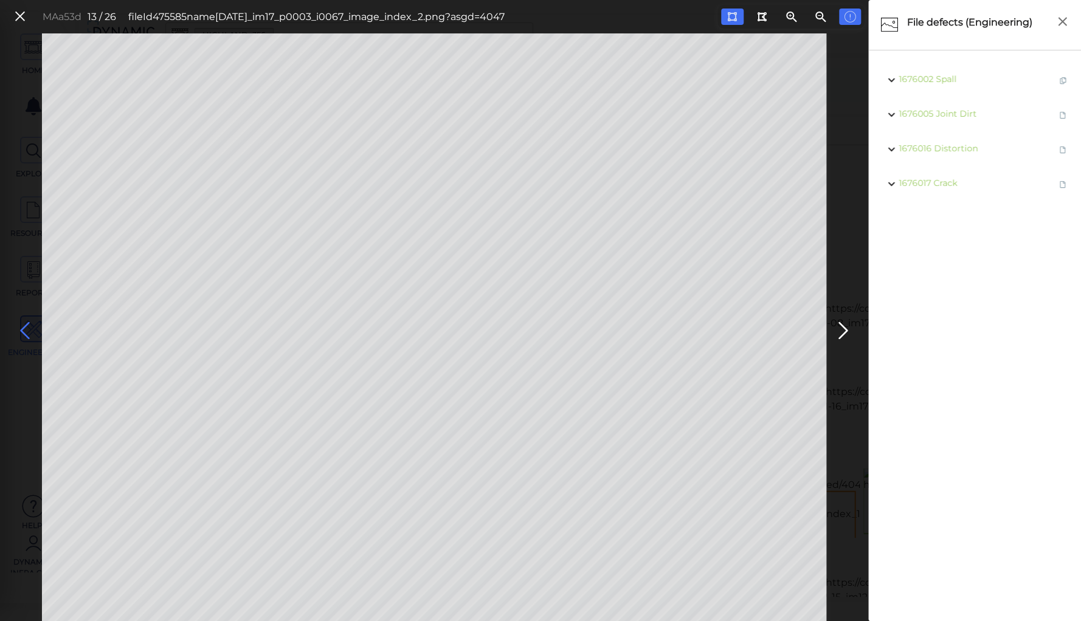
click at [20, 329] on icon at bounding box center [24, 331] width 19 height 24
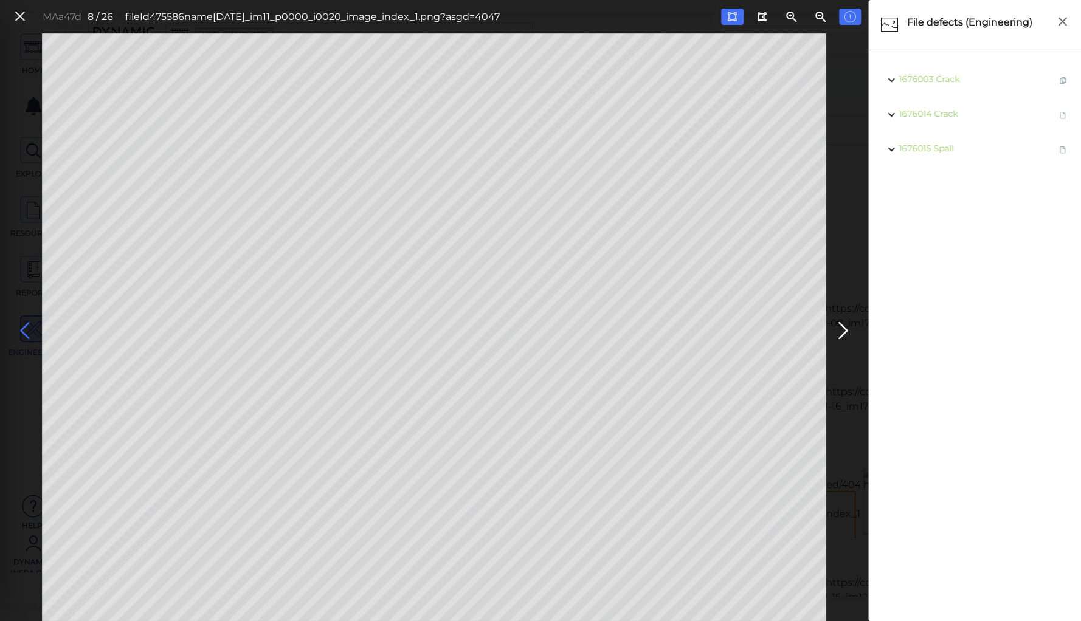
click at [20, 329] on icon at bounding box center [24, 331] width 19 height 24
click at [27, 331] on icon at bounding box center [24, 331] width 19 height 24
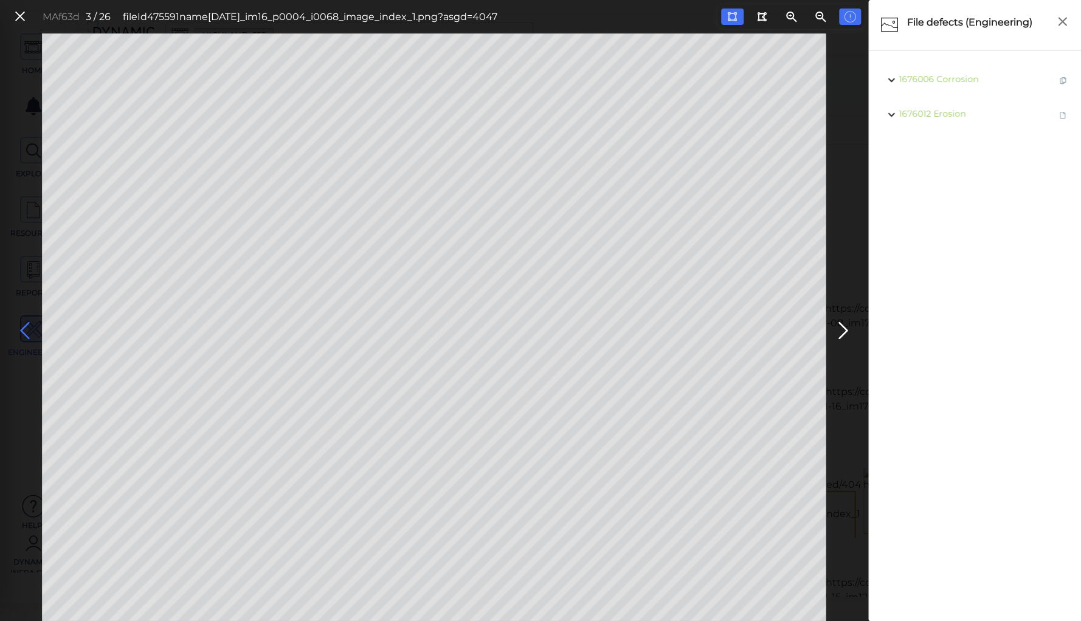
click at [27, 328] on icon at bounding box center [24, 331] width 19 height 24
click at [20, 15] on icon at bounding box center [19, 17] width 13 height 16
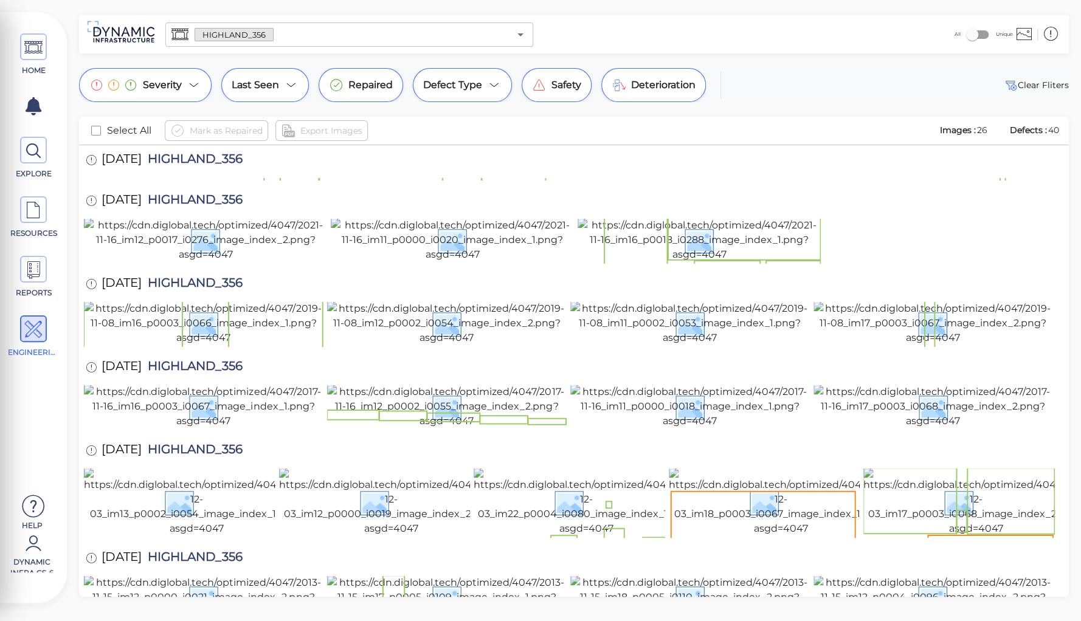
click at [207, 360] on span "HIGHLAND_356" at bounding box center [192, 368] width 101 height 16
copy span "HIGHLAND_356"
click at [212, 60] on div "HOME EXPLORE RESOURCES REPORTS ENGINEERING Help Dynamic Infra CS-6 How to My Di…" at bounding box center [540, 310] width 1081 height 621
